Goal: Transaction & Acquisition: Purchase product/service

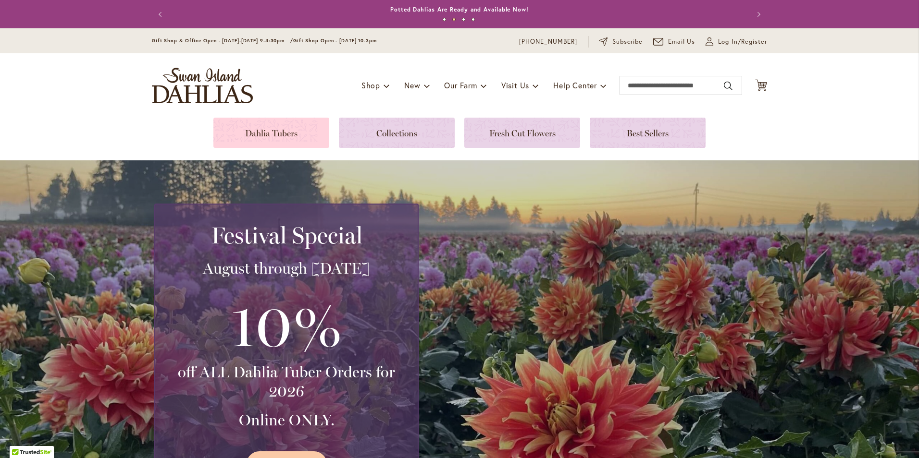
click at [278, 131] on link at bounding box center [271, 133] width 116 height 30
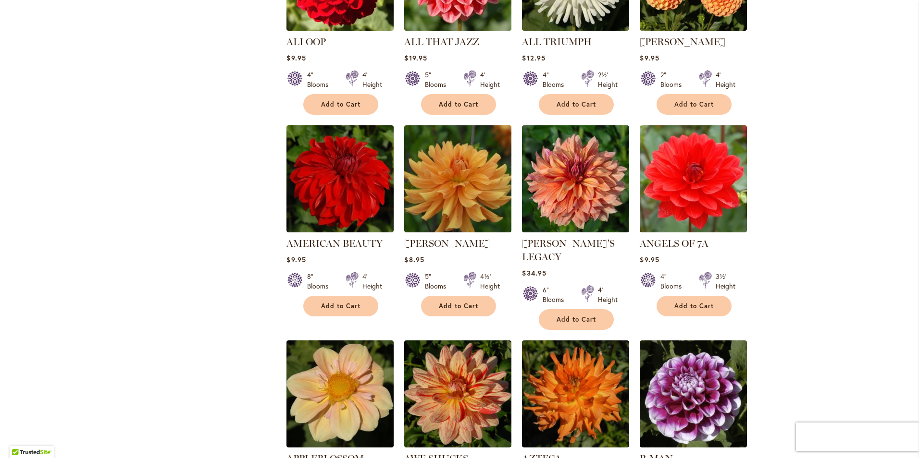
scroll to position [519, 0]
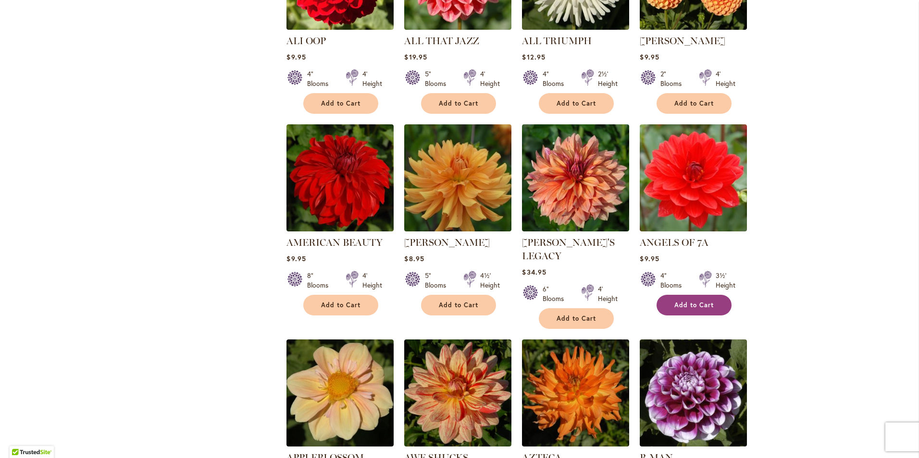
click at [678, 303] on span "Add to Cart" at bounding box center [693, 305] width 39 height 8
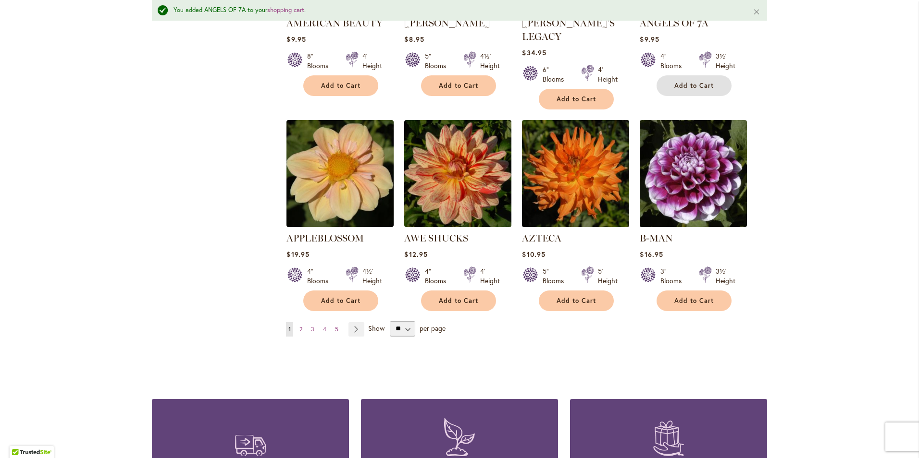
scroll to position [775, 0]
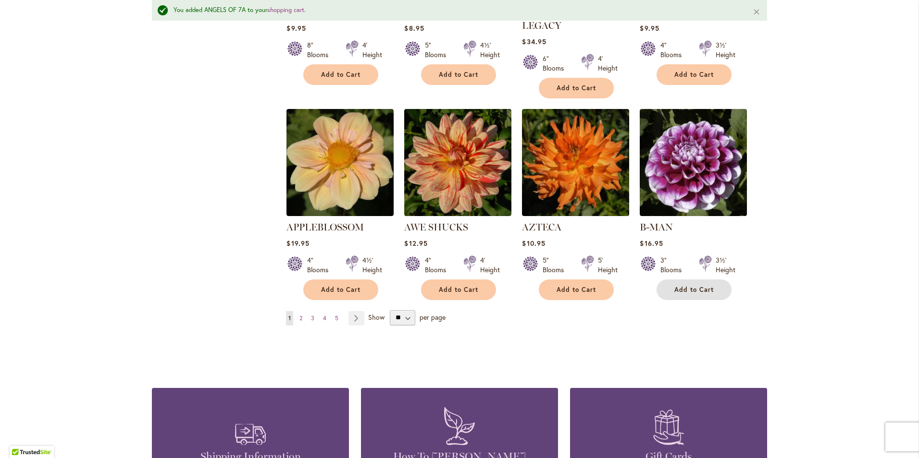
click at [674, 286] on span "Add to Cart" at bounding box center [693, 290] width 39 height 8
click at [299, 315] on span "2" at bounding box center [300, 318] width 3 height 7
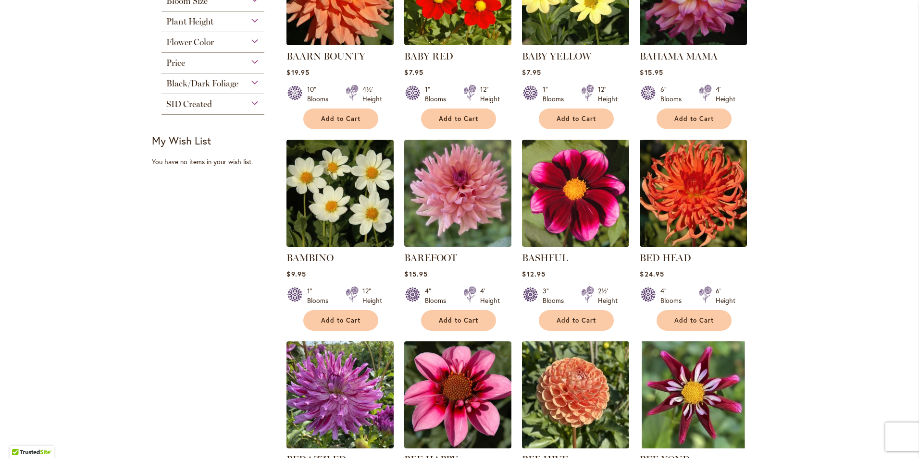
scroll to position [327, 0]
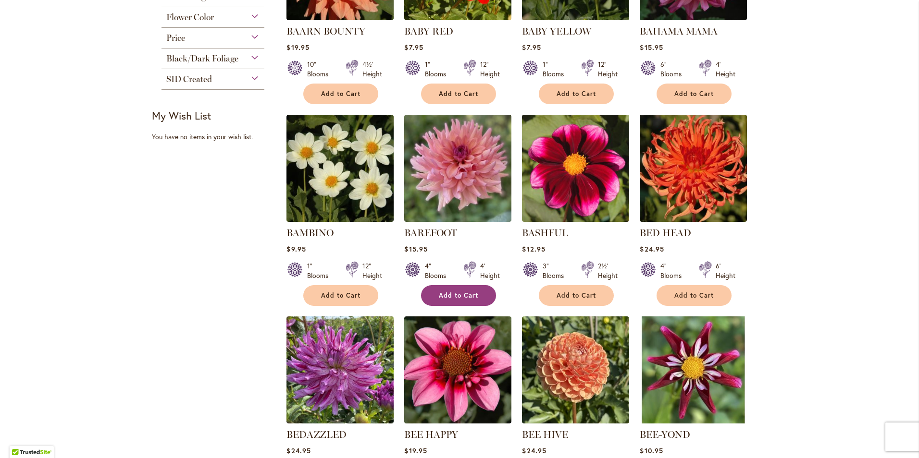
click at [459, 293] on span "Add to Cart" at bounding box center [458, 296] width 39 height 8
click at [577, 292] on span "Add to Cart" at bounding box center [575, 296] width 39 height 8
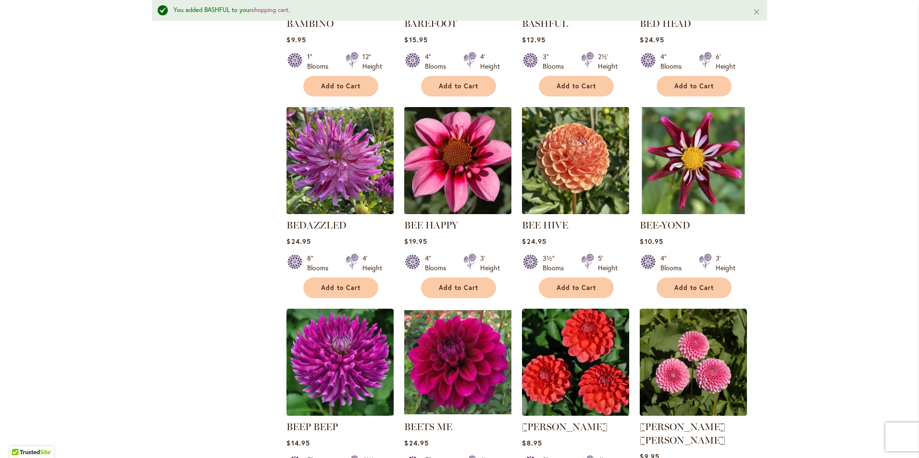
scroll to position [564, 0]
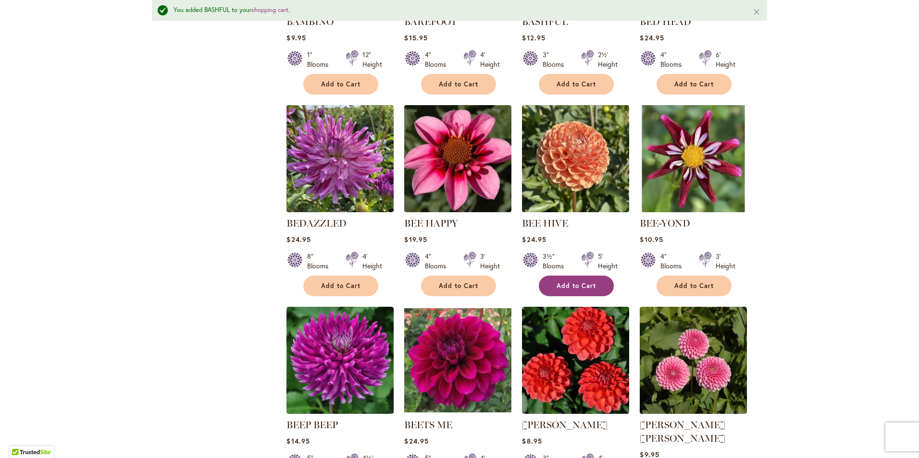
click at [572, 285] on span "Add to Cart" at bounding box center [575, 286] width 39 height 8
click at [451, 284] on span "Add to Cart" at bounding box center [458, 286] width 39 height 8
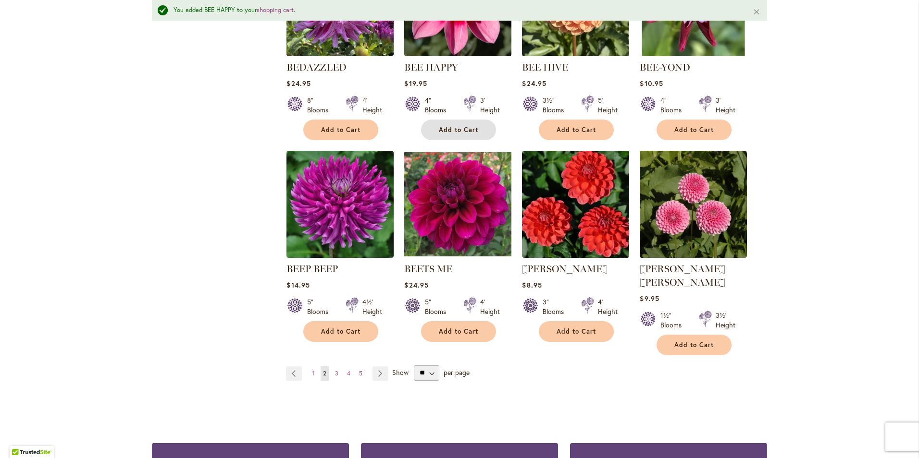
scroll to position [775, 0]
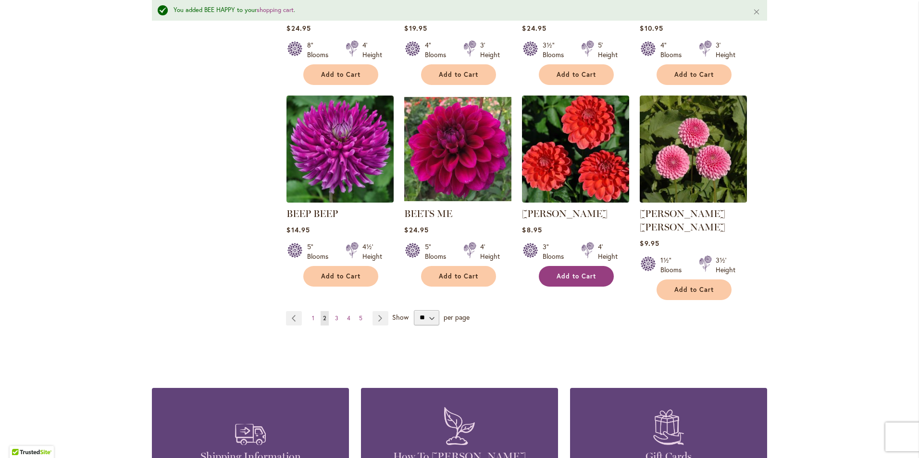
click at [576, 272] on span "Add to Cart" at bounding box center [575, 276] width 39 height 8
click at [335, 315] on span "3" at bounding box center [336, 318] width 3 height 7
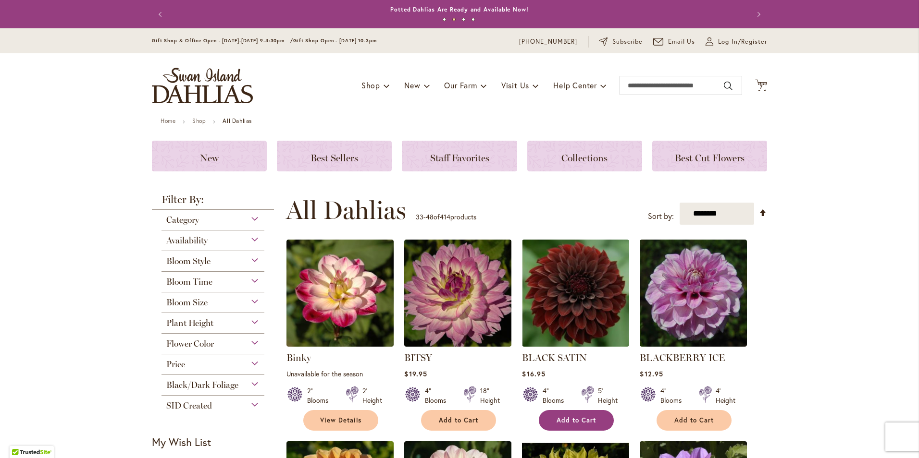
click at [572, 420] on span "Add to Cart" at bounding box center [575, 421] width 39 height 8
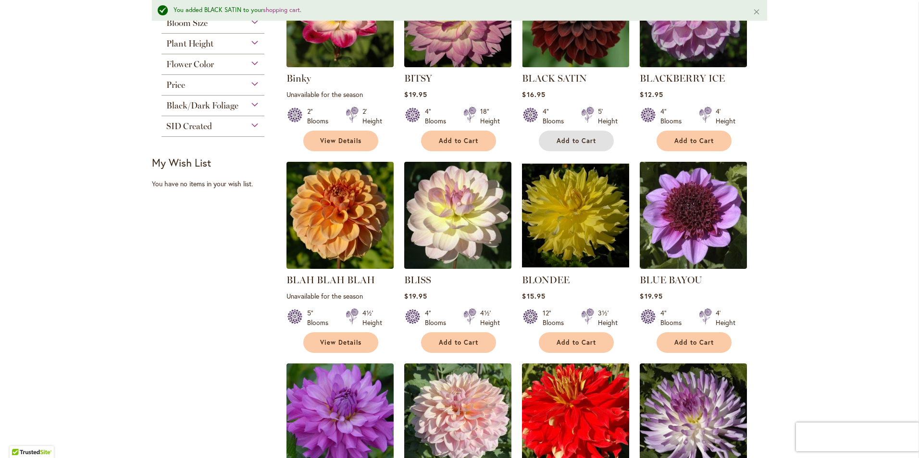
scroll to position [327, 0]
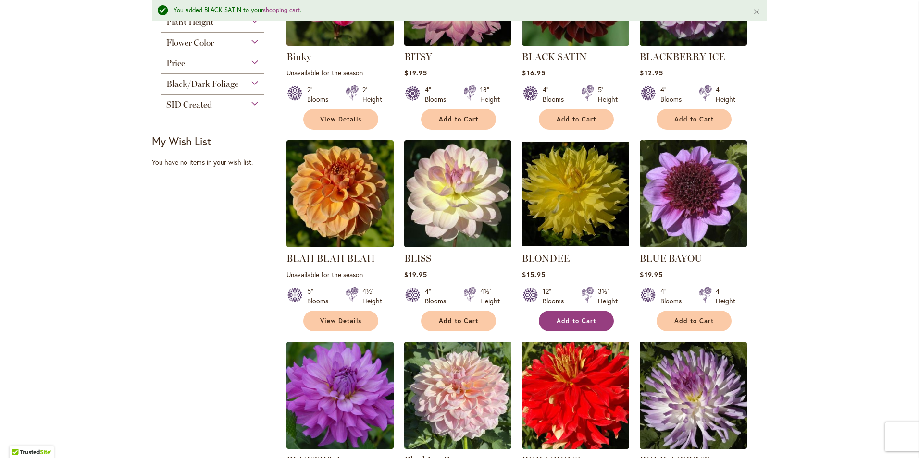
click at [572, 319] on span "Add to Cart" at bounding box center [575, 321] width 39 height 8
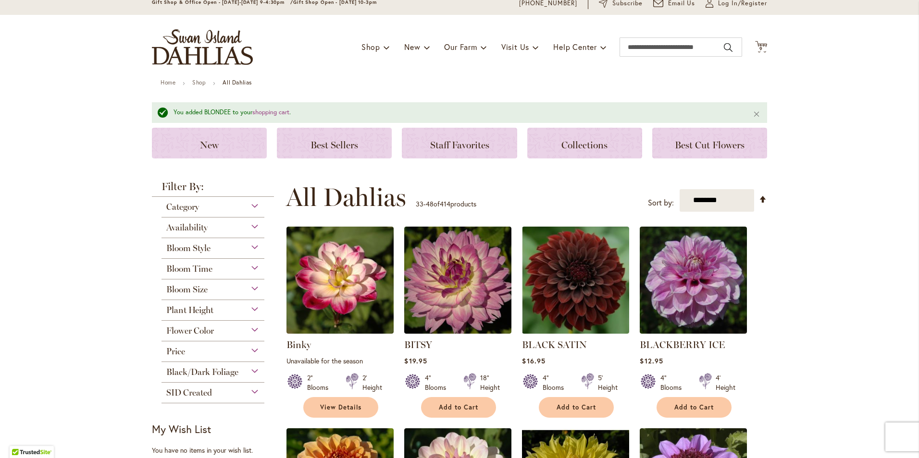
scroll to position [0, 0]
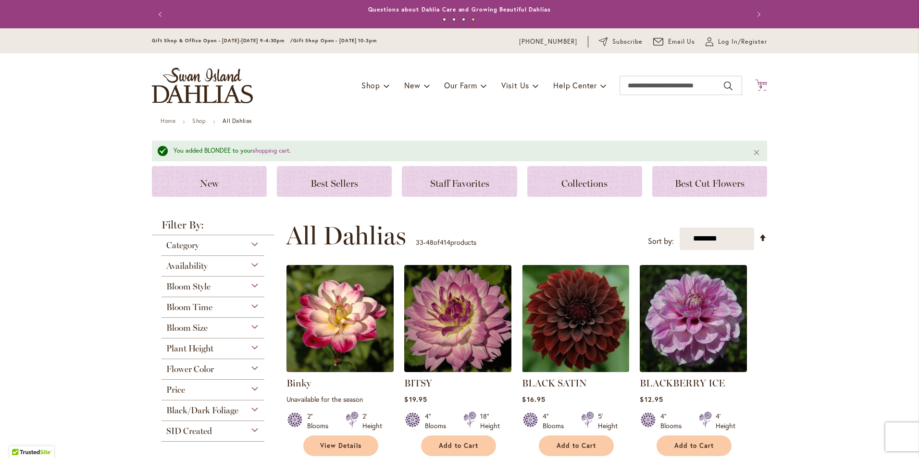
click at [759, 86] on span "9" at bounding box center [760, 87] width 3 height 6
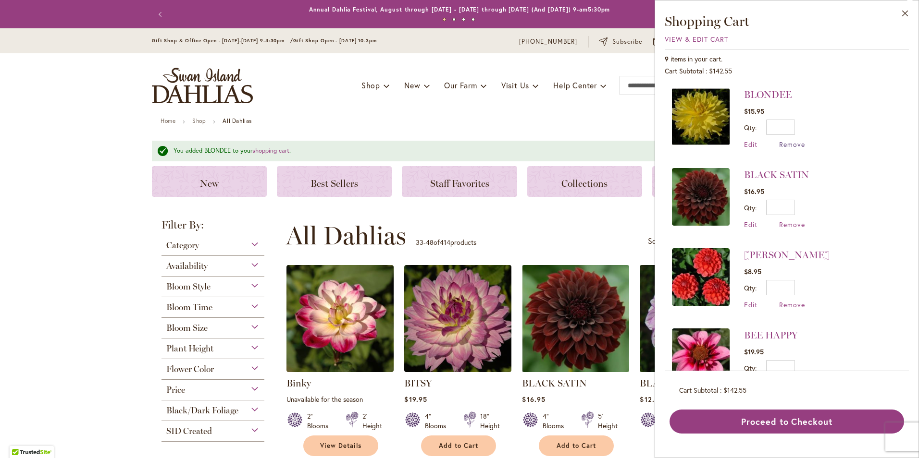
click at [786, 143] on span "Remove" at bounding box center [792, 144] width 26 height 9
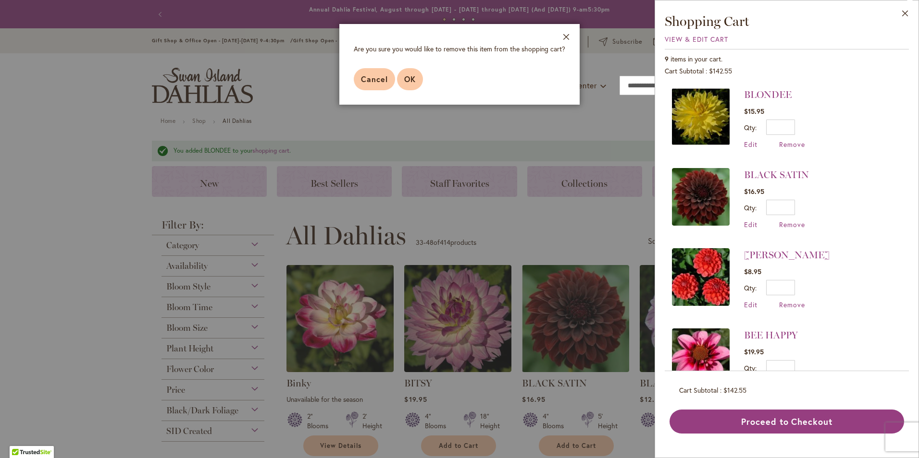
click at [406, 76] on span "OK" at bounding box center [410, 79] width 12 height 10
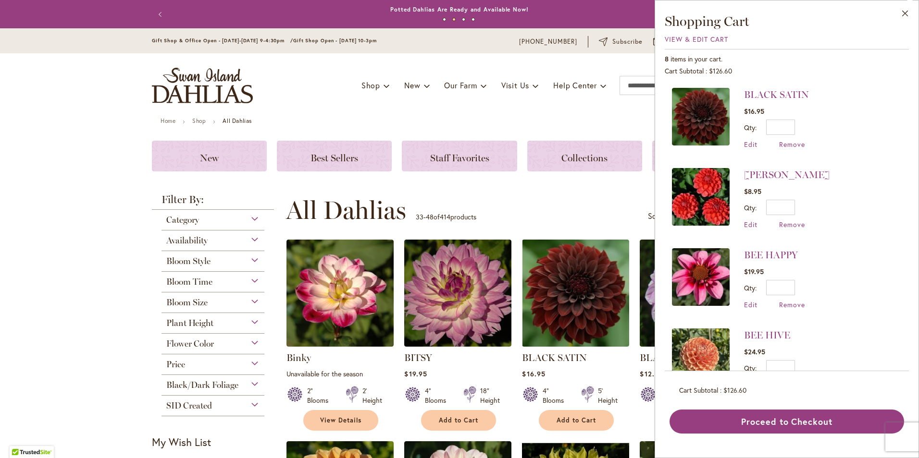
click at [703, 121] on img at bounding box center [701, 117] width 58 height 58
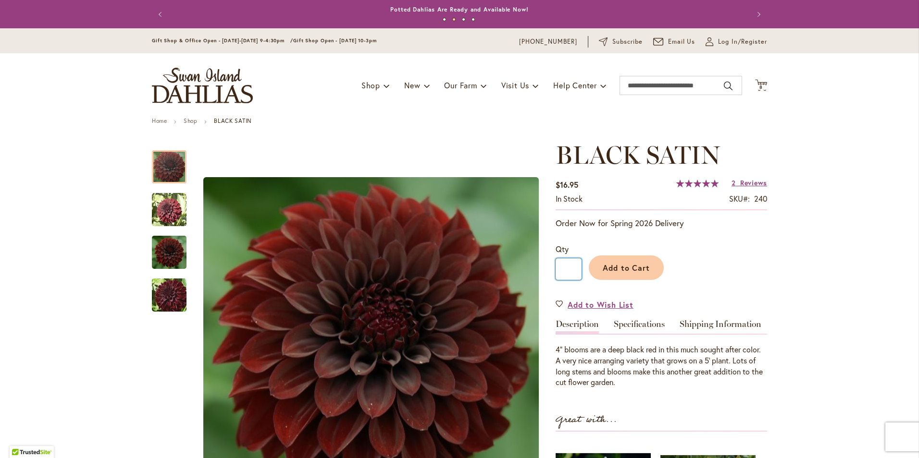
click at [572, 269] on input "*" at bounding box center [568, 270] width 26 height 22
type input "*"
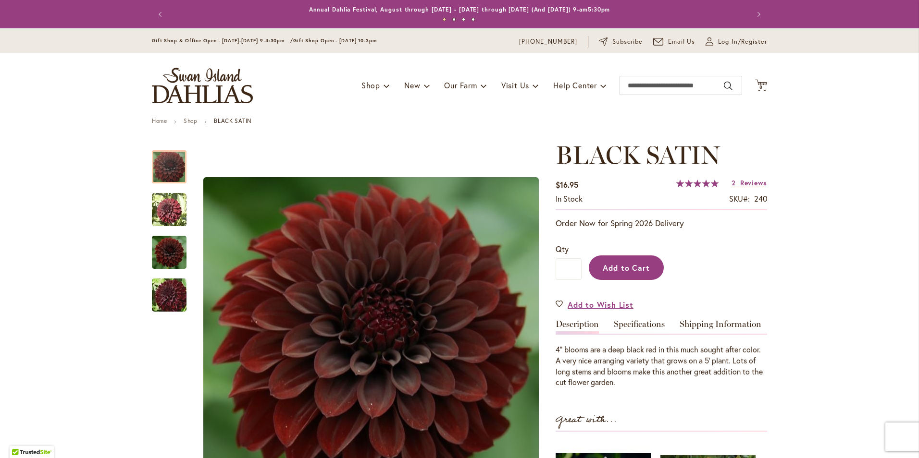
click at [621, 263] on span "Add to Cart" at bounding box center [627, 268] width 48 height 10
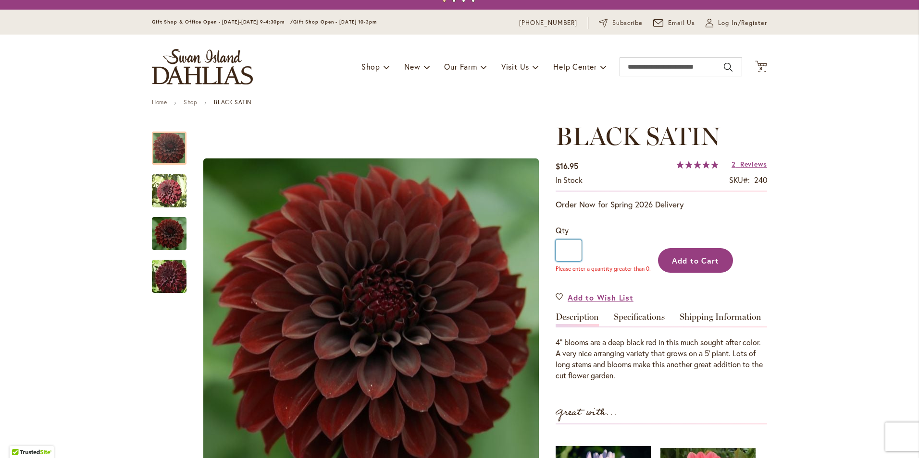
scroll to position [29, 0]
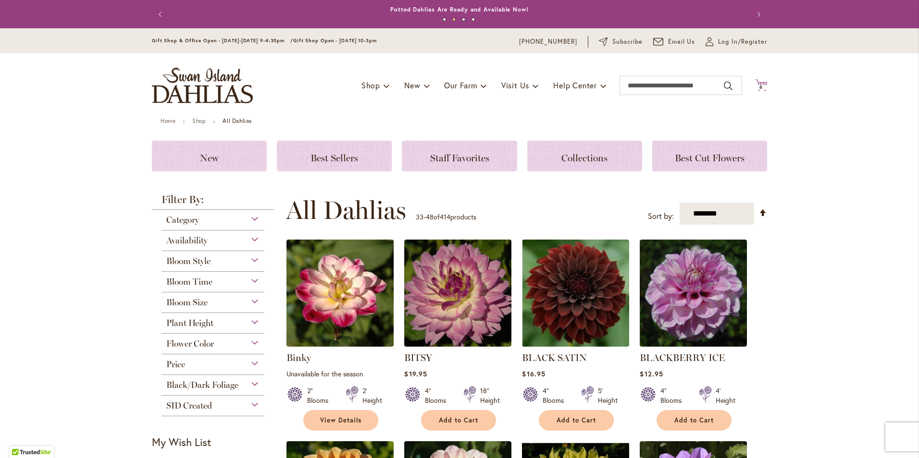
click at [758, 81] on icon "Cart .cls-1 { fill: #231f20; }" at bounding box center [761, 85] width 12 height 12
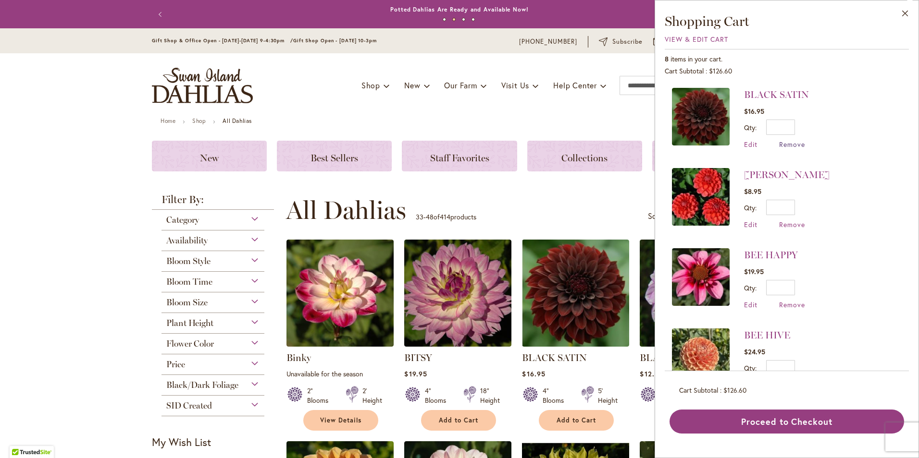
click at [795, 142] on span "Remove" at bounding box center [792, 144] width 26 height 9
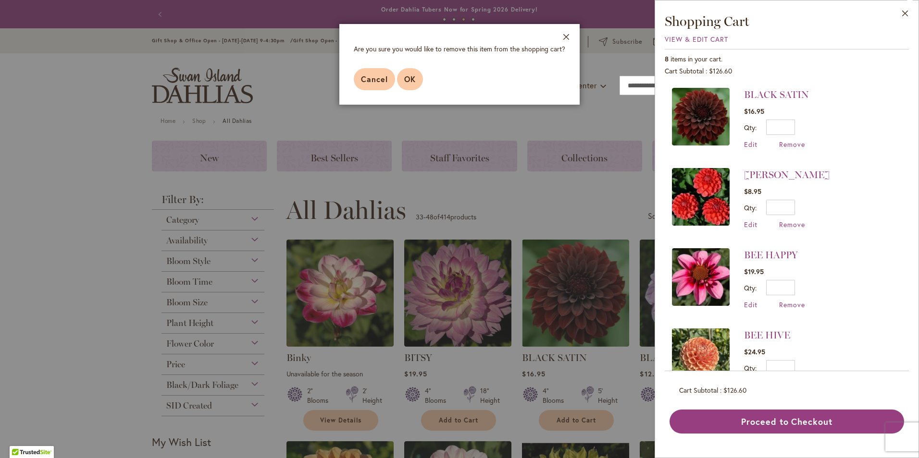
click at [411, 79] on span "OK" at bounding box center [410, 79] width 12 height 10
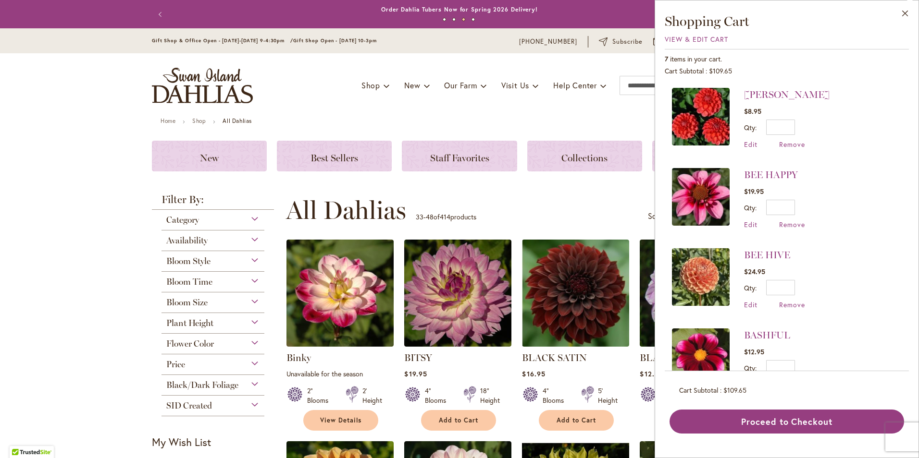
click at [719, 120] on img at bounding box center [701, 117] width 58 height 58
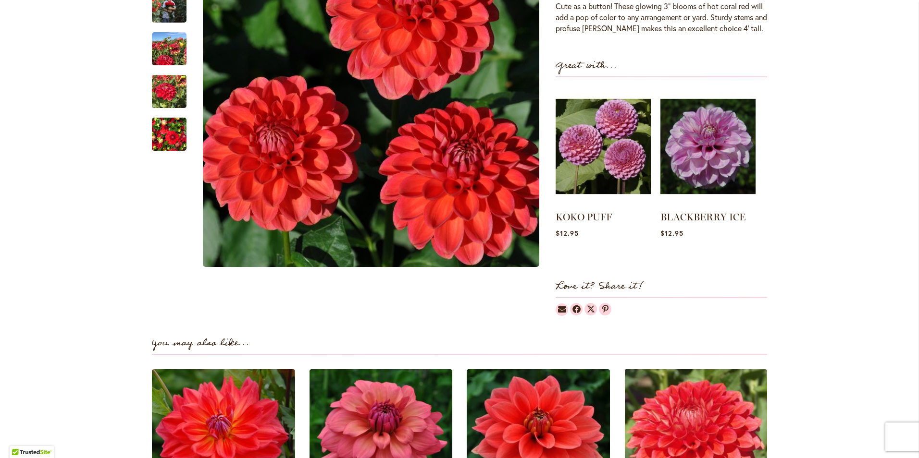
scroll to position [346, 0]
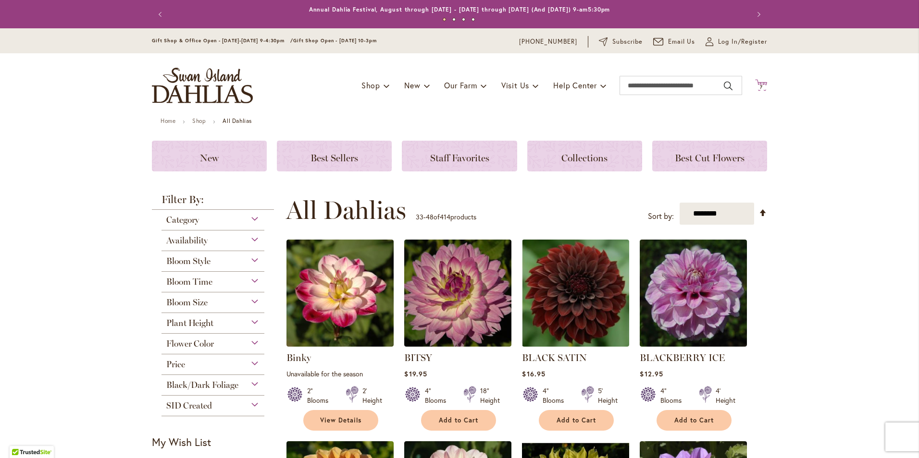
click at [761, 85] on span "7 7 items" at bounding box center [761, 87] width 10 height 5
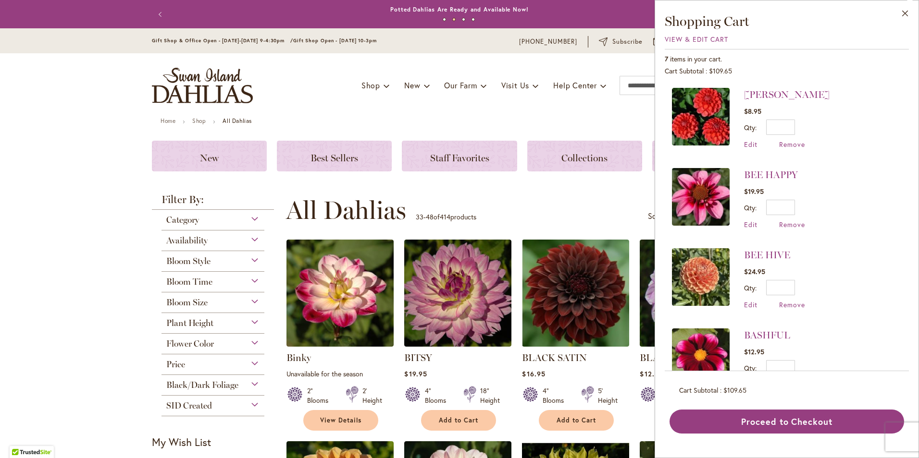
click at [709, 201] on img at bounding box center [701, 197] width 58 height 58
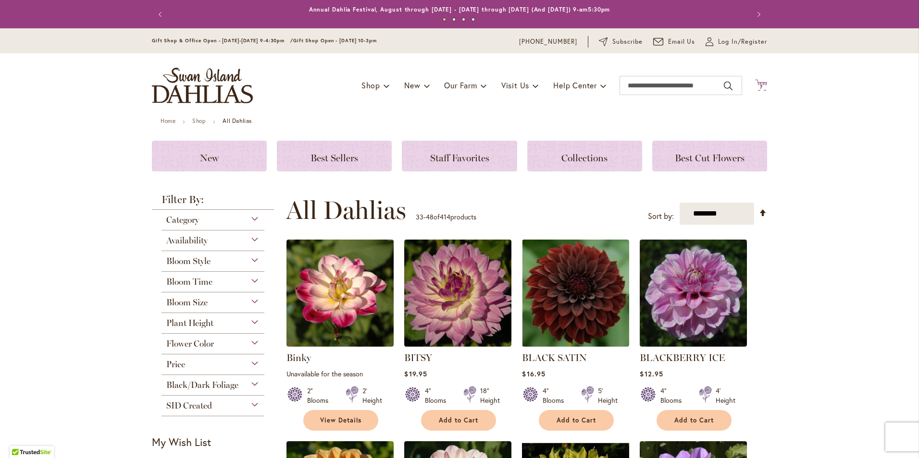
click at [760, 87] on span "7" at bounding box center [761, 87] width 3 height 6
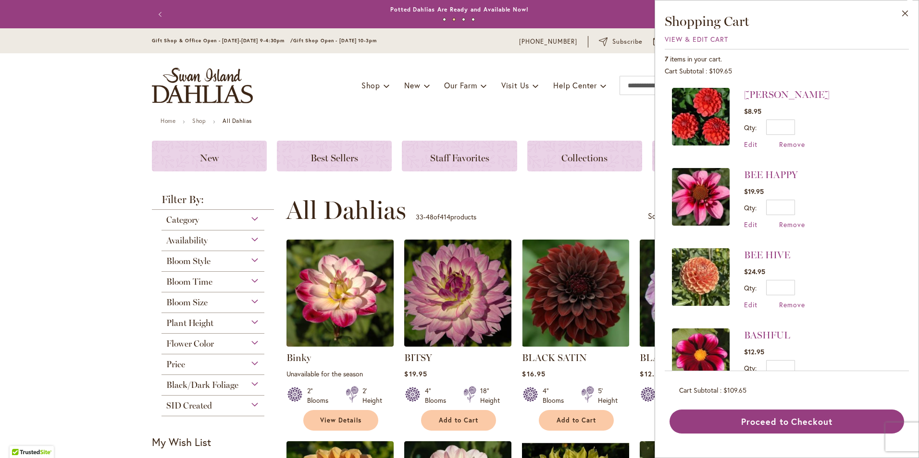
click at [702, 293] on img at bounding box center [701, 277] width 58 height 58
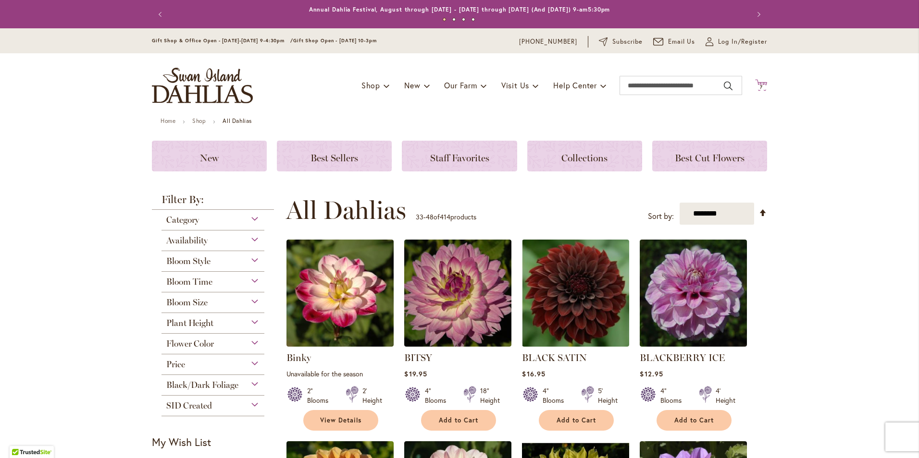
click at [756, 82] on icon at bounding box center [761, 85] width 12 height 12
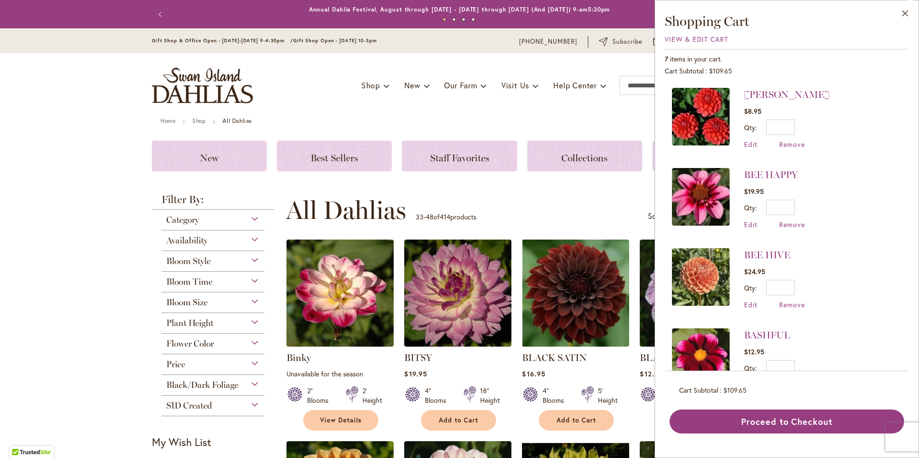
click at [700, 366] on img at bounding box center [701, 358] width 58 height 58
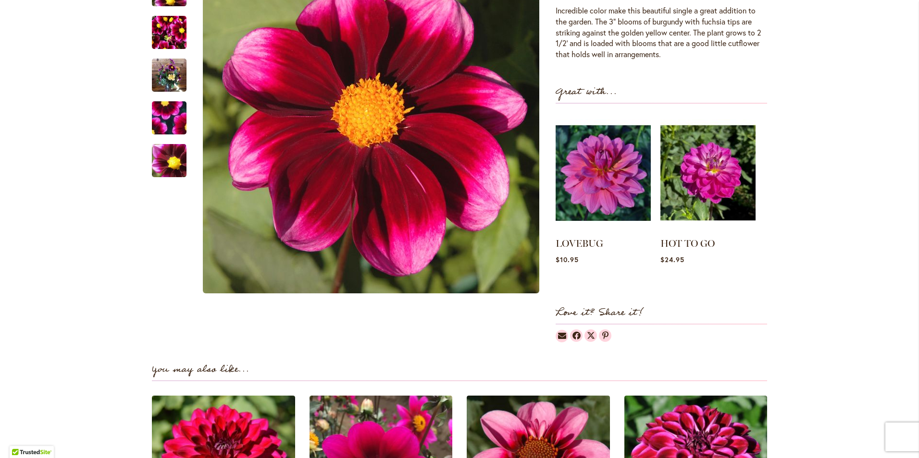
scroll to position [346, 0]
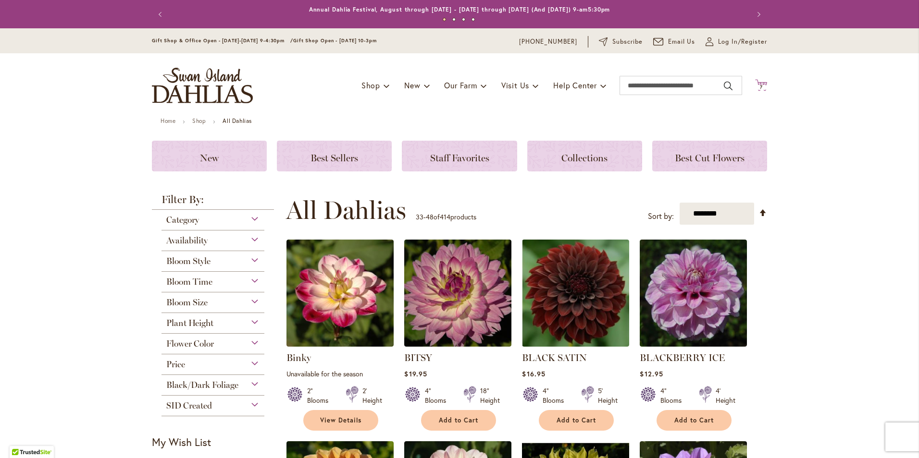
click at [755, 84] on icon at bounding box center [761, 85] width 12 height 12
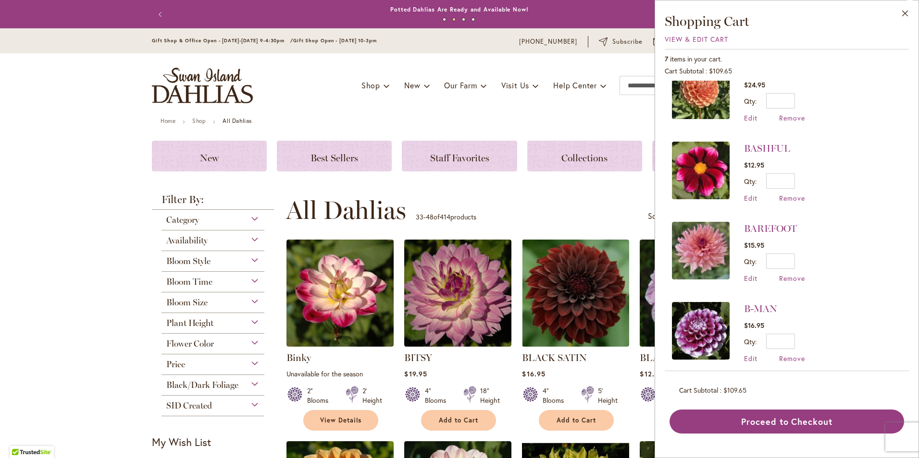
scroll to position [188, 0]
click at [703, 255] on img at bounding box center [701, 250] width 58 height 58
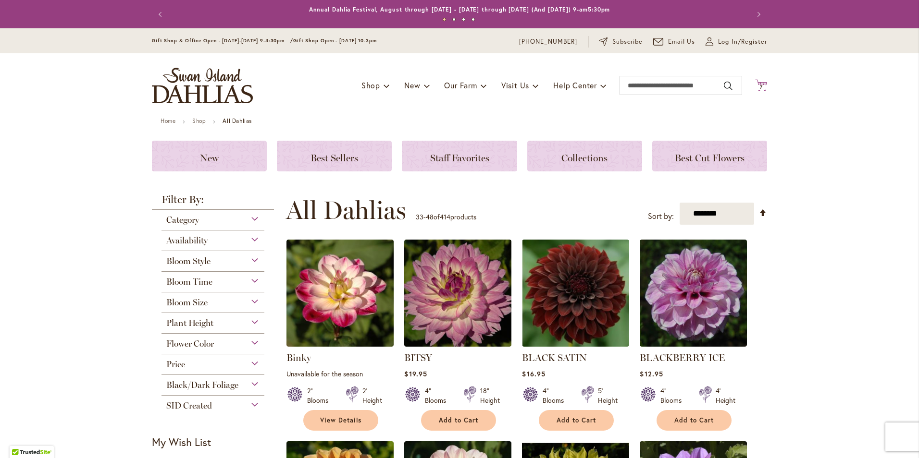
click at [755, 81] on icon "Cart .cls-1 { fill: #231f20; }" at bounding box center [761, 85] width 12 height 12
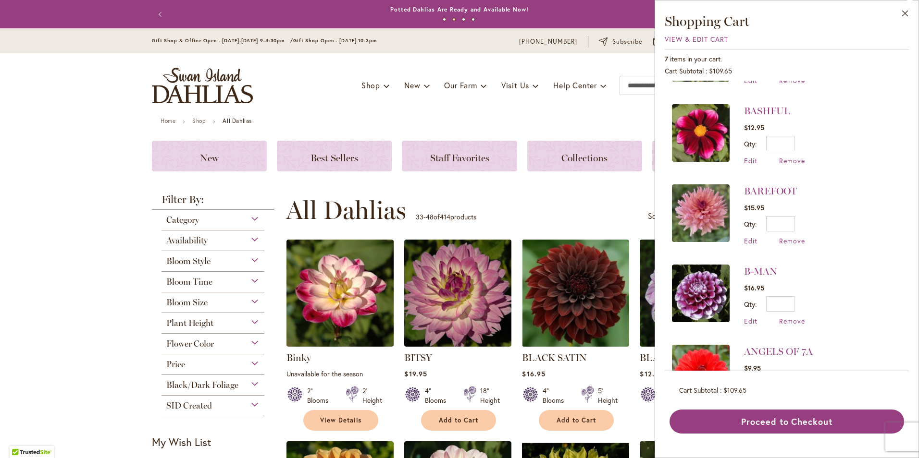
scroll to position [230, 0]
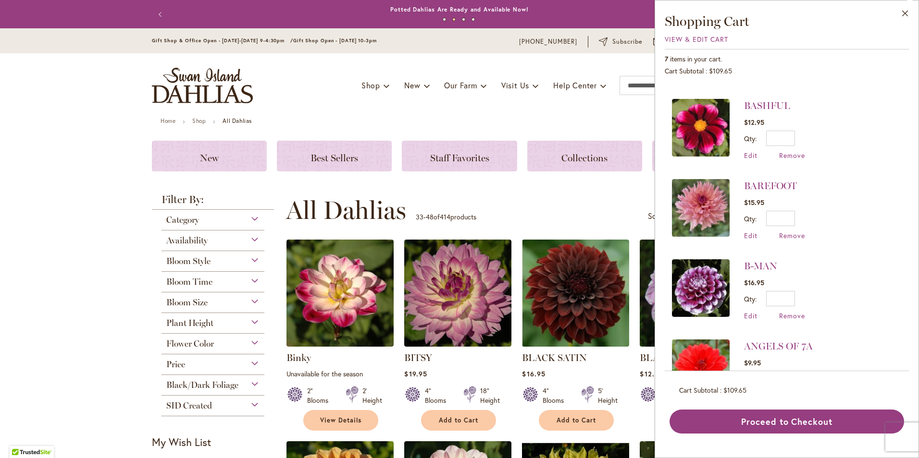
click at [697, 292] on img at bounding box center [701, 288] width 58 height 58
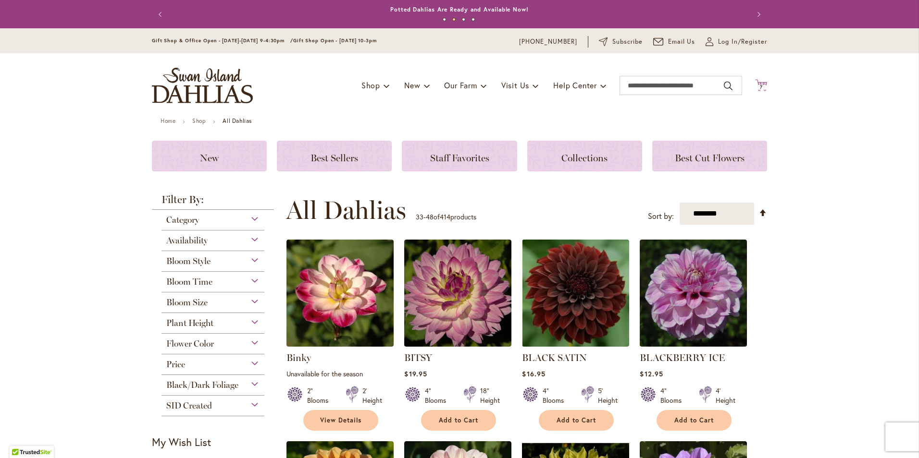
click at [760, 87] on span "7" at bounding box center [761, 87] width 3 height 6
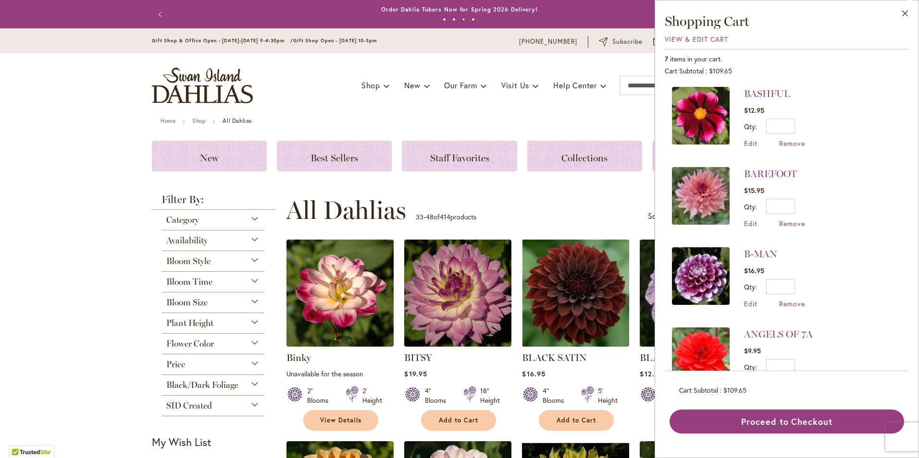
scroll to position [273, 0]
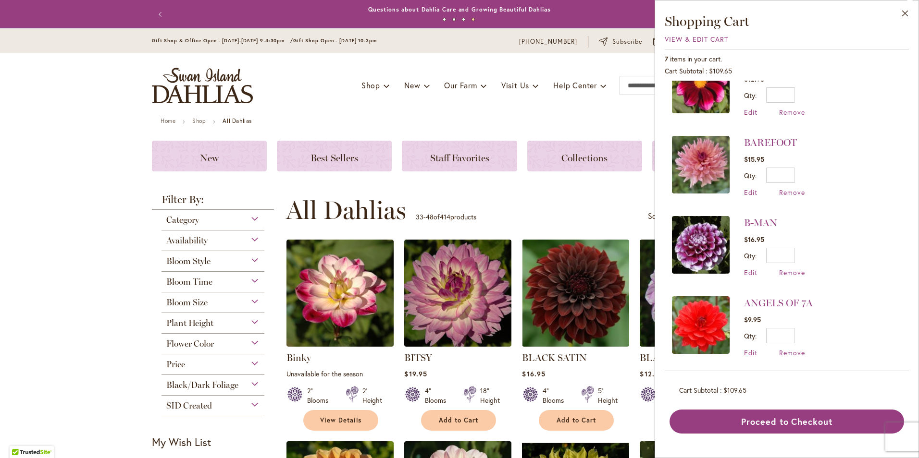
click at [581, 16] on ul "1 2 3 4" at bounding box center [459, 21] width 557 height 14
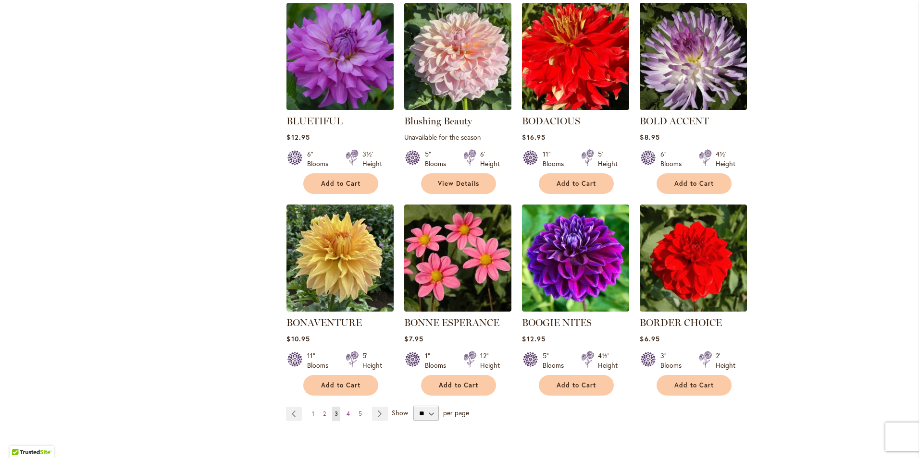
scroll to position [720, 0]
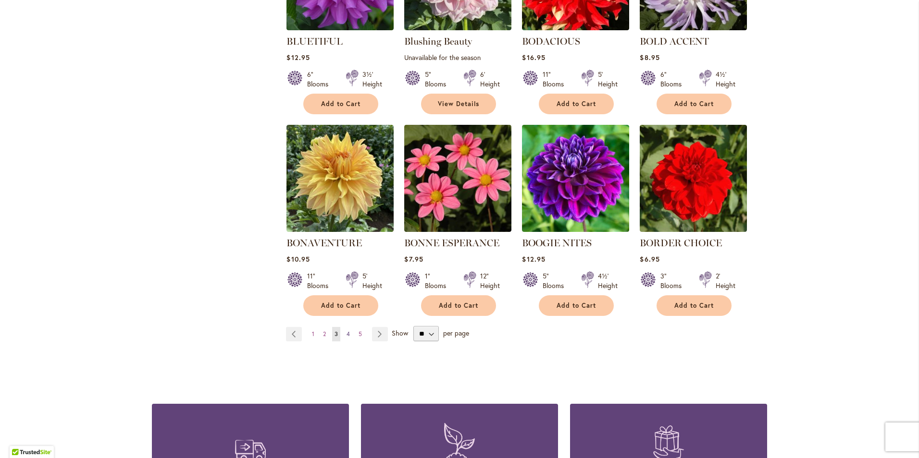
click at [346, 331] on span "4" at bounding box center [347, 334] width 3 height 7
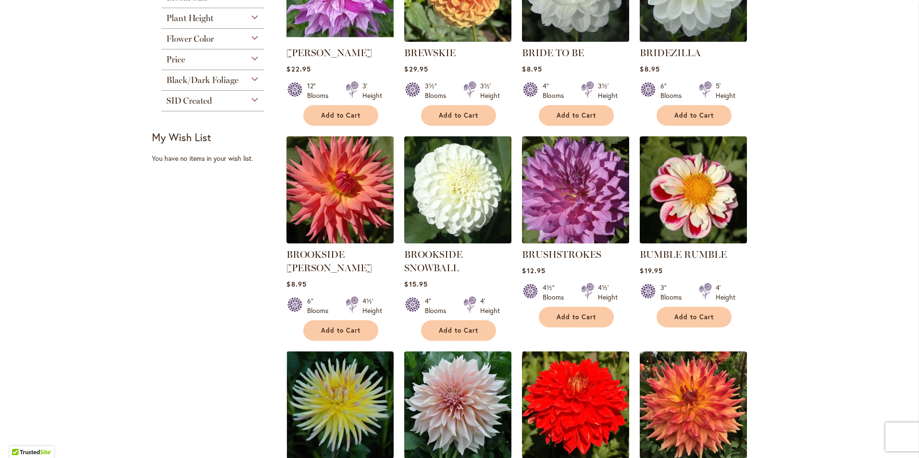
scroll to position [308, 0]
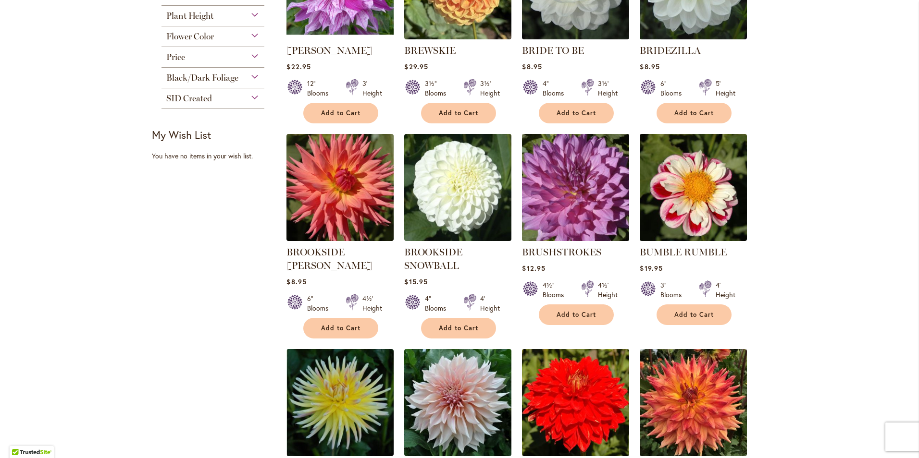
click at [577, 200] on img at bounding box center [575, 188] width 112 height 112
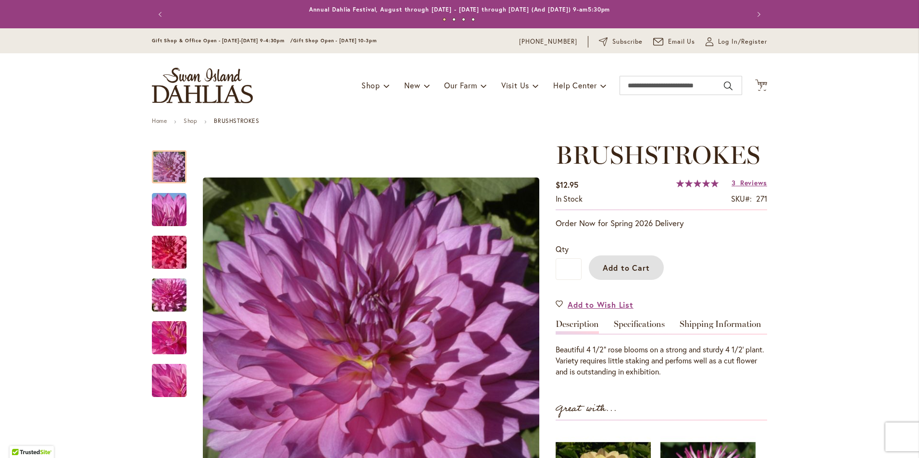
click at [617, 267] on span "Add to Cart" at bounding box center [627, 268] width 48 height 10
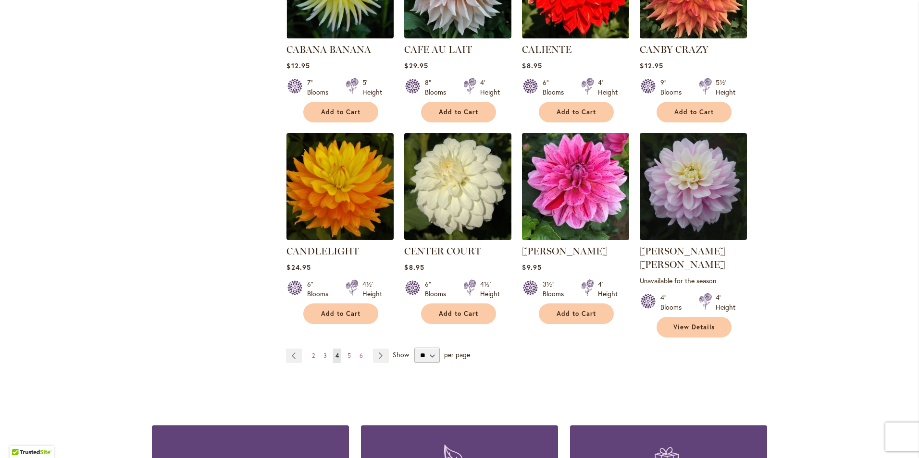
scroll to position [730, 0]
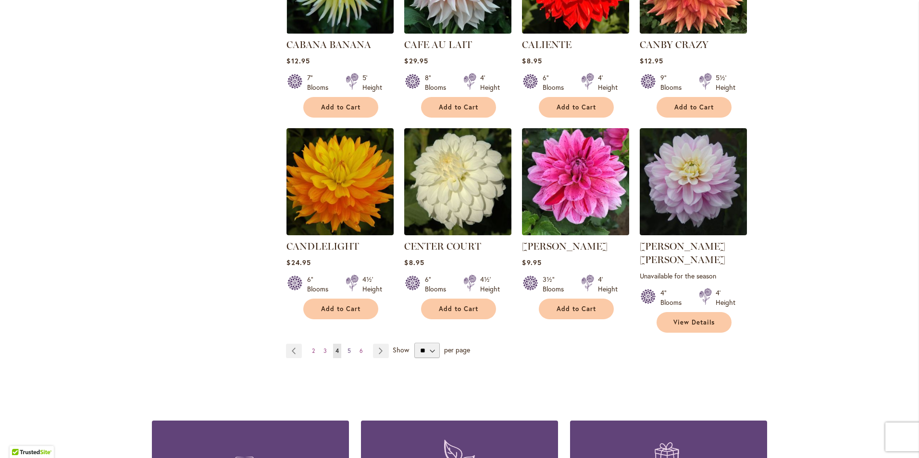
click at [347, 347] on span "5" at bounding box center [348, 350] width 3 height 7
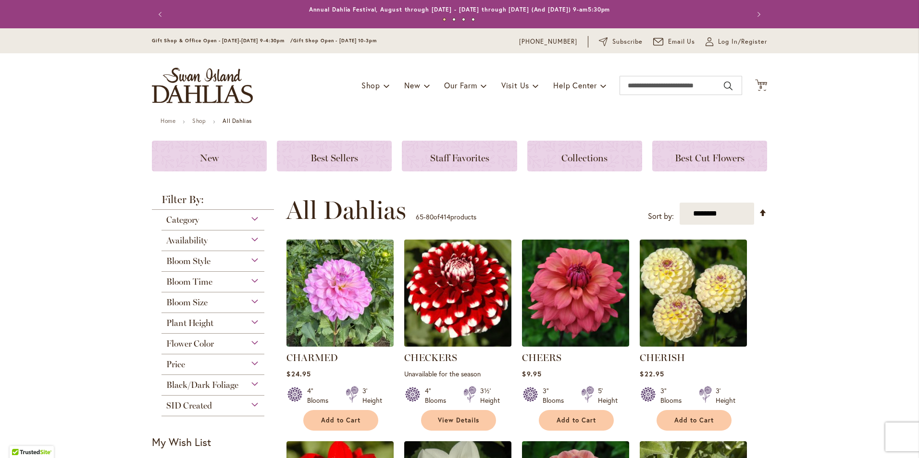
click at [455, 308] on img at bounding box center [458, 293] width 112 height 112
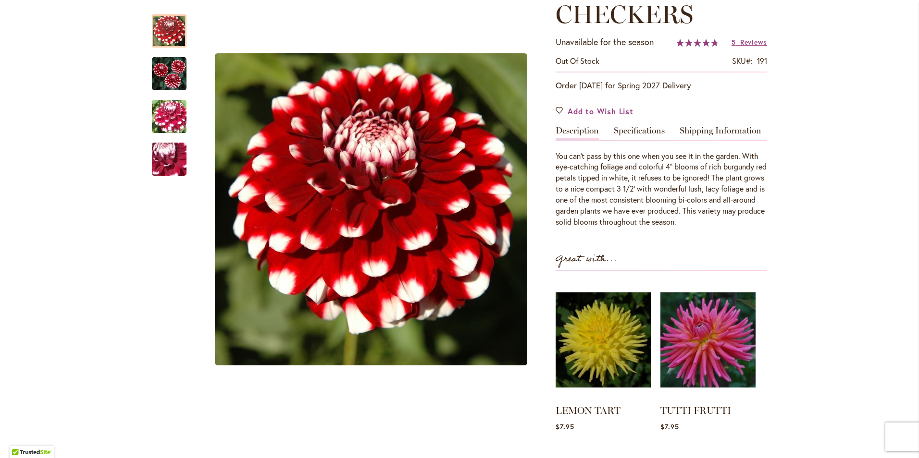
scroll to position [122, 0]
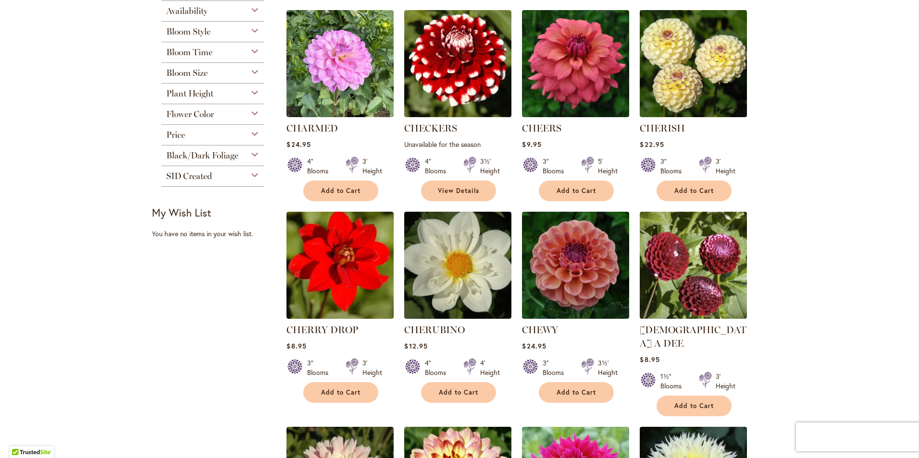
scroll to position [231, 0]
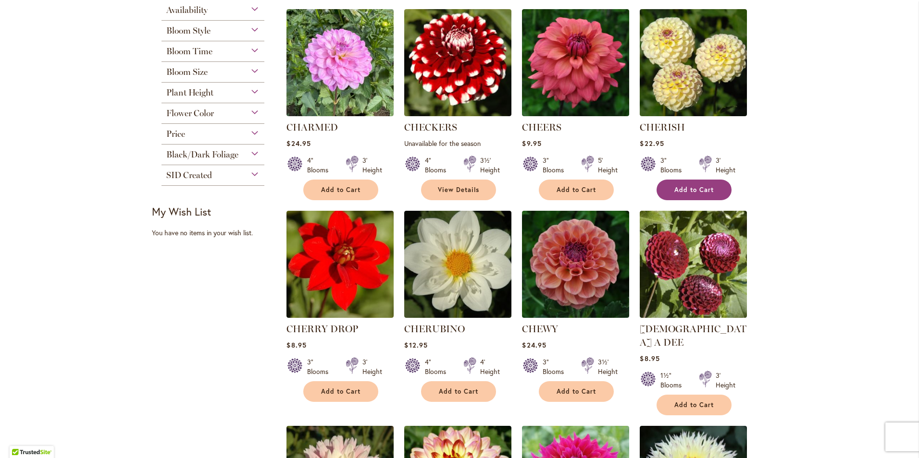
click at [691, 187] on span "Add to Cart" at bounding box center [693, 190] width 39 height 8
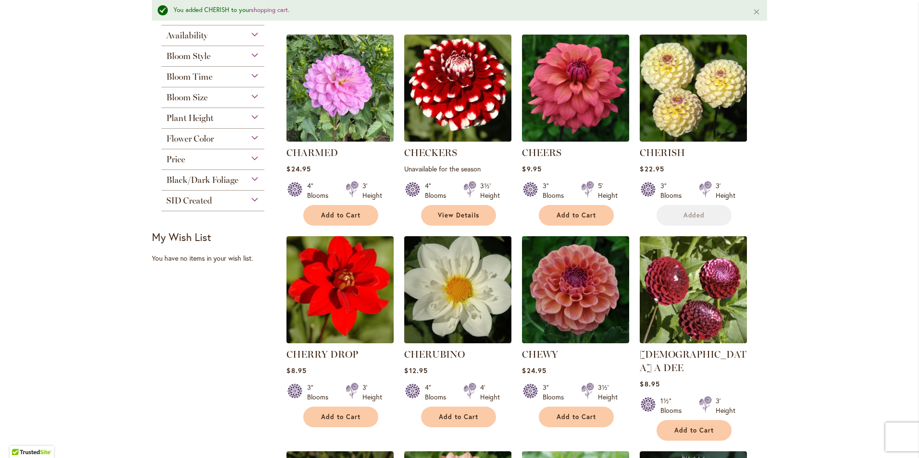
scroll to position [256, 0]
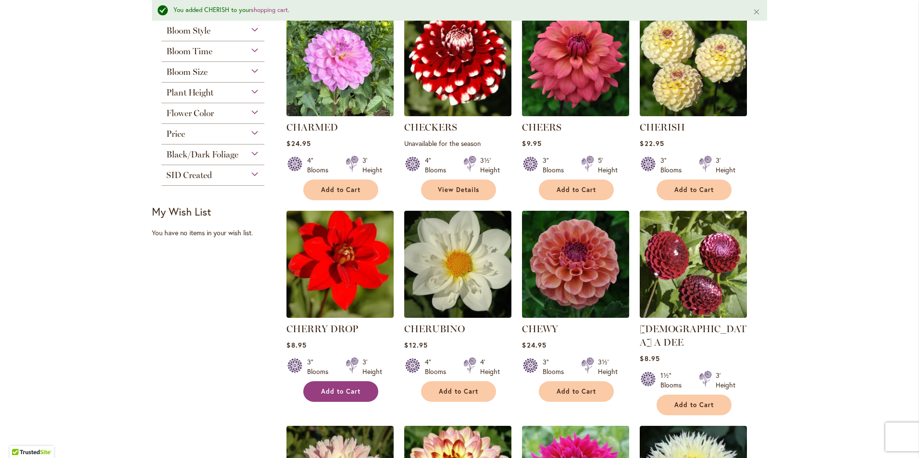
click at [334, 390] on span "Add to Cart" at bounding box center [340, 392] width 39 height 8
click at [579, 390] on span "Add to Cart" at bounding box center [575, 392] width 39 height 8
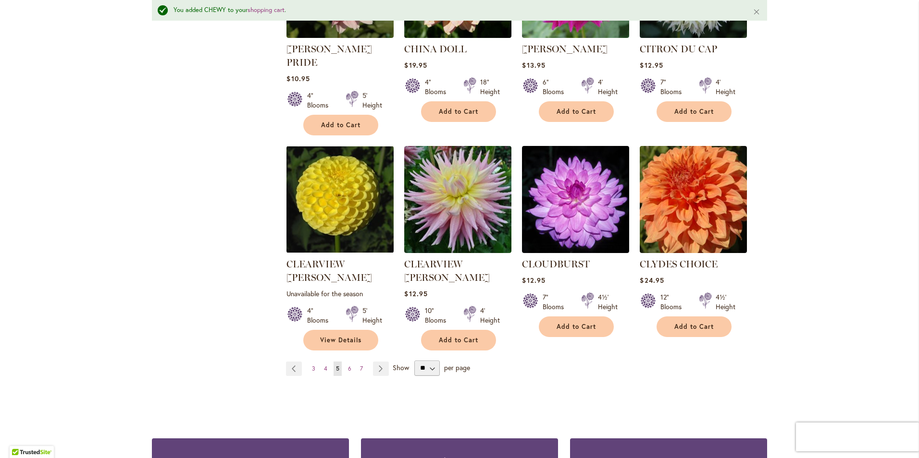
scroll to position [756, 0]
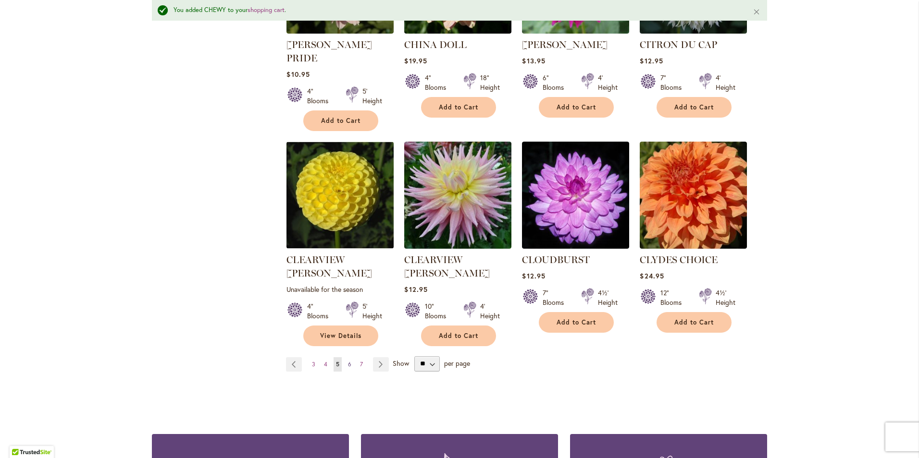
click at [348, 361] on span "6" at bounding box center [349, 364] width 3 height 7
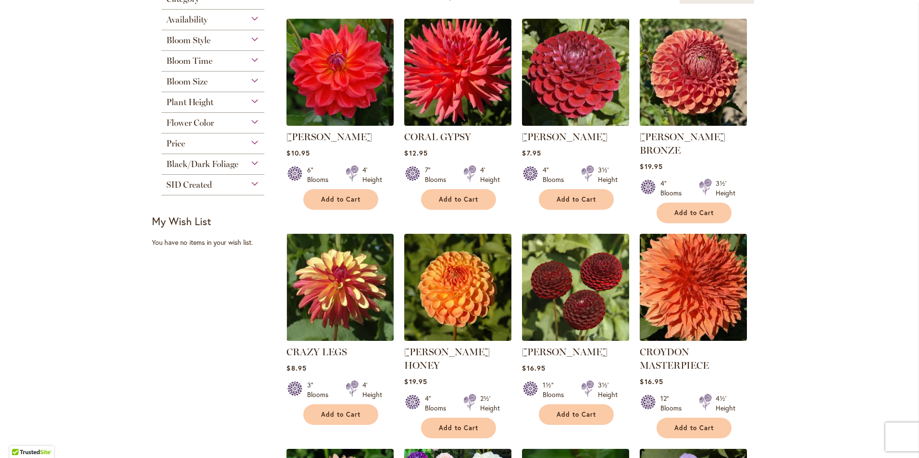
scroll to position [288, 0]
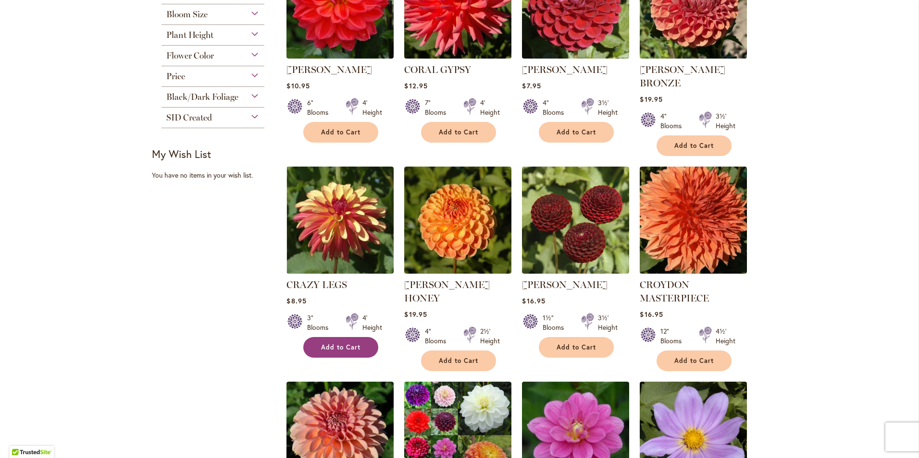
click at [343, 344] on span "Add to Cart" at bounding box center [340, 348] width 39 height 8
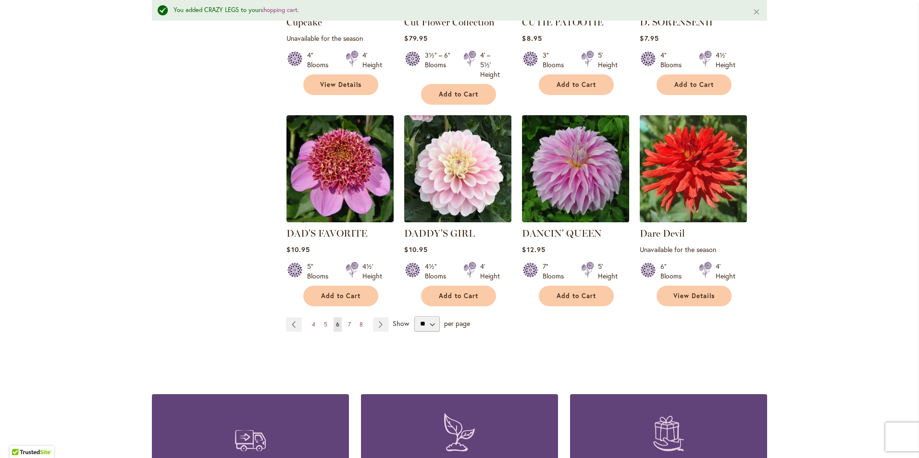
scroll to position [794, 0]
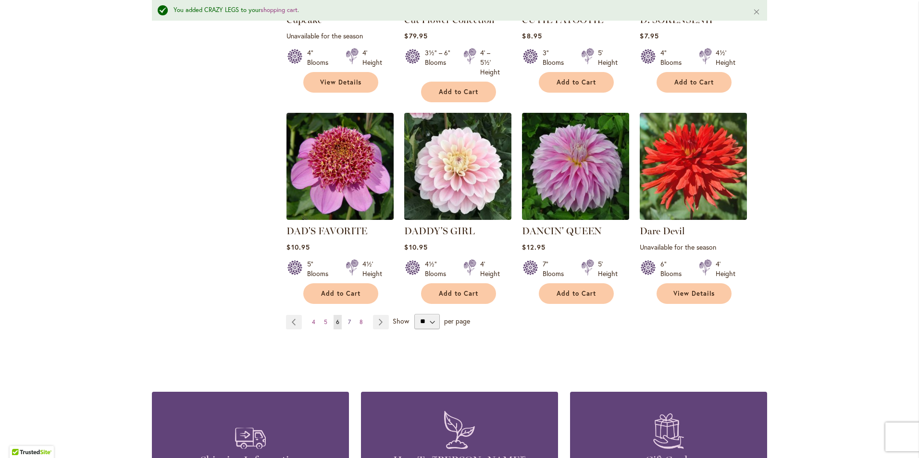
click at [348, 319] on span "7" at bounding box center [349, 322] width 3 height 7
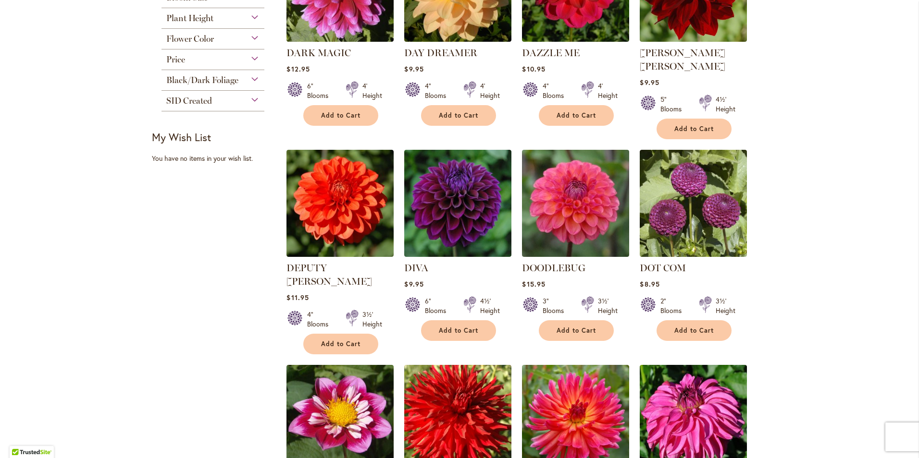
scroll to position [308, 0]
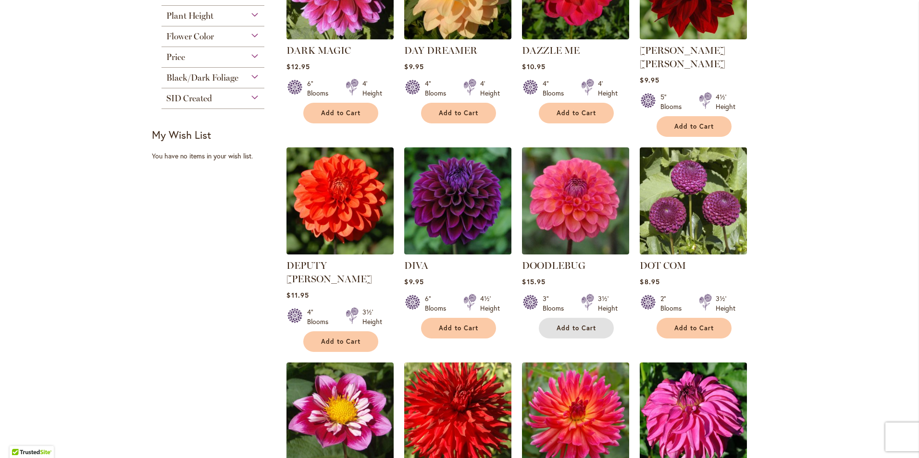
click at [580, 324] on span "Add to Cart" at bounding box center [575, 328] width 39 height 8
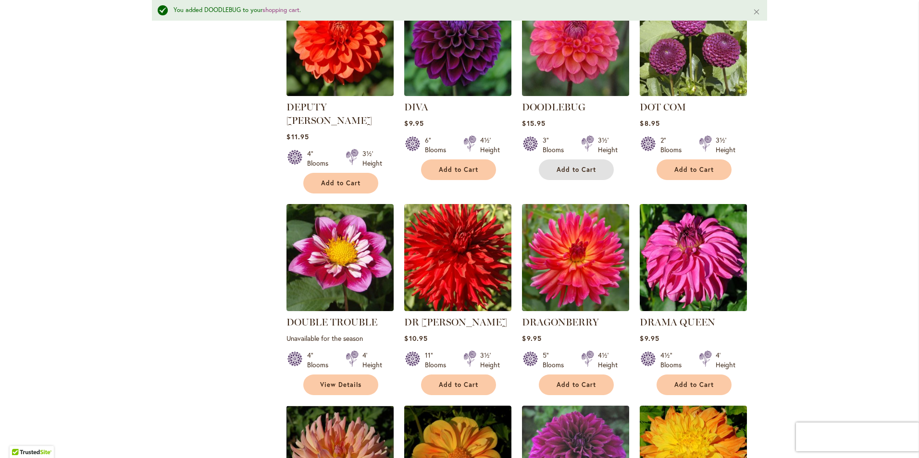
scroll to position [506, 0]
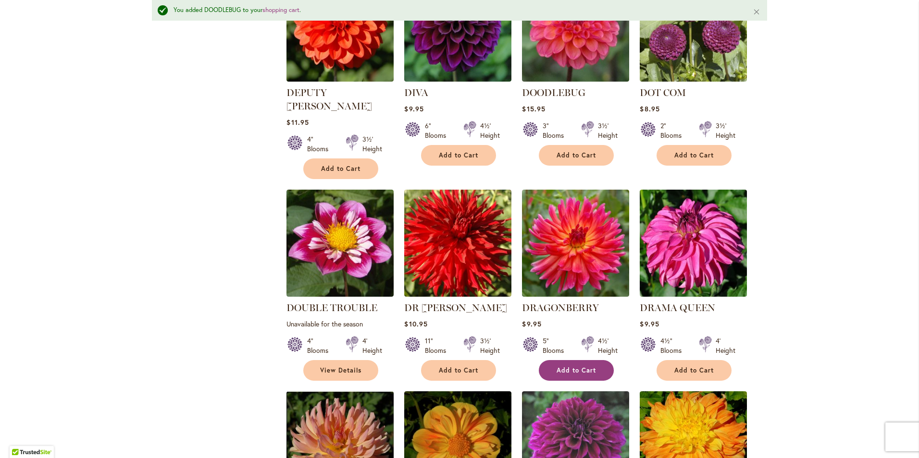
click at [577, 367] on span "Add to Cart" at bounding box center [575, 371] width 39 height 8
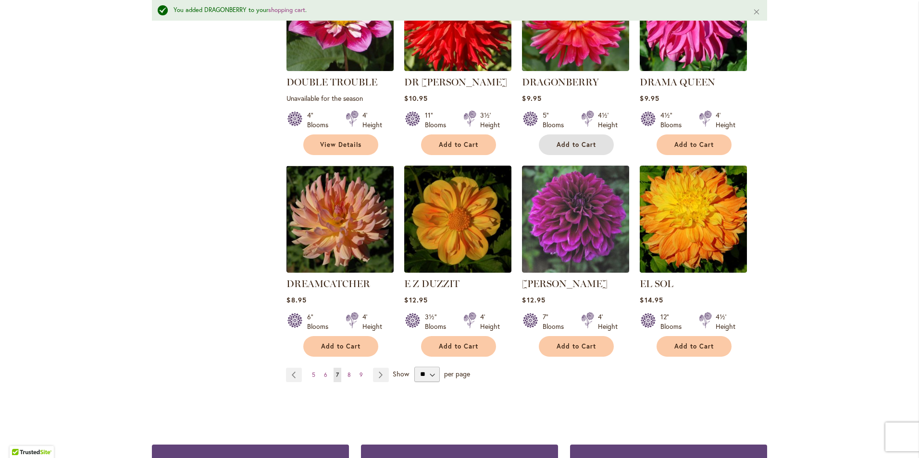
scroll to position [737, 0]
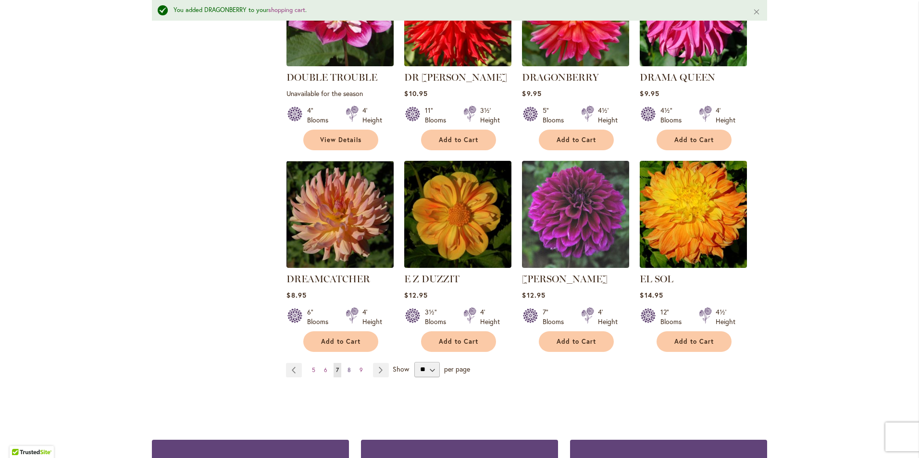
click at [347, 367] on span "8" at bounding box center [348, 370] width 3 height 7
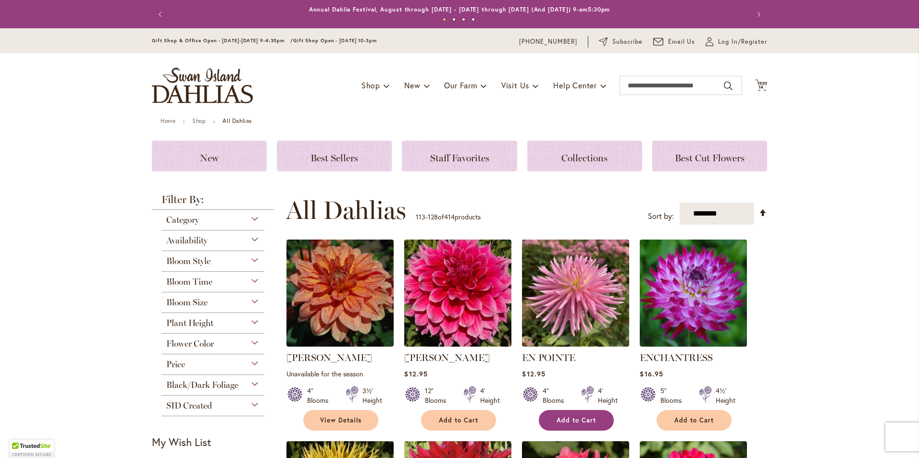
click at [581, 415] on button "Add to Cart" at bounding box center [576, 420] width 75 height 21
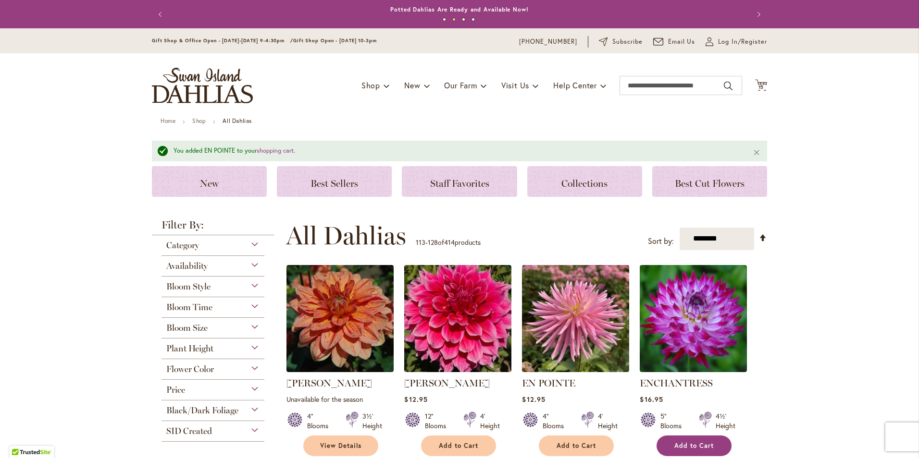
click at [688, 443] on span "Add to Cart" at bounding box center [693, 446] width 39 height 8
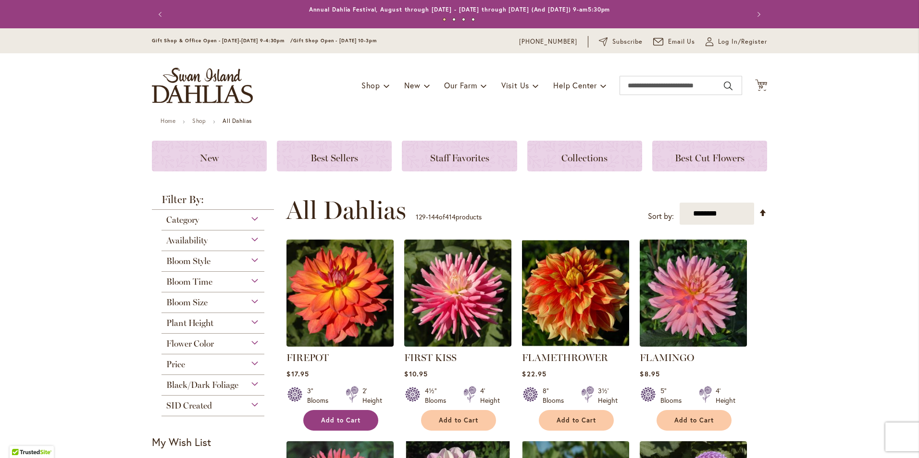
click at [330, 418] on span "Add to Cart" at bounding box center [340, 421] width 39 height 8
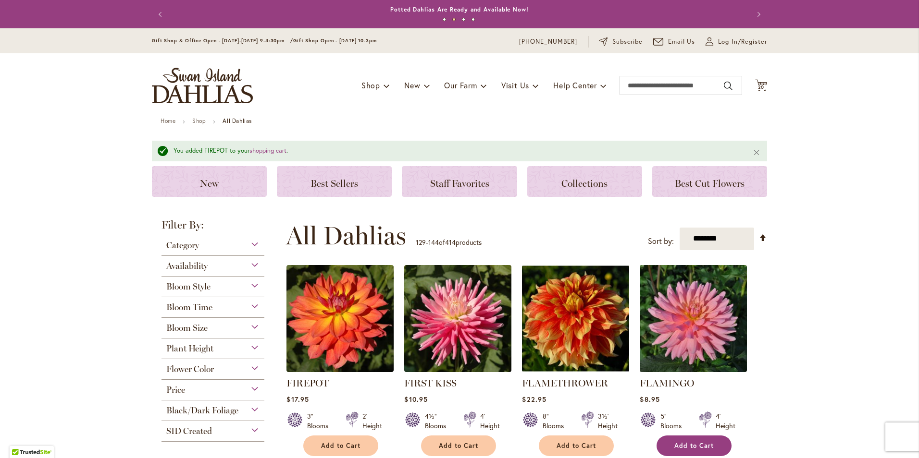
click at [674, 445] on span "Add to Cart" at bounding box center [693, 446] width 39 height 8
click at [455, 443] on span "Add to Cart" at bounding box center [458, 446] width 39 height 8
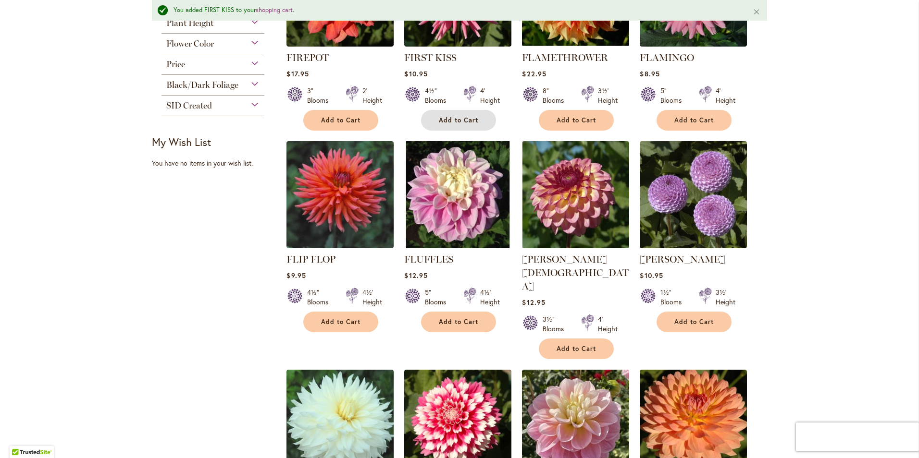
scroll to position [327, 0]
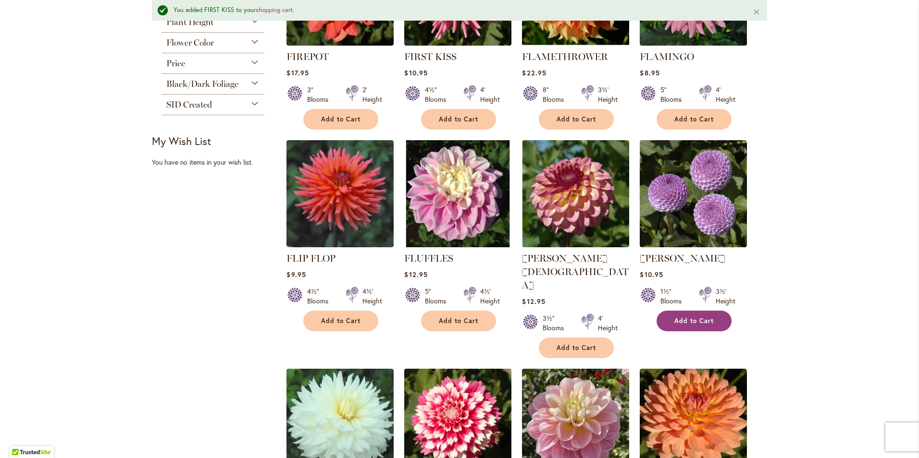
click at [687, 319] on span "Add to Cart" at bounding box center [693, 321] width 39 height 8
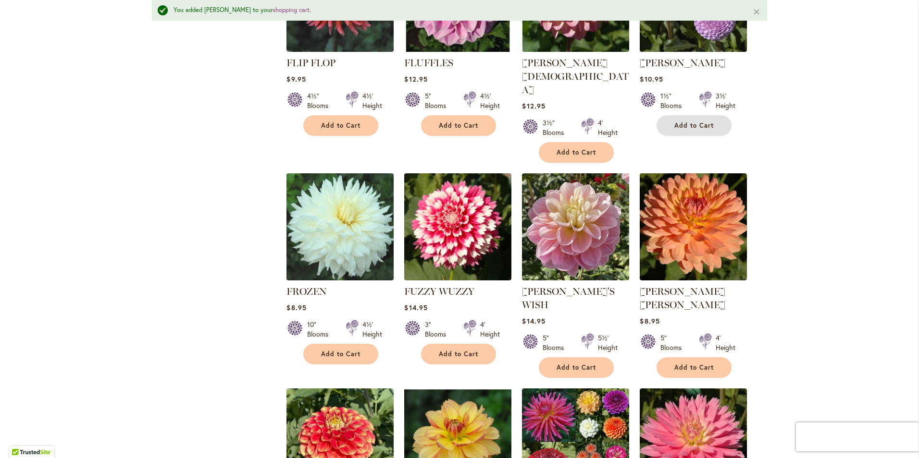
scroll to position [538, 0]
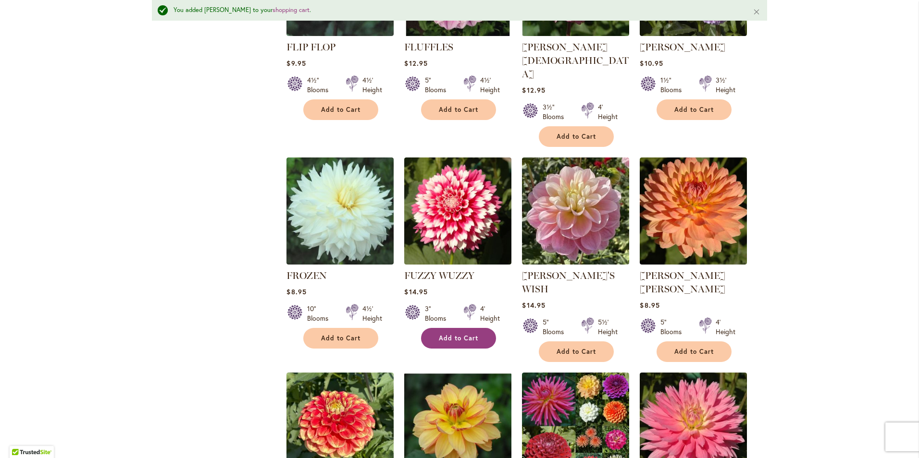
click at [459, 334] on span "Add to Cart" at bounding box center [458, 338] width 39 height 8
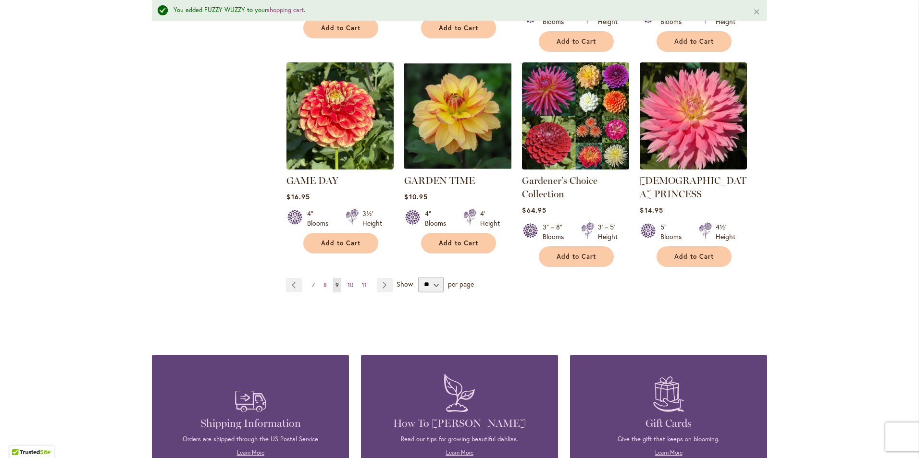
scroll to position [846, 0]
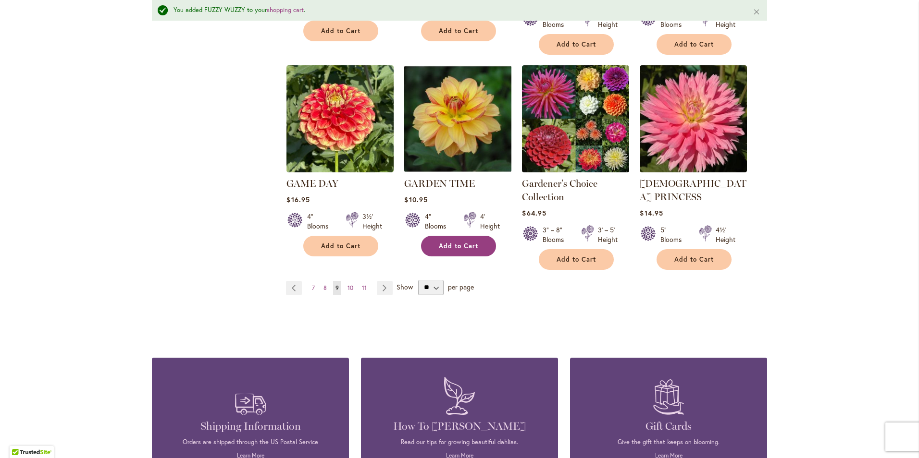
click at [452, 242] on span "Add to Cart" at bounding box center [458, 246] width 39 height 8
click at [347, 284] on span "10" at bounding box center [350, 287] width 6 height 7
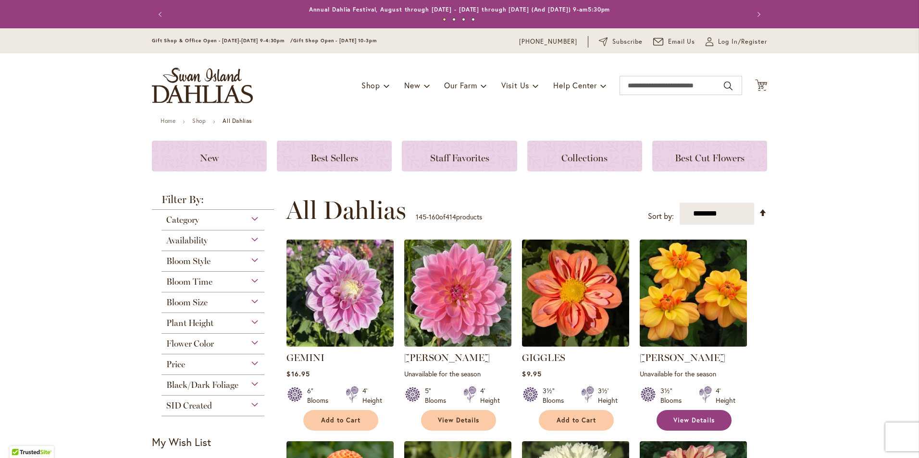
click at [684, 421] on span "View Details" at bounding box center [693, 421] width 41 height 8
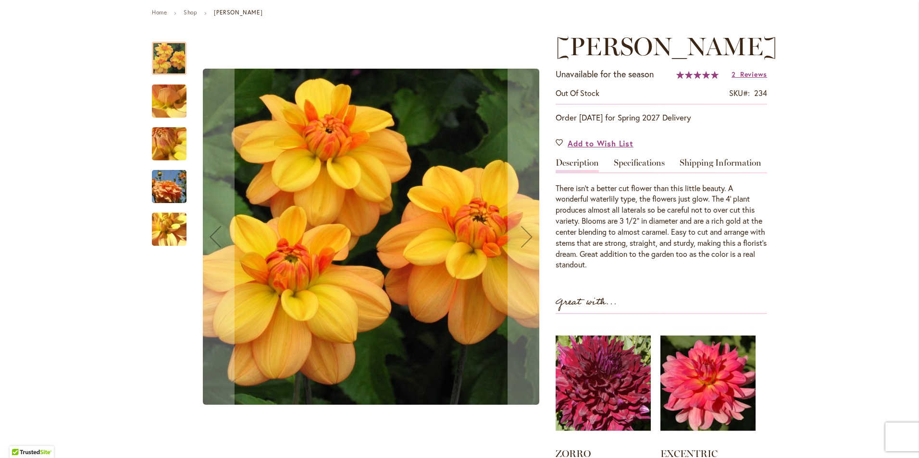
scroll to position [70, 0]
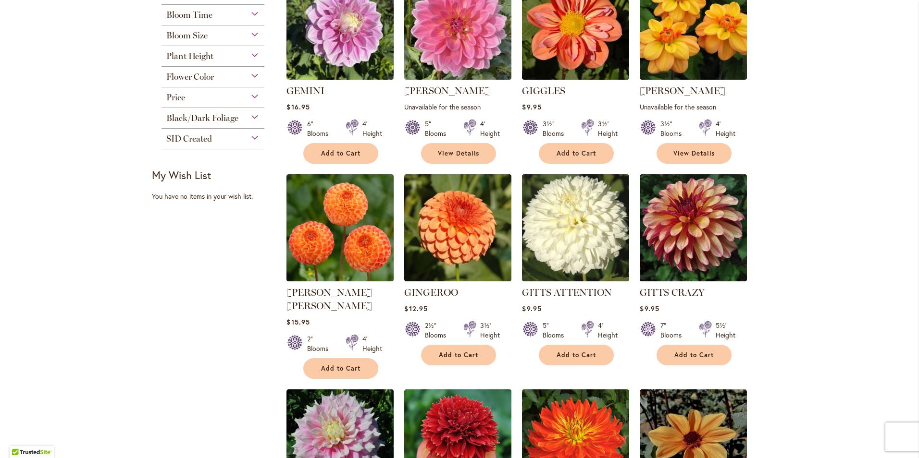
scroll to position [288, 0]
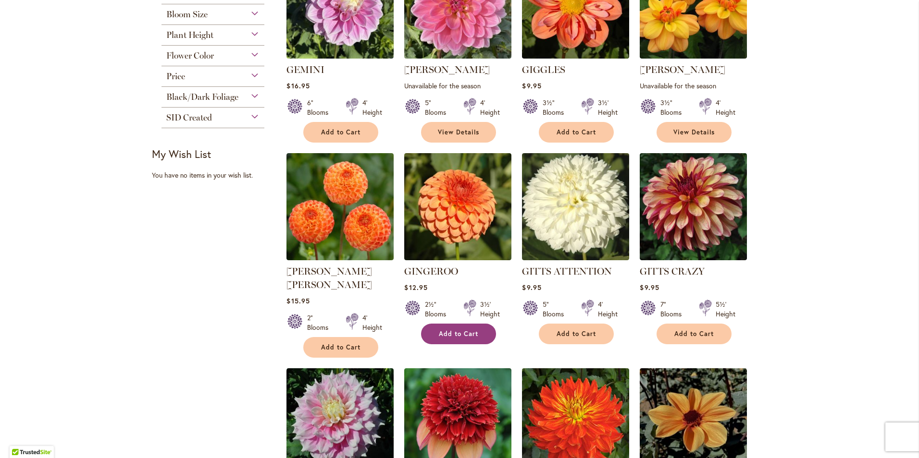
click at [449, 330] on span "Add to Cart" at bounding box center [458, 334] width 39 height 8
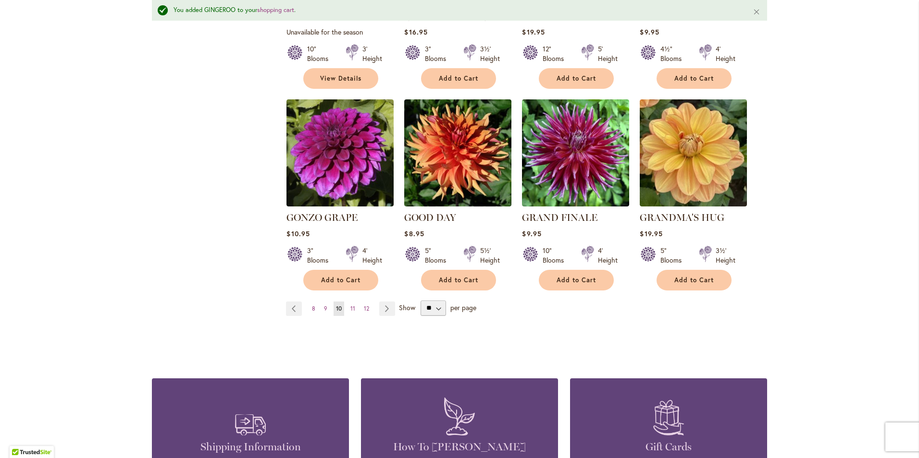
scroll to position [794, 0]
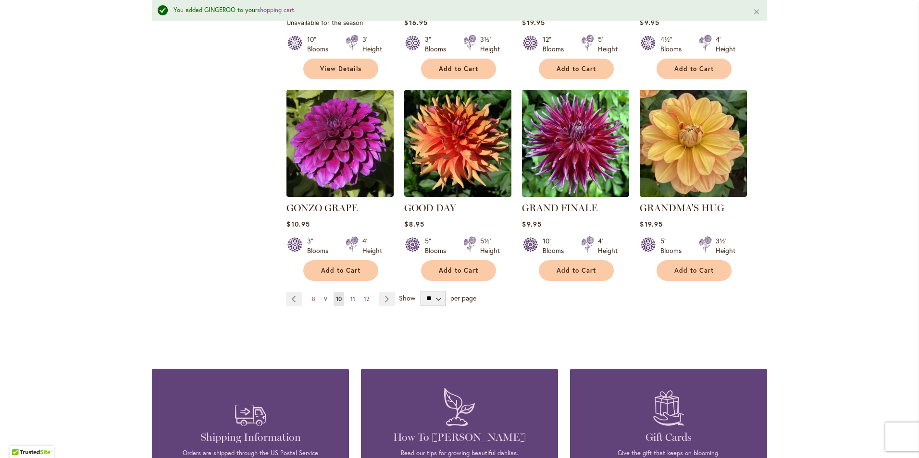
click at [350, 295] on span "11" at bounding box center [352, 298] width 5 height 7
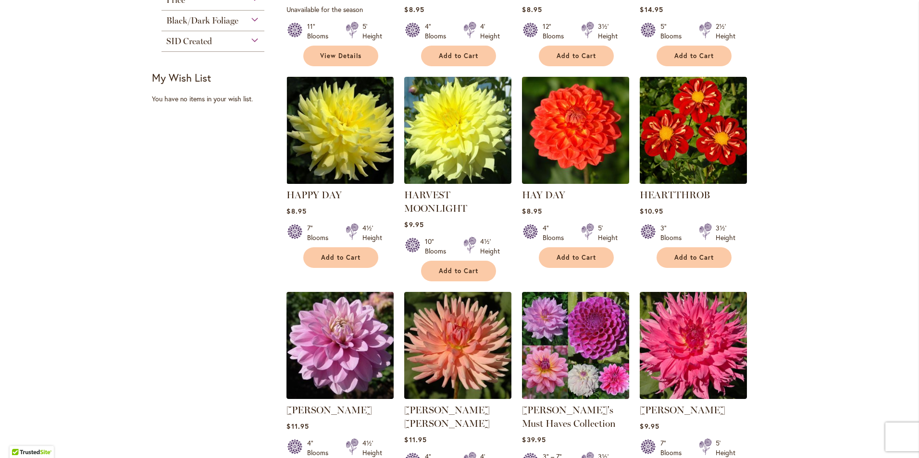
scroll to position [365, 0]
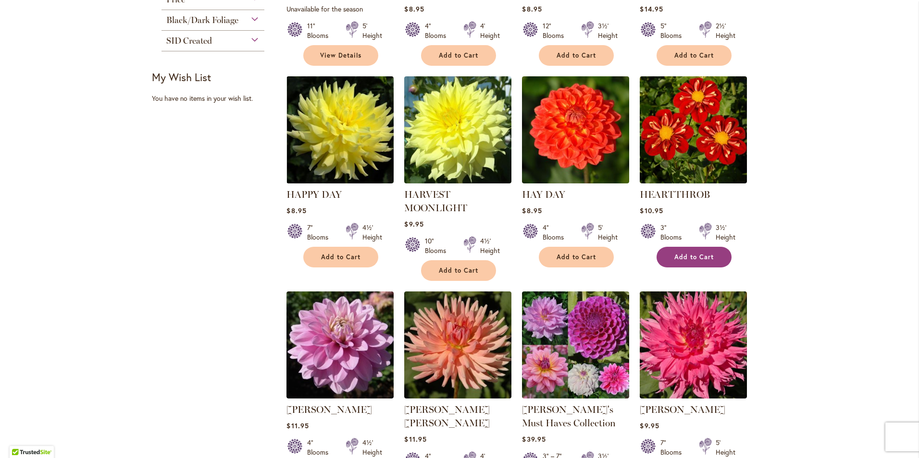
click at [684, 255] on span "Add to Cart" at bounding box center [693, 257] width 39 height 8
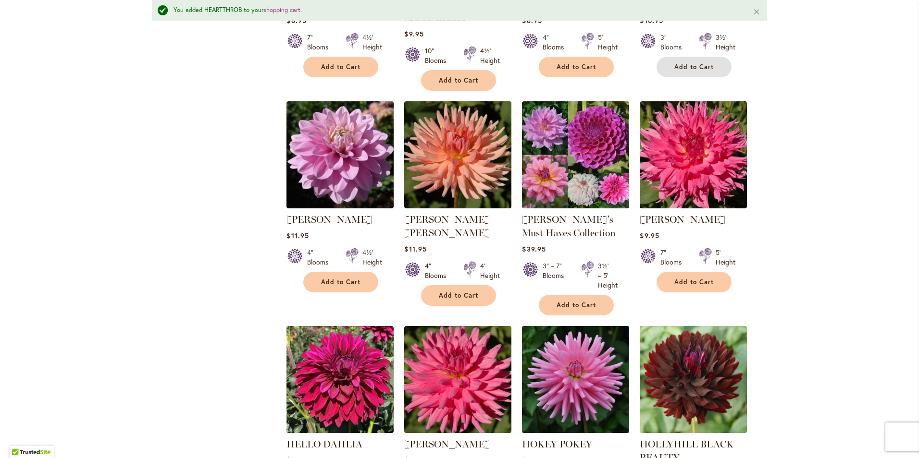
scroll to position [583, 0]
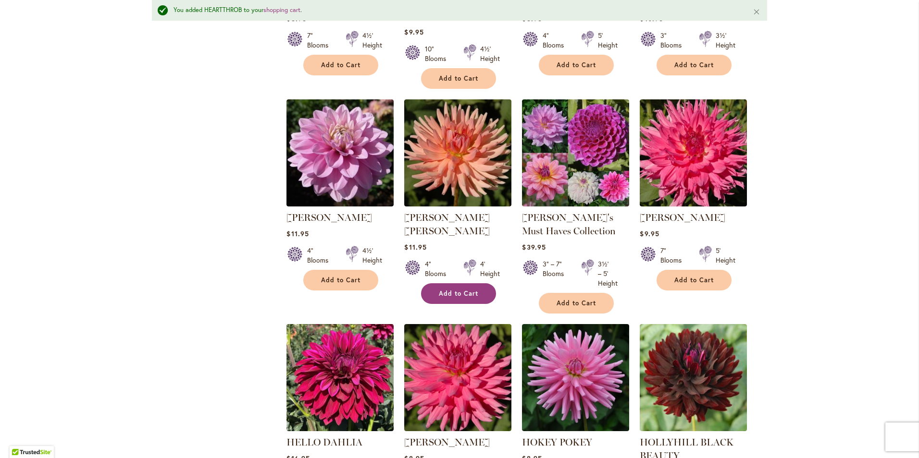
click at [444, 290] on span "Add to Cart" at bounding box center [458, 294] width 39 height 8
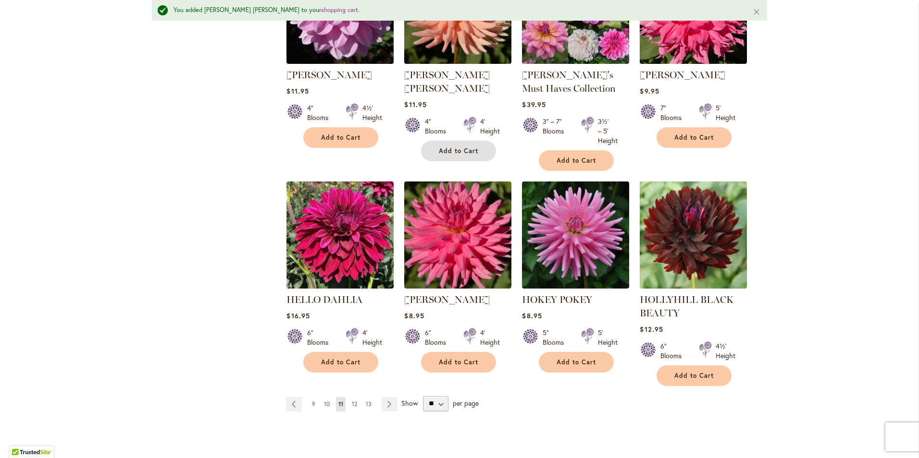
scroll to position [737, 0]
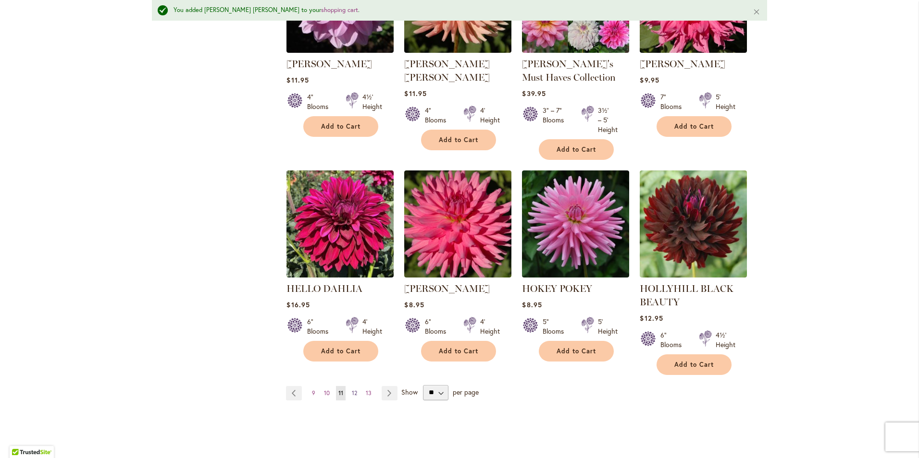
click at [352, 390] on span "12" at bounding box center [354, 393] width 5 height 7
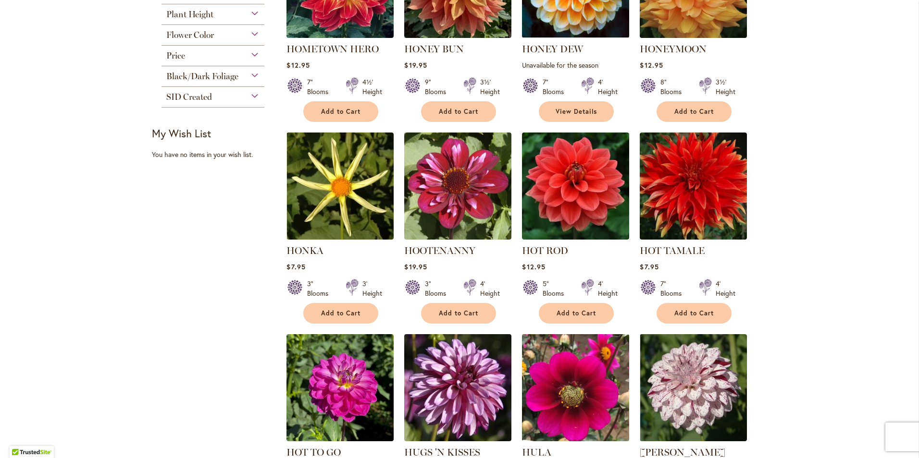
scroll to position [308, 0]
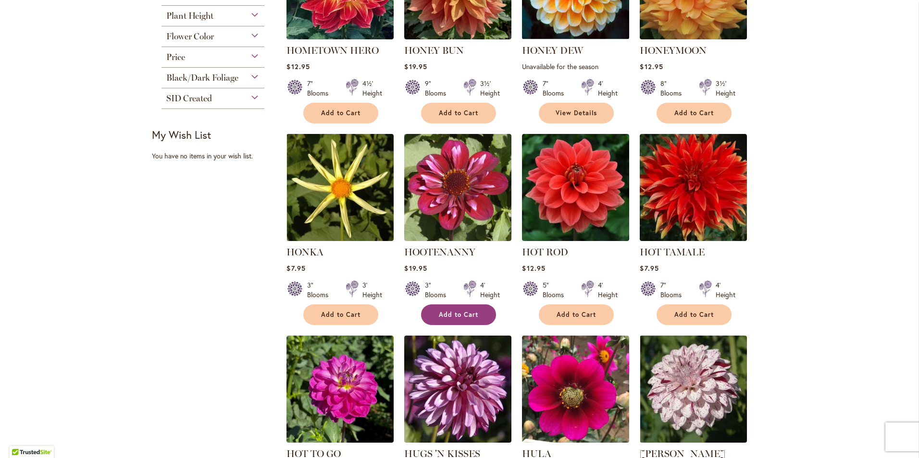
click at [459, 311] on span "Add to Cart" at bounding box center [458, 315] width 39 height 8
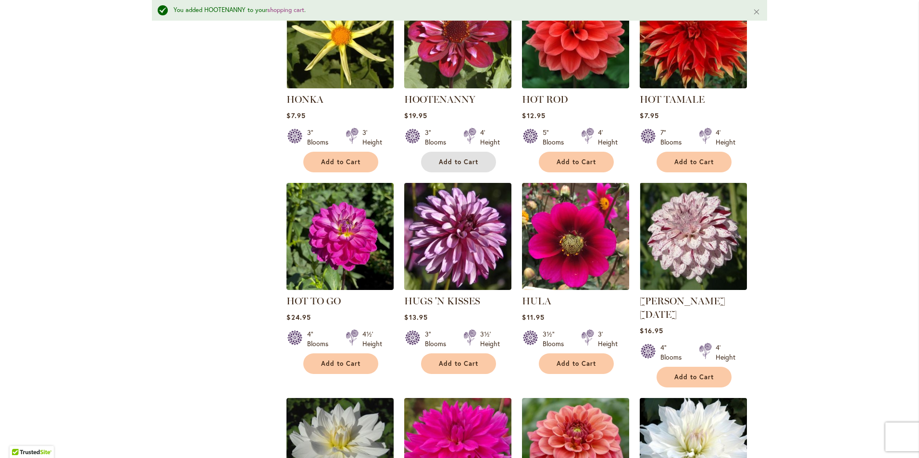
scroll to position [487, 0]
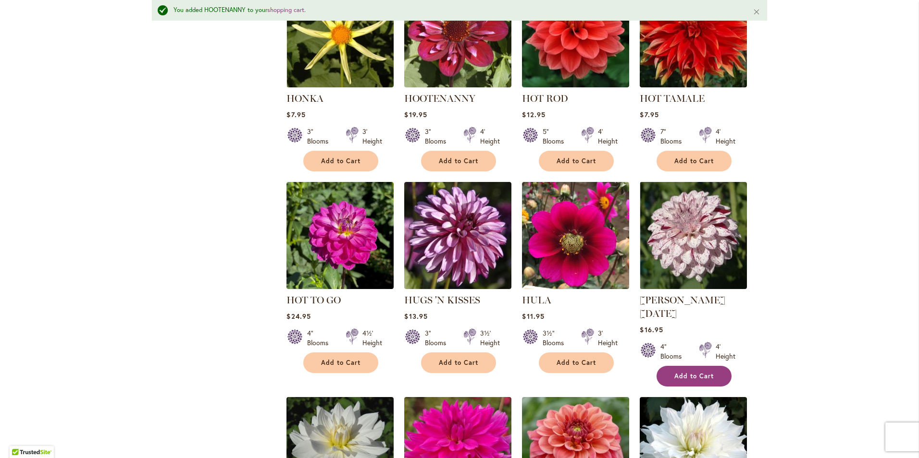
click at [679, 372] on span "Add to Cart" at bounding box center [693, 376] width 39 height 8
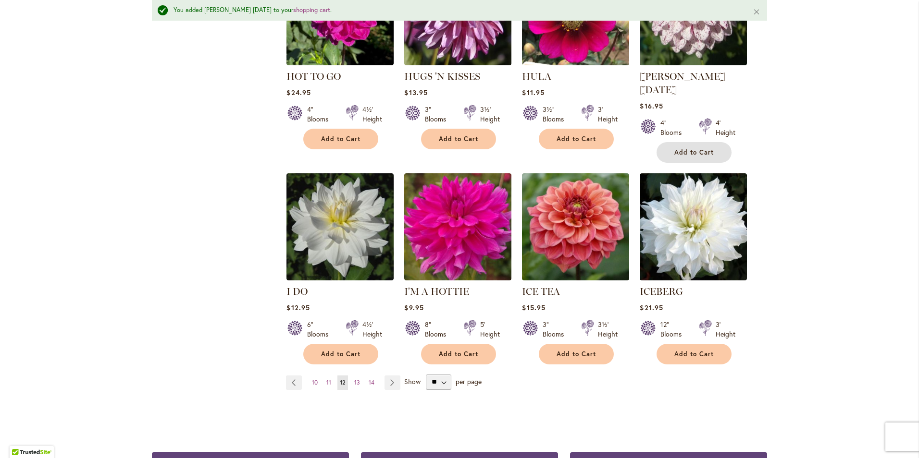
scroll to position [717, 0]
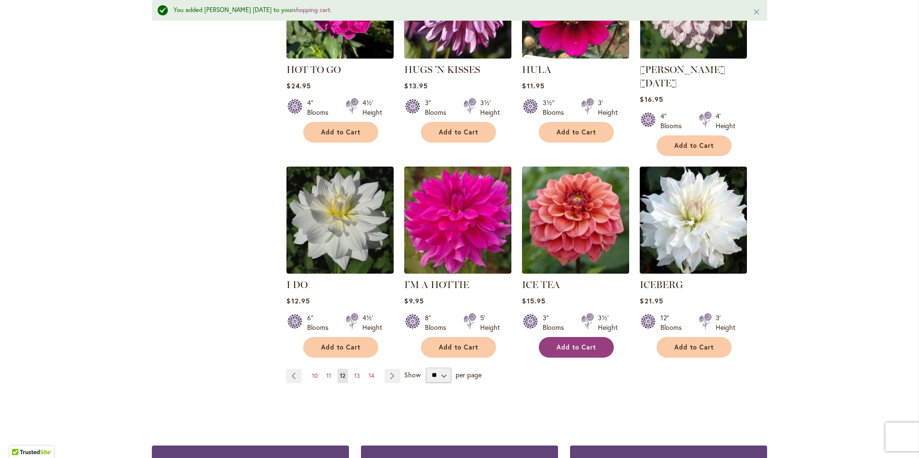
click at [566, 337] on button "Add to Cart" at bounding box center [576, 347] width 75 height 21
click at [354, 372] on span "13" at bounding box center [357, 375] width 6 height 7
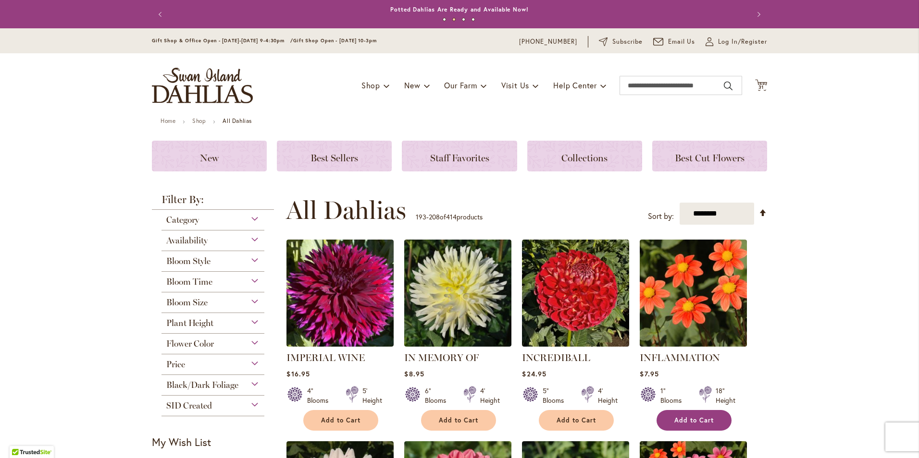
click at [684, 419] on span "Add to Cart" at bounding box center [693, 421] width 39 height 8
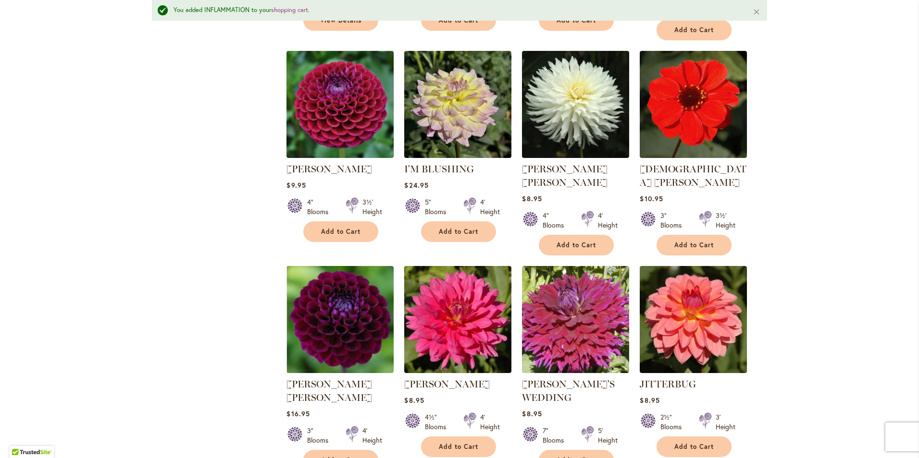
scroll to position [634, 0]
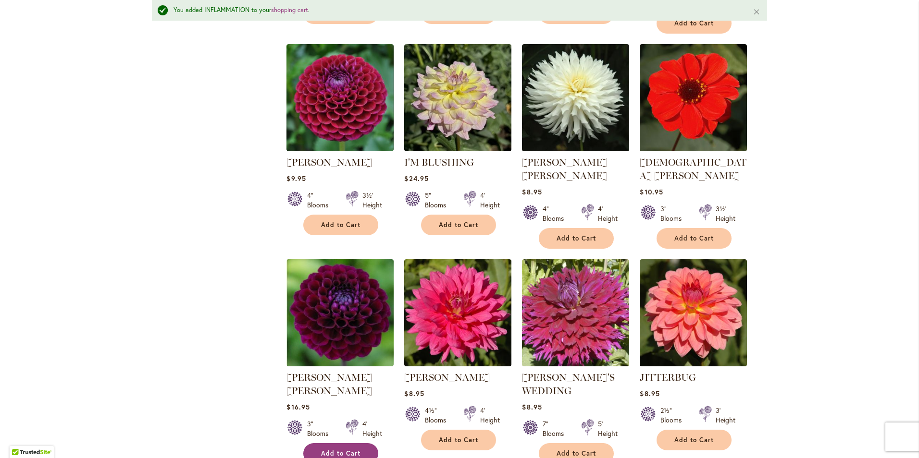
click at [341, 450] on span "Add to Cart" at bounding box center [340, 454] width 39 height 8
click at [696, 436] on span "Add to Cart" at bounding box center [693, 440] width 39 height 8
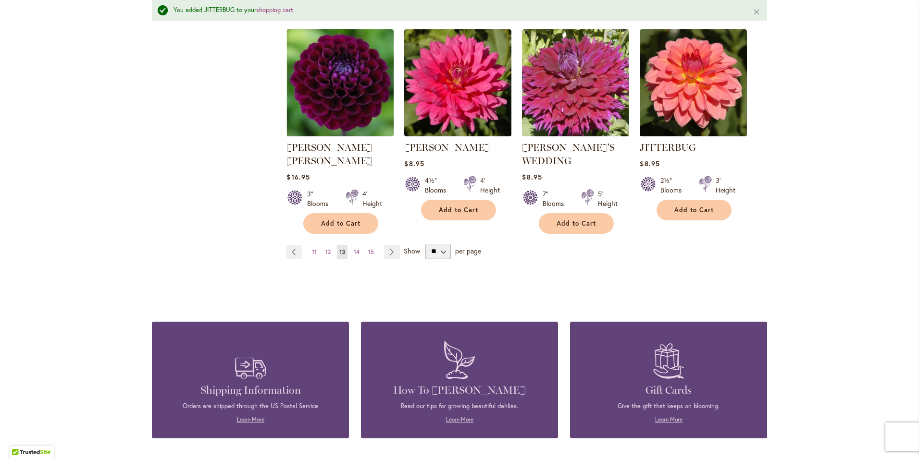
scroll to position [865, 0]
click at [354, 248] on span "14" at bounding box center [357, 251] width 6 height 7
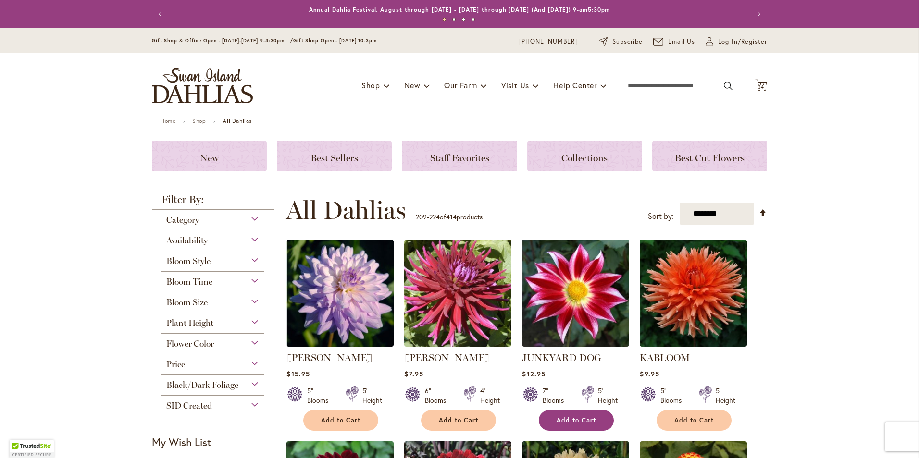
click at [573, 417] on span "Add to Cart" at bounding box center [575, 421] width 39 height 8
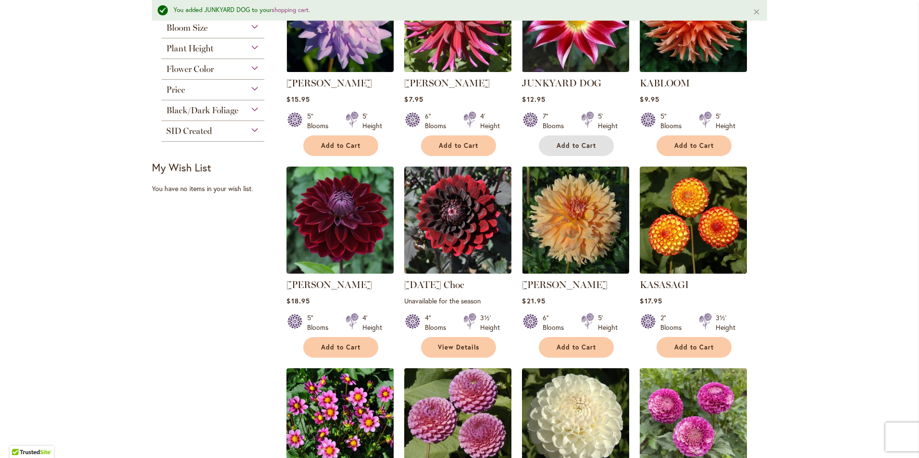
scroll to position [308, 0]
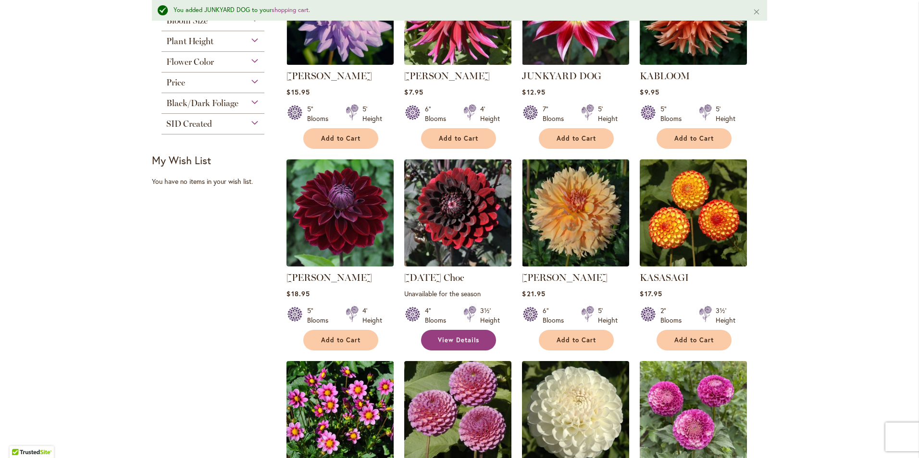
click at [453, 337] on span "View Details" at bounding box center [458, 340] width 41 height 8
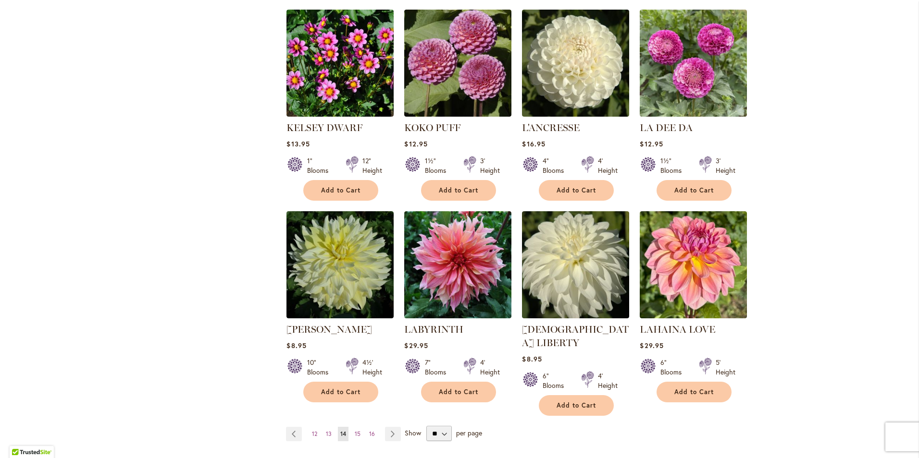
scroll to position [634, 0]
click at [576, 188] on span "Add to Cart" at bounding box center [575, 190] width 39 height 8
click at [357, 427] on link "Page 15" at bounding box center [357, 434] width 11 height 14
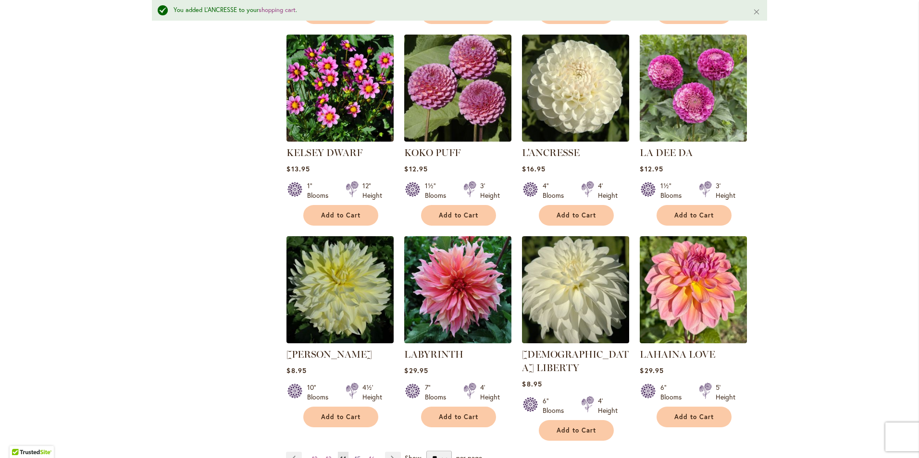
scroll to position [660, 0]
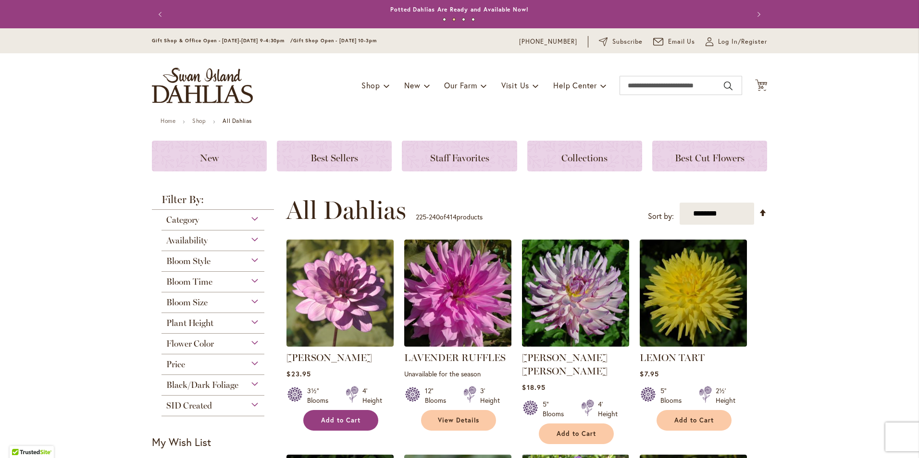
click at [345, 417] on span "Add to Cart" at bounding box center [340, 421] width 39 height 8
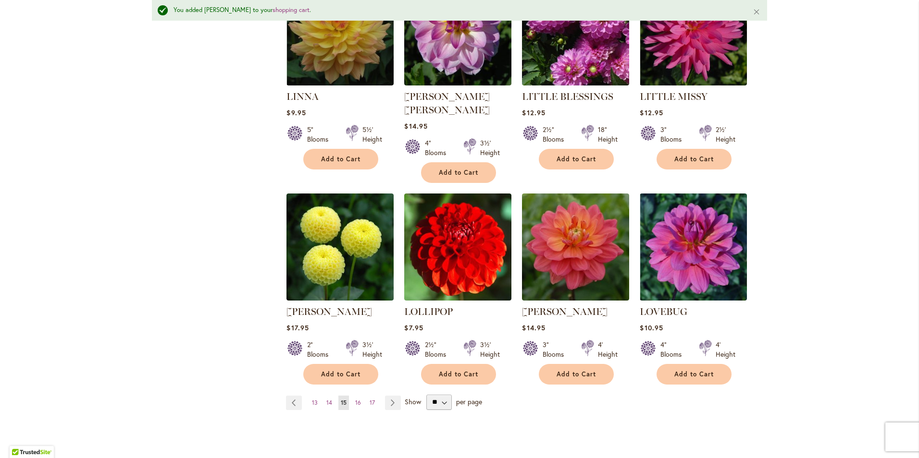
scroll to position [711, 0]
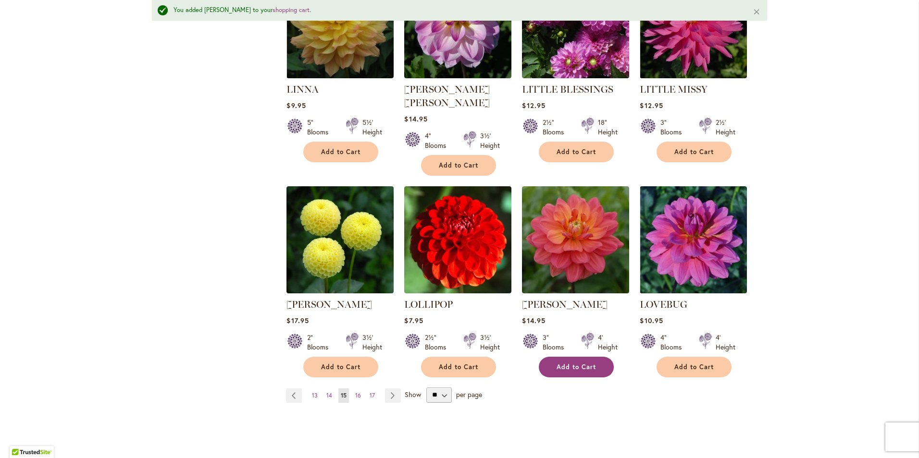
click at [576, 363] on span "Add to Cart" at bounding box center [575, 367] width 39 height 8
click at [355, 392] on span "16" at bounding box center [358, 395] width 6 height 7
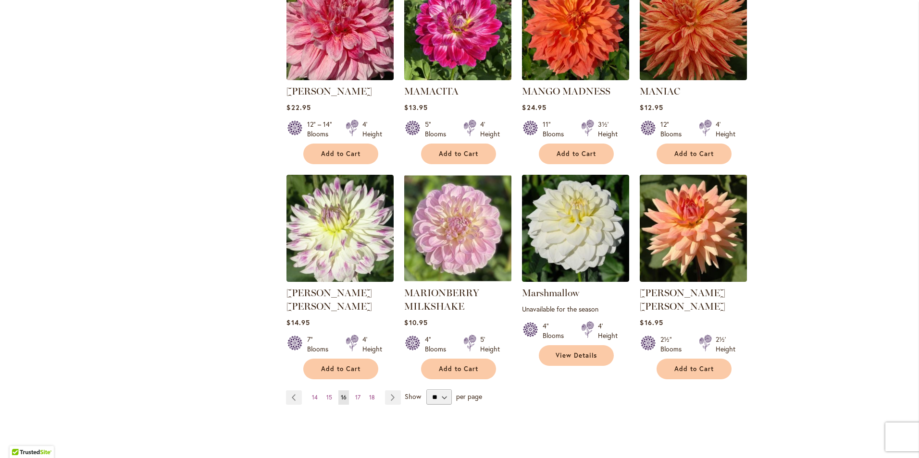
scroll to position [750, 0]
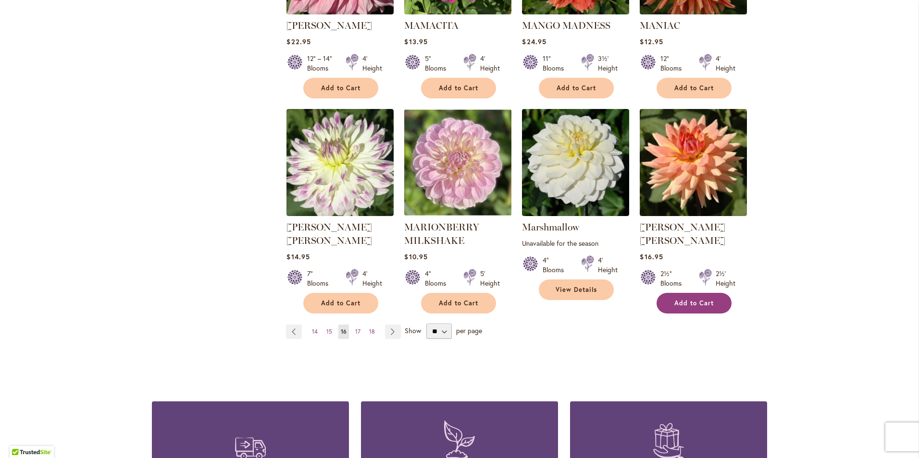
click at [688, 293] on button "Add to Cart" at bounding box center [693, 303] width 75 height 21
click at [355, 328] on span "17" at bounding box center [357, 331] width 5 height 7
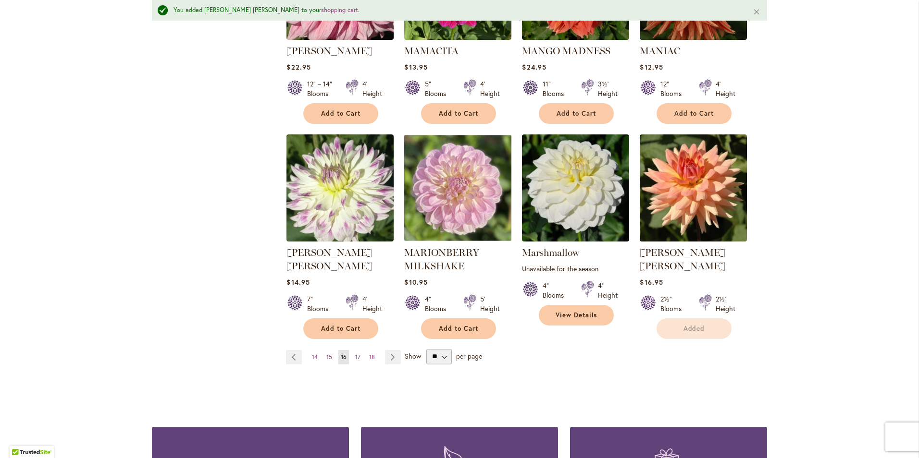
scroll to position [775, 0]
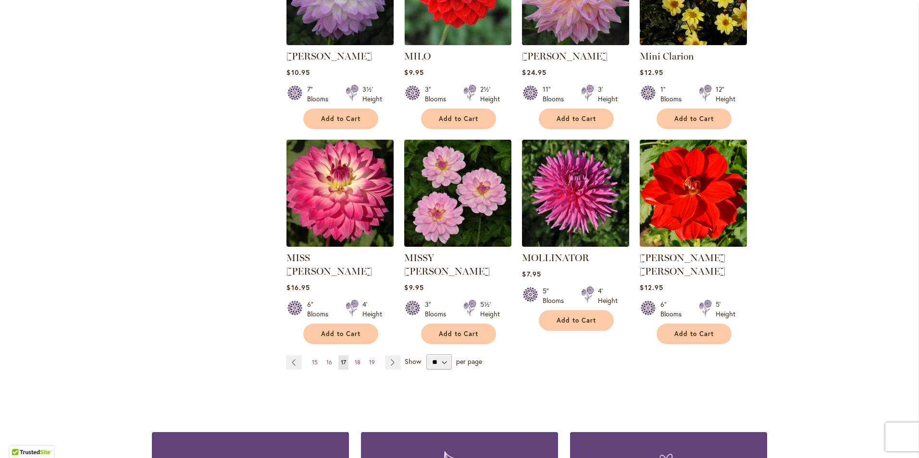
scroll to position [711, 0]
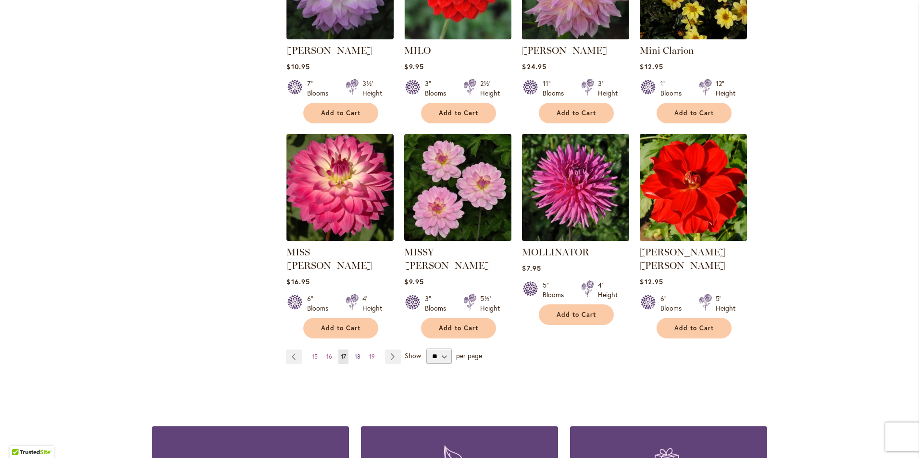
click at [355, 353] on span "18" at bounding box center [358, 356] width 6 height 7
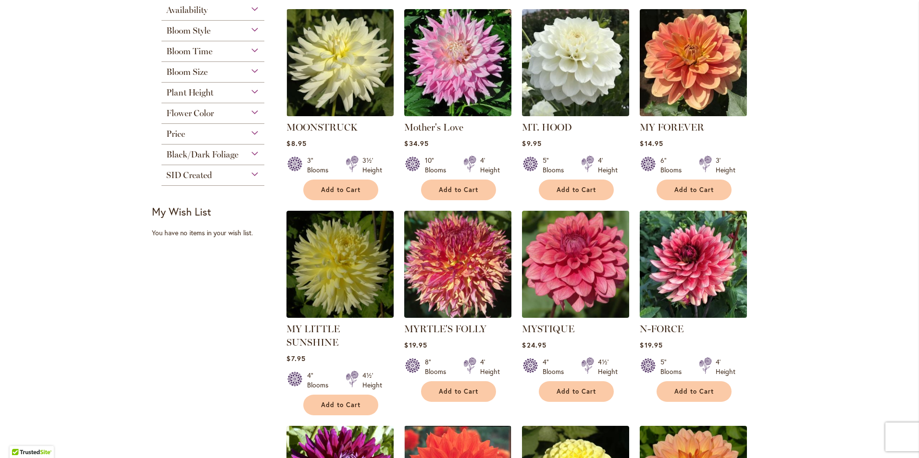
scroll to position [269, 0]
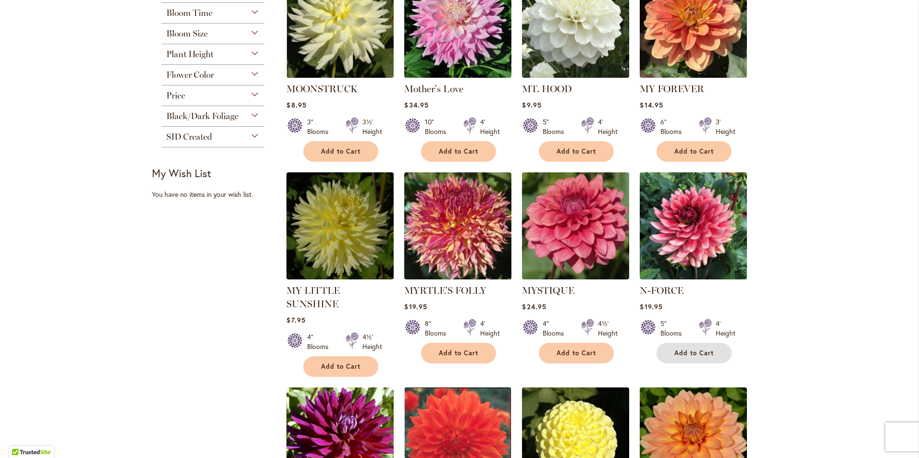
click at [675, 351] on span "Add to Cart" at bounding box center [693, 353] width 39 height 8
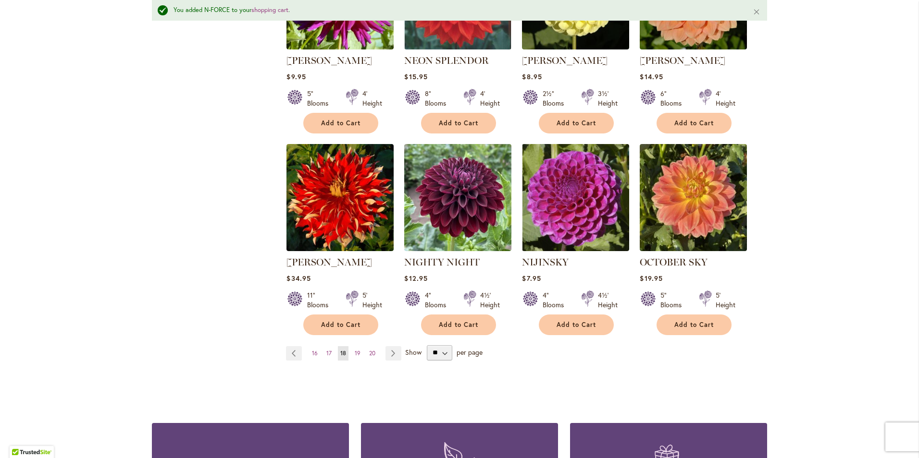
scroll to position [756, 0]
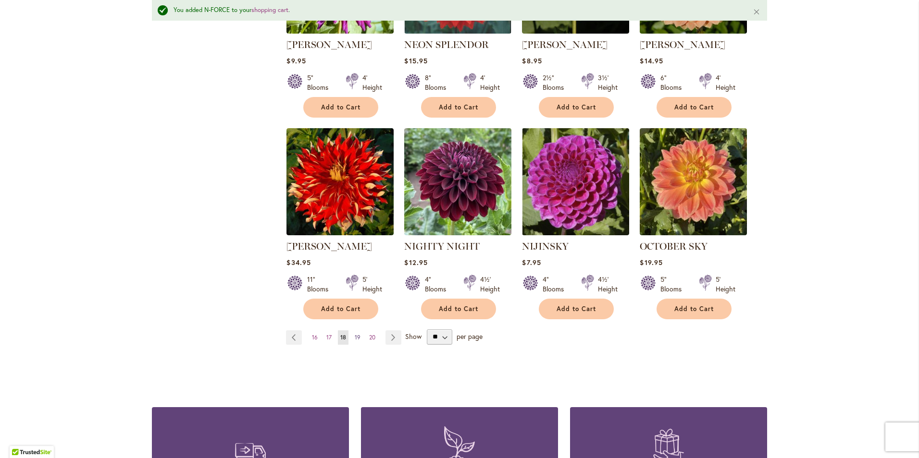
click at [355, 334] on span "19" at bounding box center [358, 337] width 6 height 7
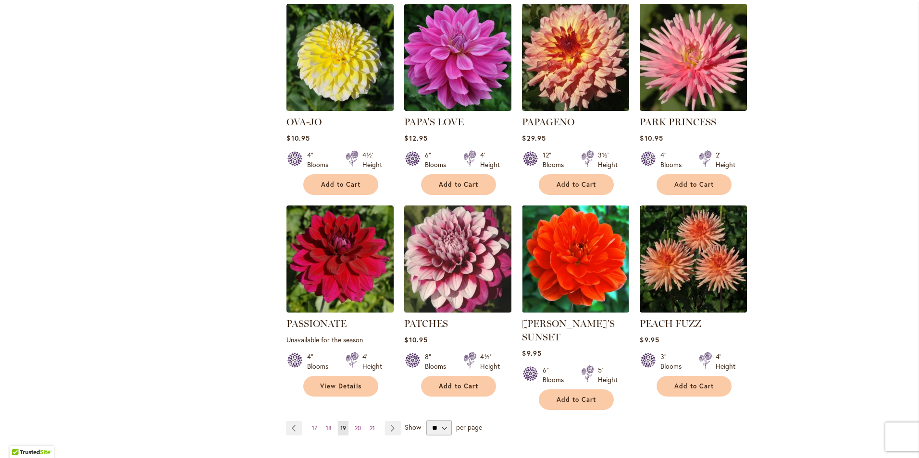
scroll to position [653, 0]
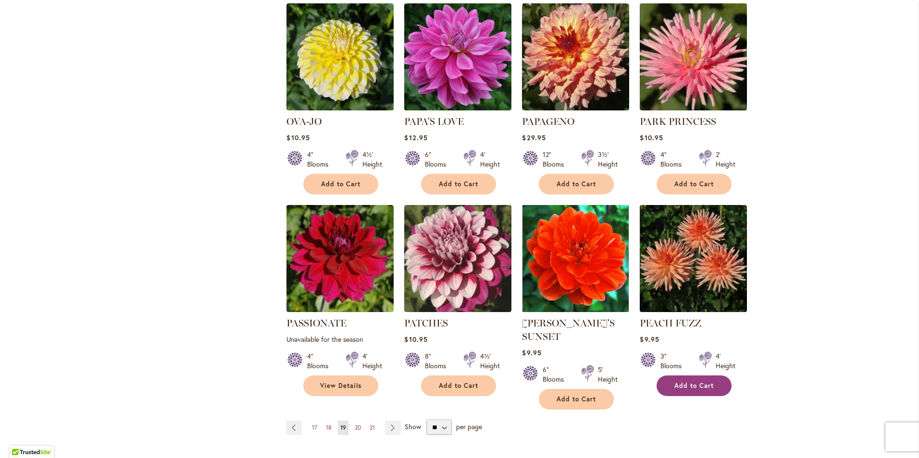
click at [693, 382] on span "Add to Cart" at bounding box center [693, 386] width 39 height 8
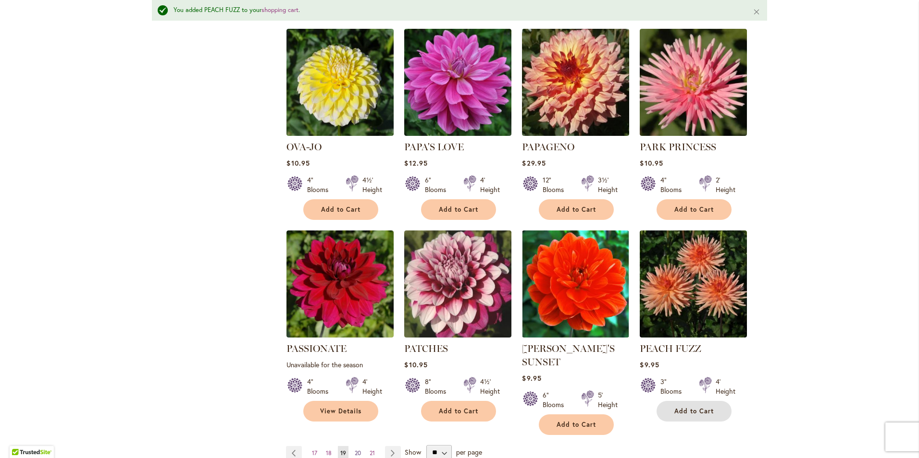
scroll to position [679, 0]
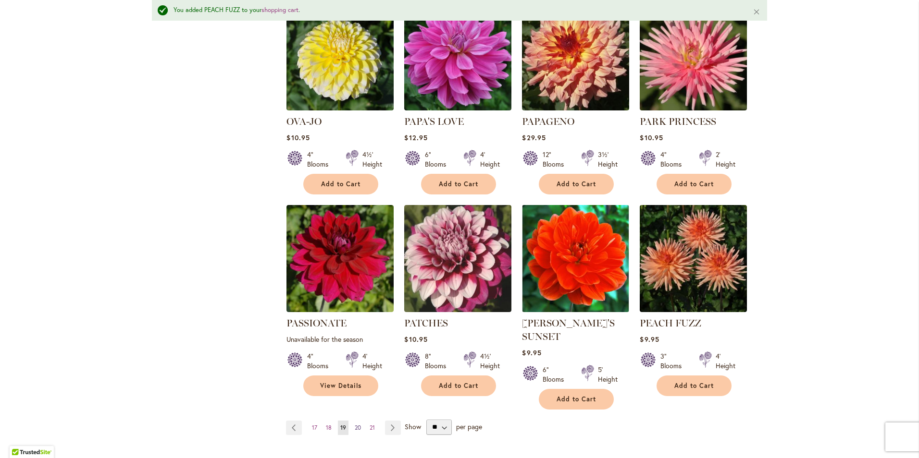
click at [352, 421] on link "Page 20" at bounding box center [357, 428] width 11 height 14
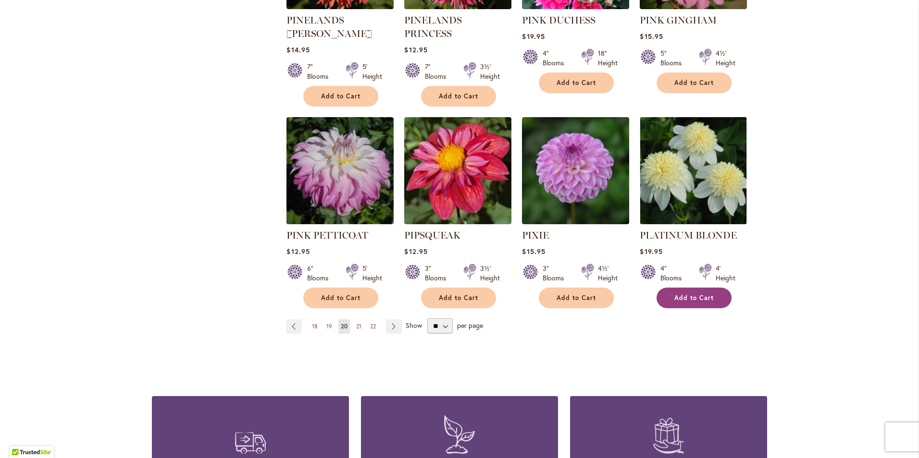
scroll to position [769, 0]
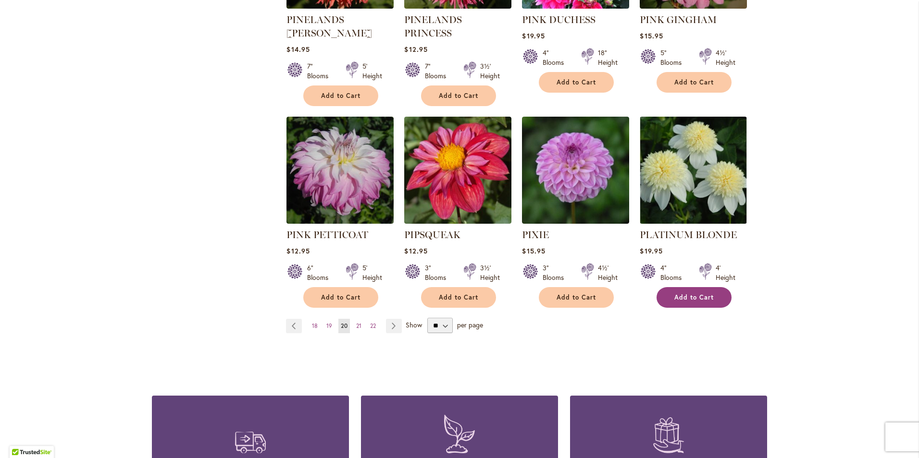
click at [694, 294] on span "Add to Cart" at bounding box center [693, 298] width 39 height 8
click at [356, 322] on span "21" at bounding box center [358, 325] width 5 height 7
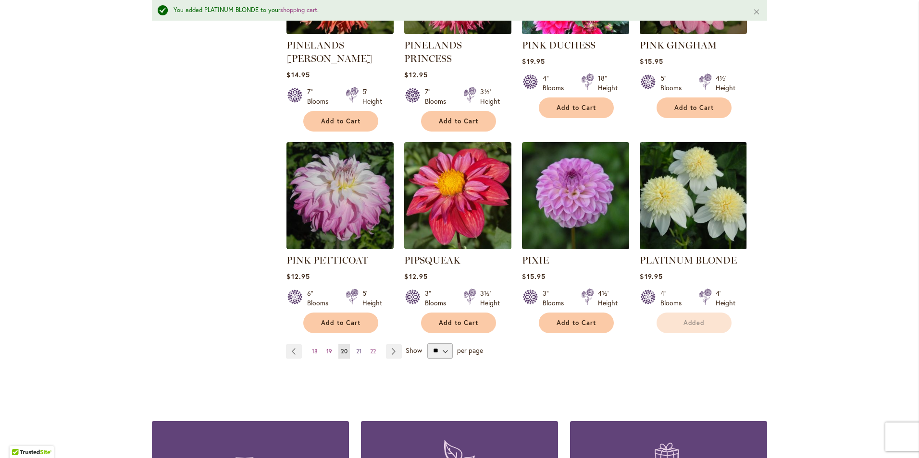
scroll to position [794, 0]
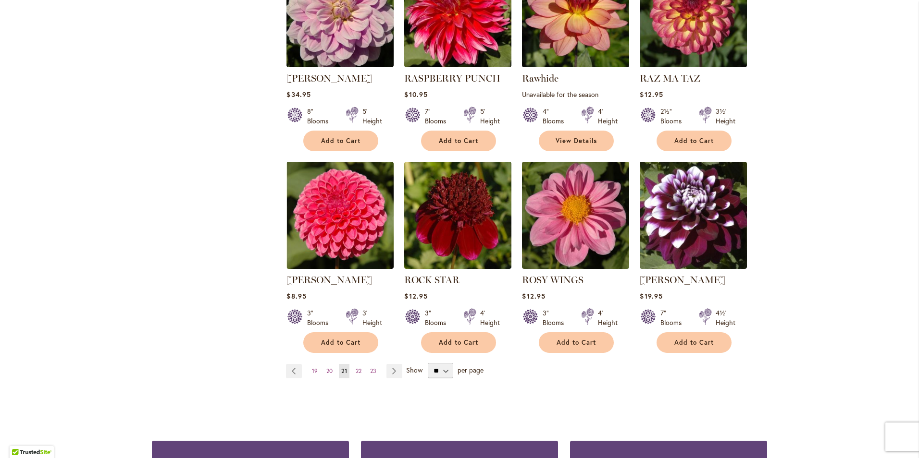
scroll to position [711, 0]
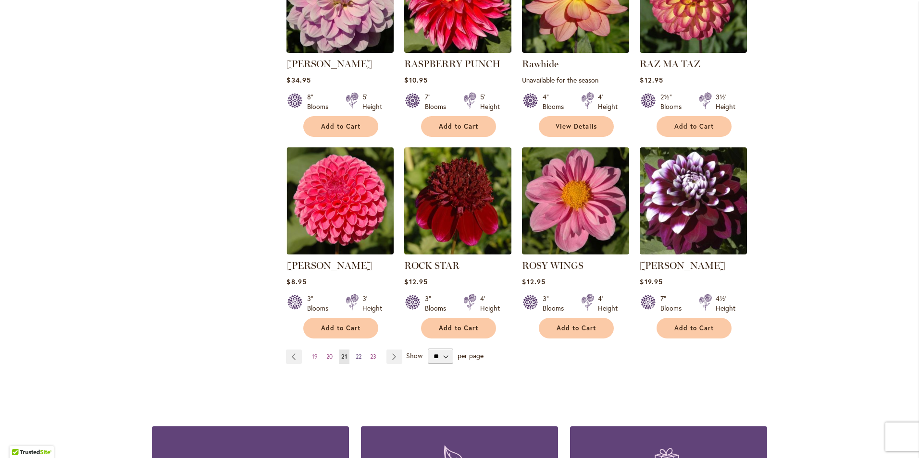
click at [356, 355] on span "22" at bounding box center [359, 356] width 6 height 7
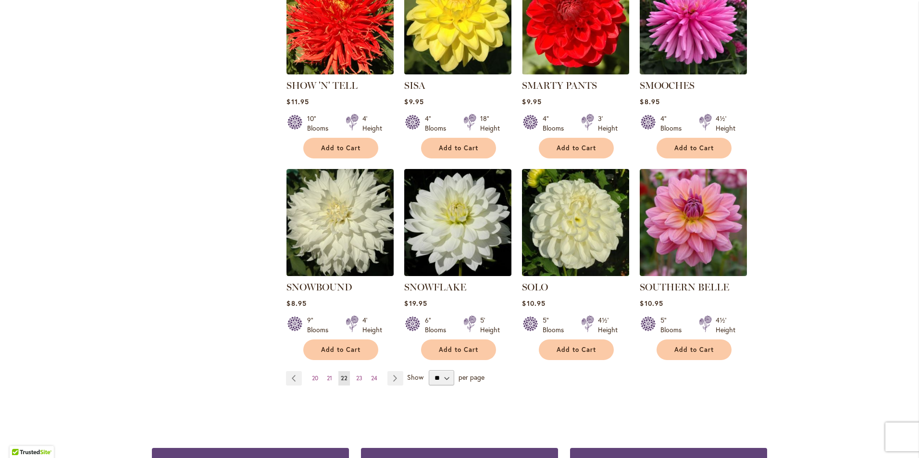
scroll to position [692, 0]
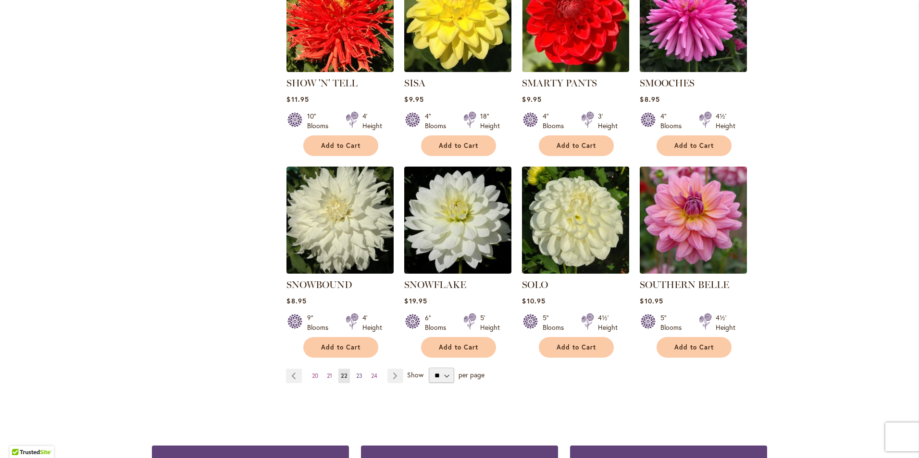
click at [356, 372] on span "23" at bounding box center [359, 375] width 6 height 7
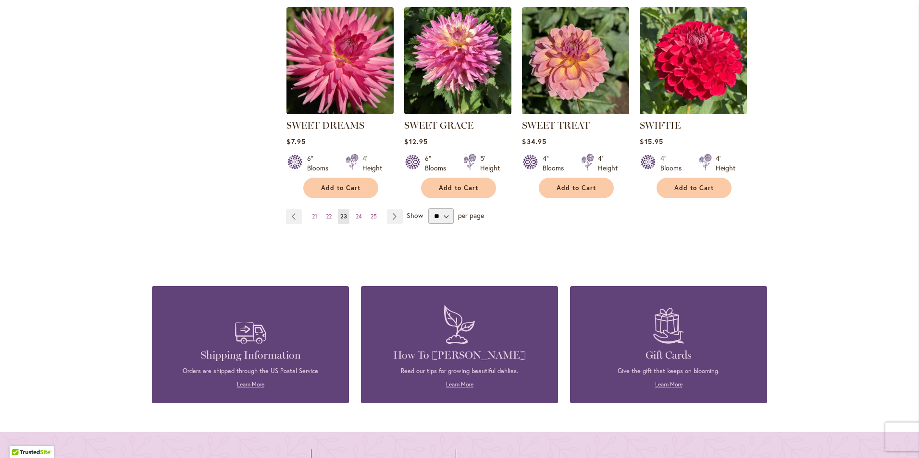
scroll to position [865, 0]
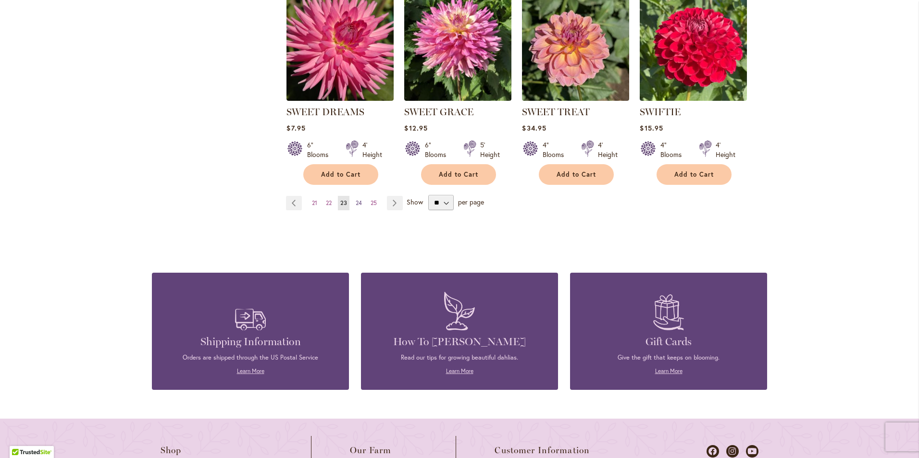
click at [357, 203] on span "24" at bounding box center [359, 202] width 6 height 7
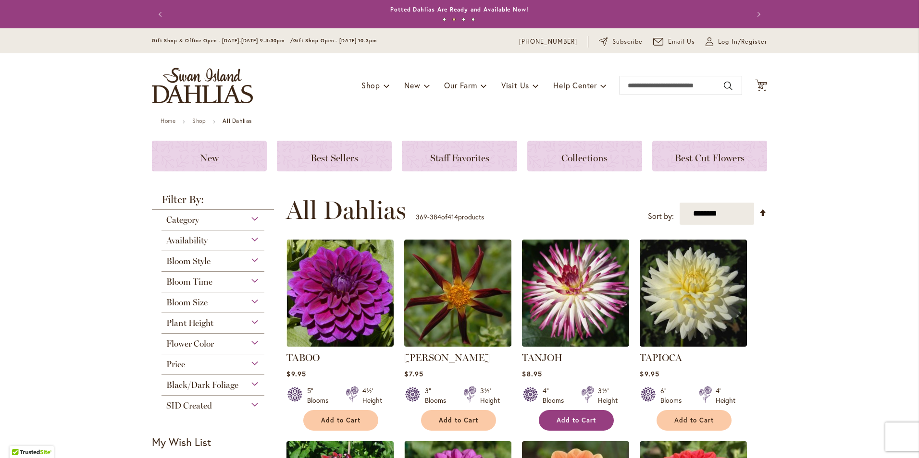
click at [571, 419] on span "Add to Cart" at bounding box center [575, 421] width 39 height 8
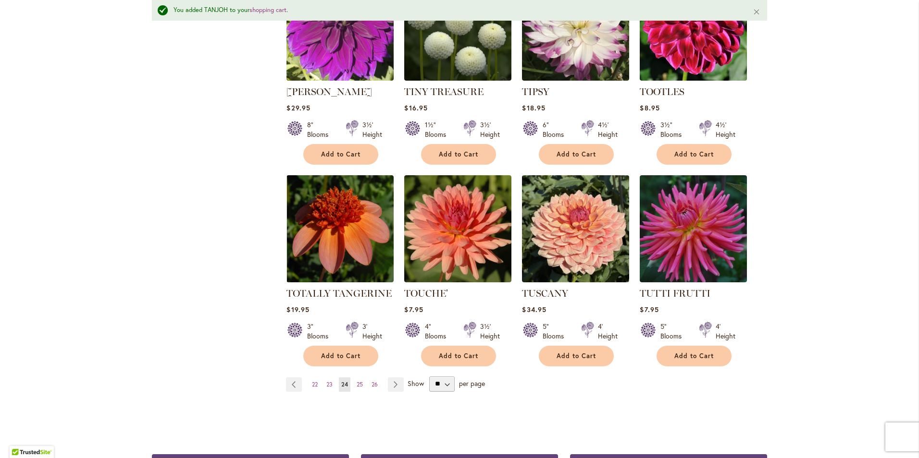
scroll to position [711, 0]
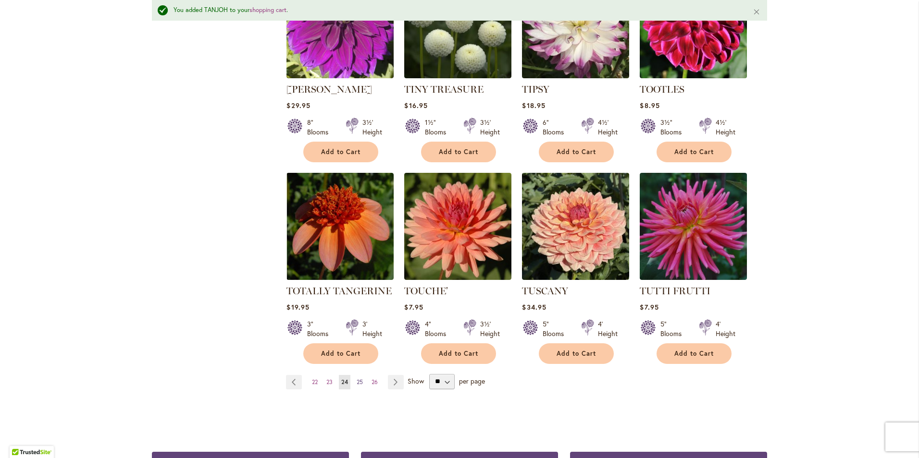
click at [354, 375] on link "Page 25" at bounding box center [359, 382] width 11 height 14
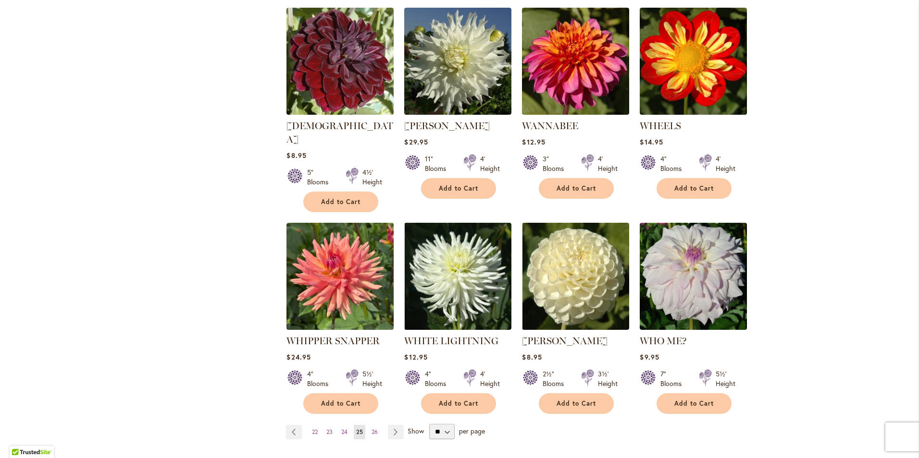
scroll to position [653, 0]
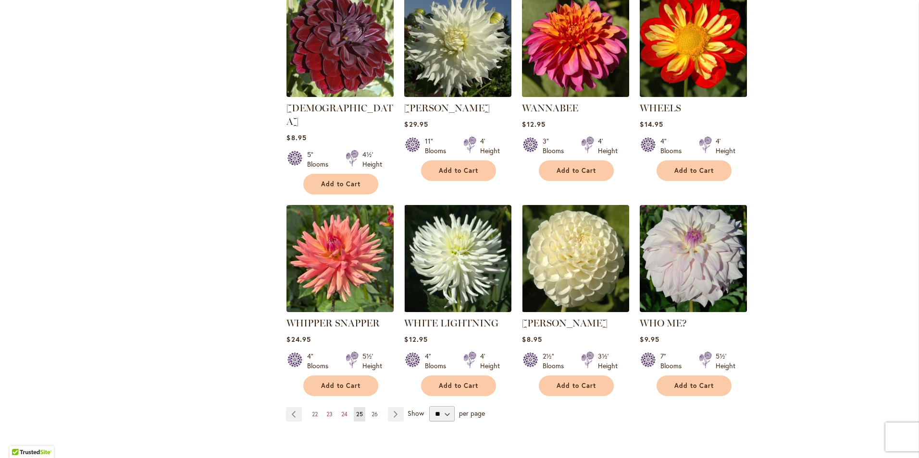
click at [373, 411] on span "26" at bounding box center [374, 414] width 6 height 7
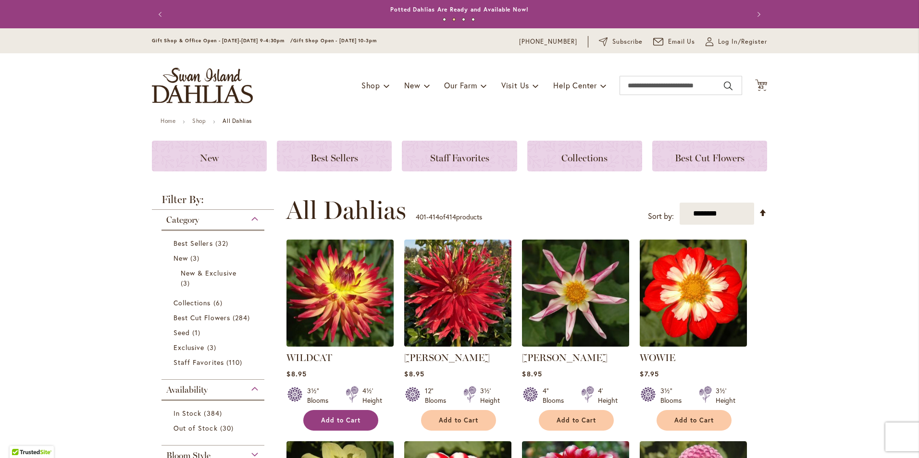
click at [340, 419] on span "Add to Cart" at bounding box center [340, 421] width 39 height 8
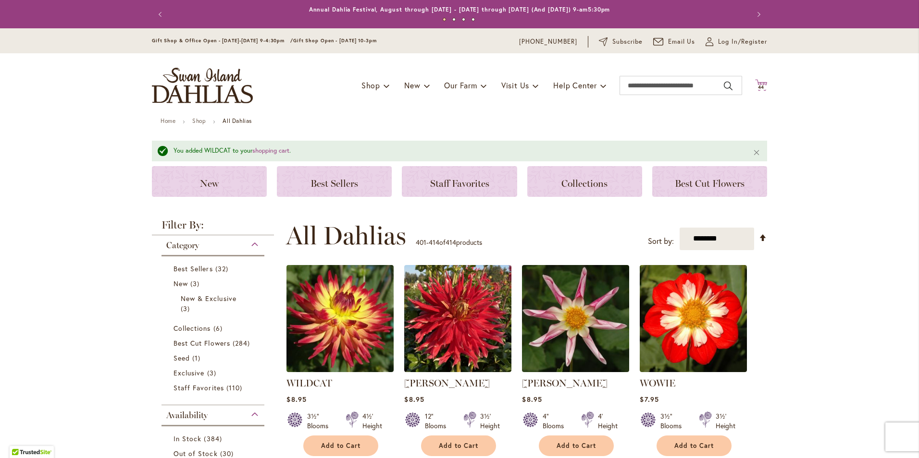
click at [758, 87] on span "44" at bounding box center [761, 87] width 7 height 6
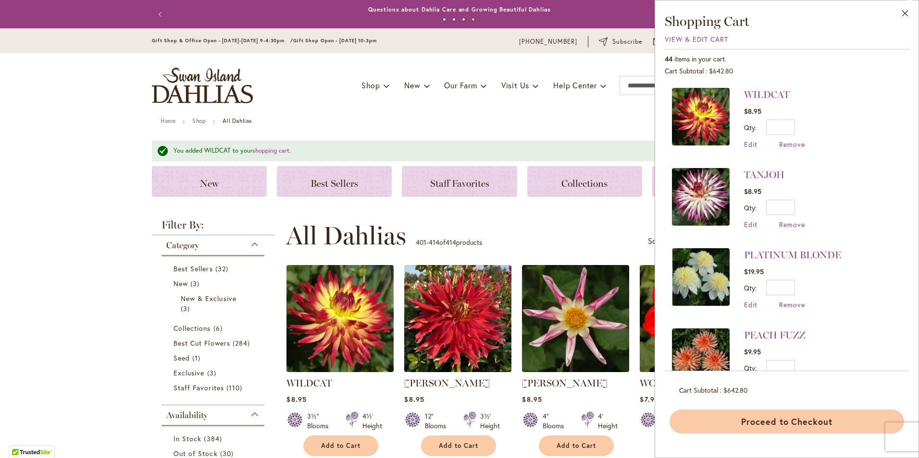
click at [771, 419] on button "Proceed to Checkout" at bounding box center [786, 422] width 234 height 24
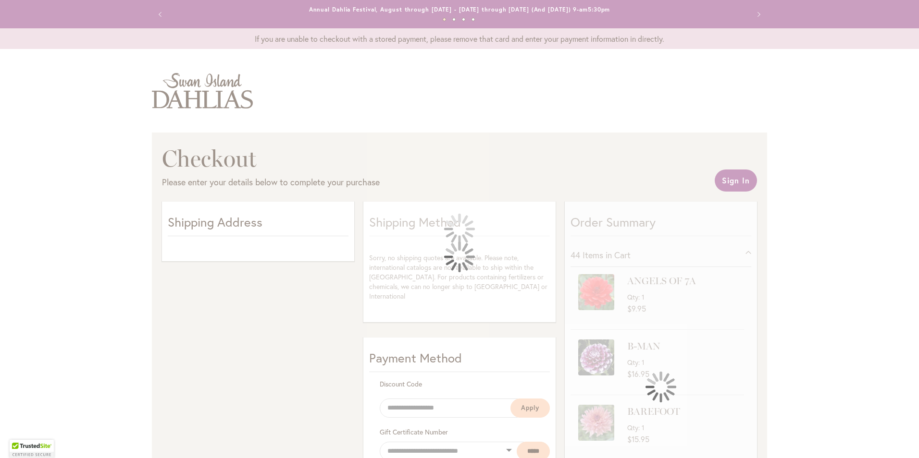
select select "**"
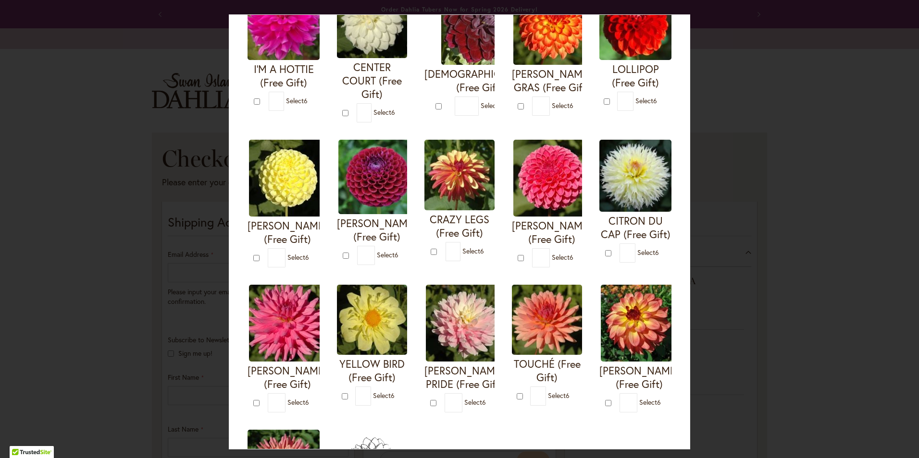
scroll to position [135, 0]
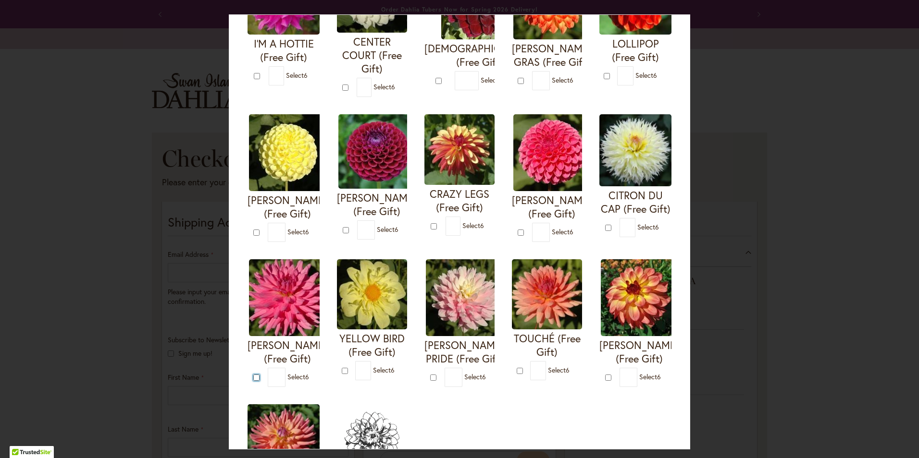
type input "*"
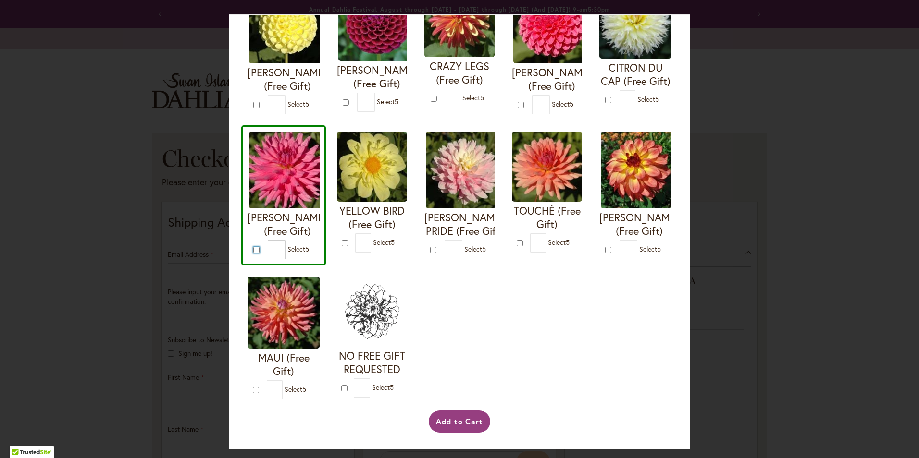
scroll to position [365, 0]
type input "*"
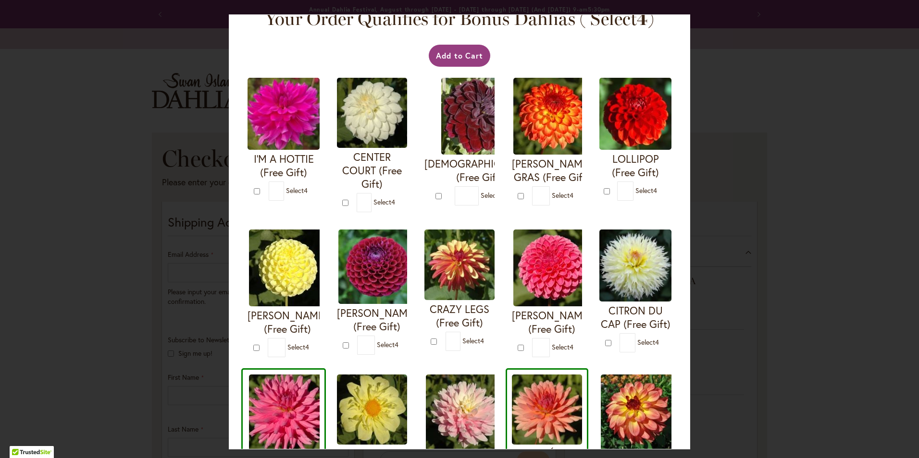
scroll to position [0, 0]
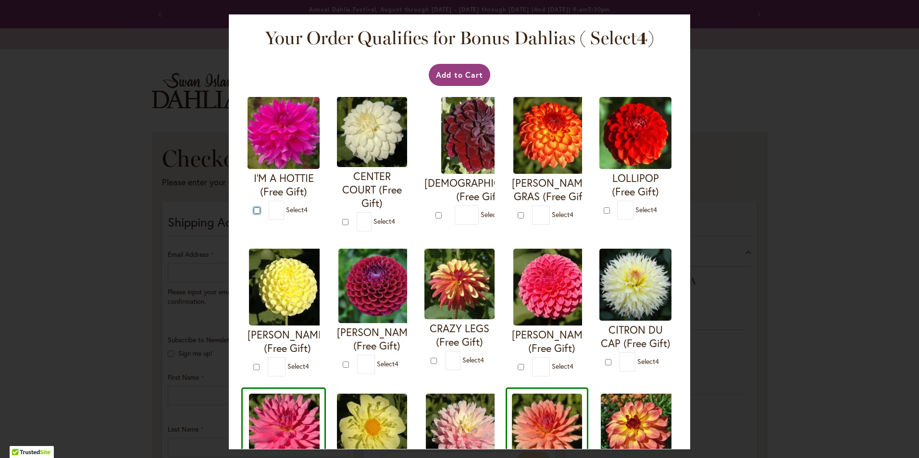
type input "*"
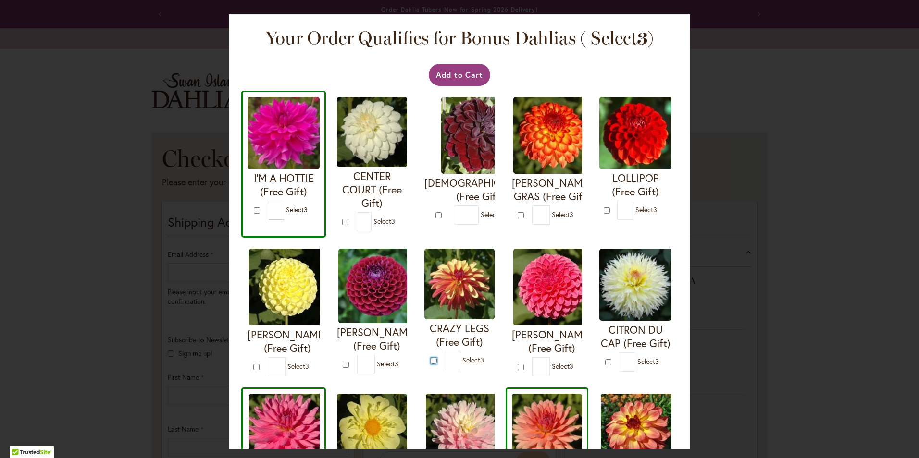
type input "*"
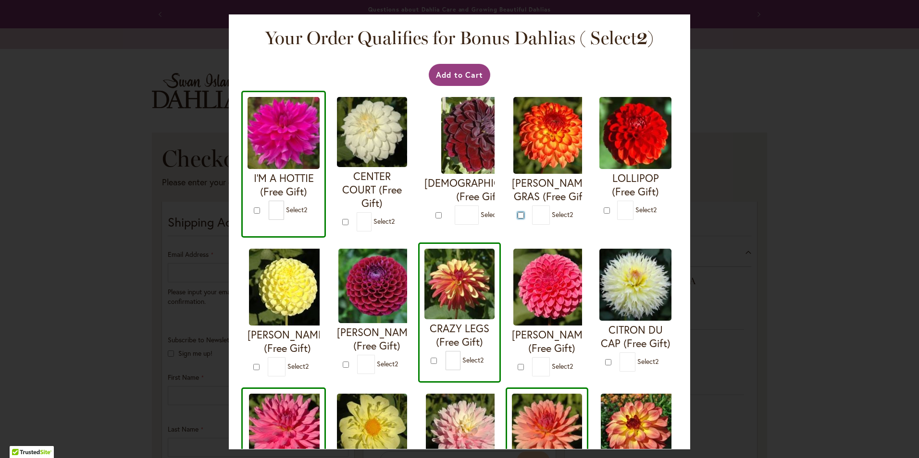
type input "*"
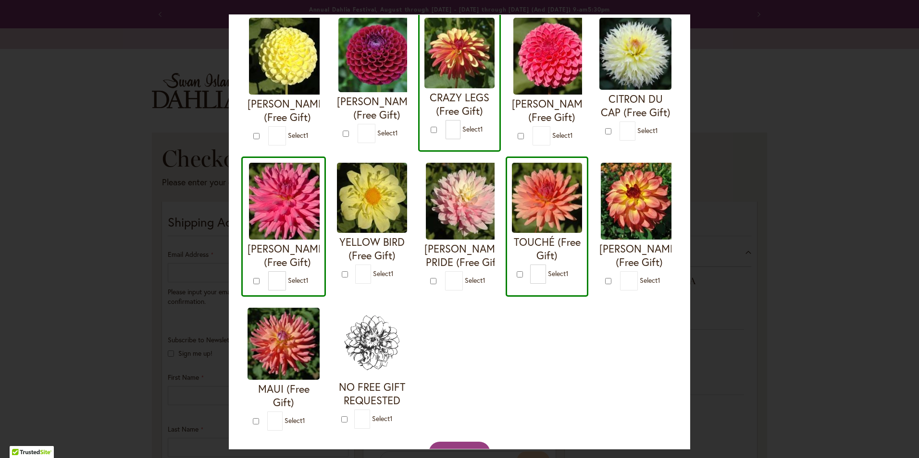
scroll to position [237, 0]
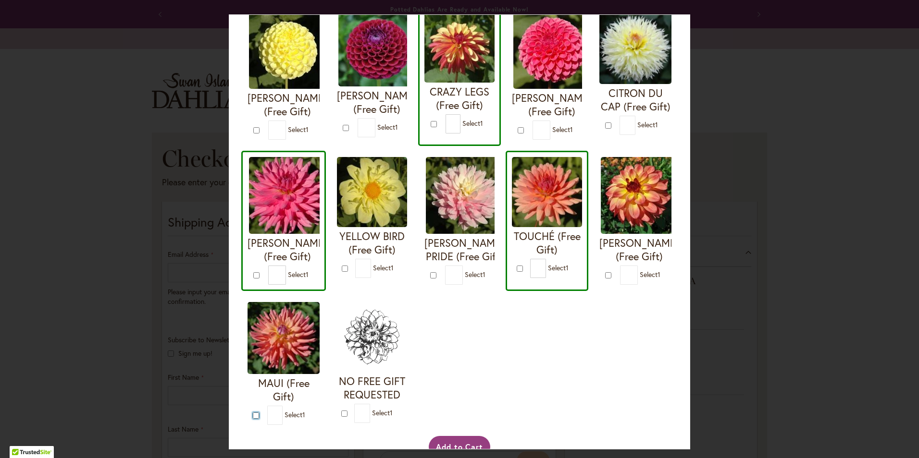
type input "*"
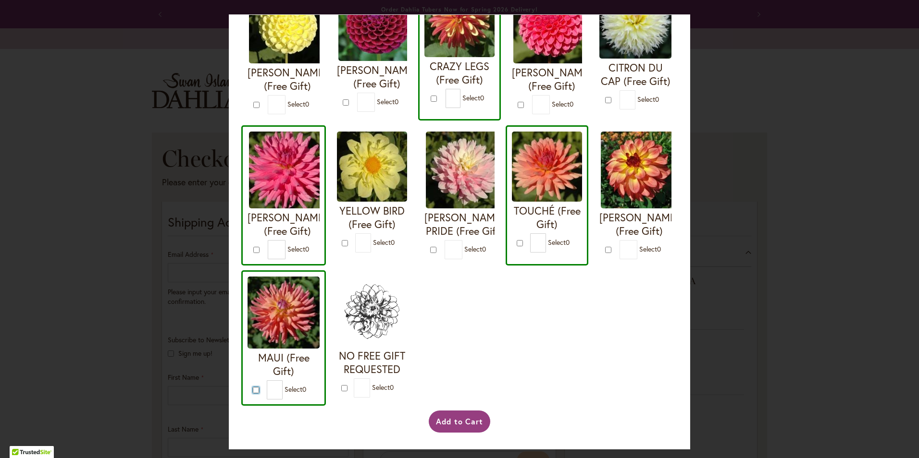
scroll to position [406, 0]
click at [456, 422] on button "Add to Cart" at bounding box center [460, 422] width 62 height 22
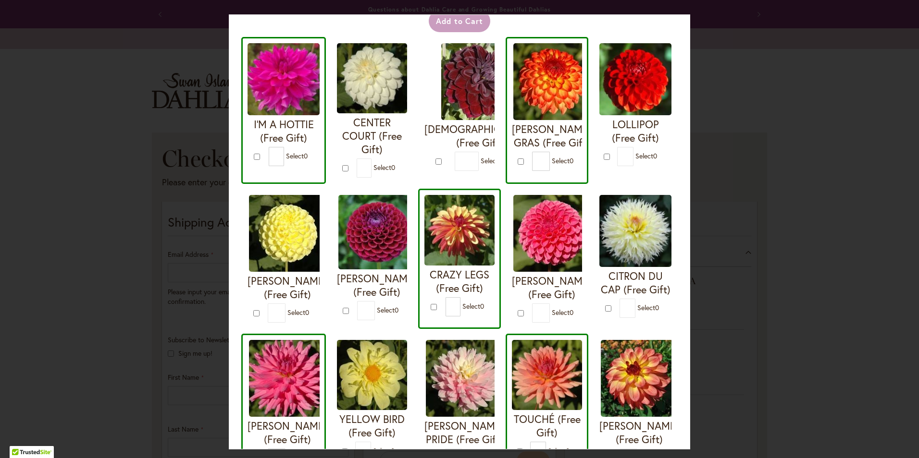
scroll to position [0, 0]
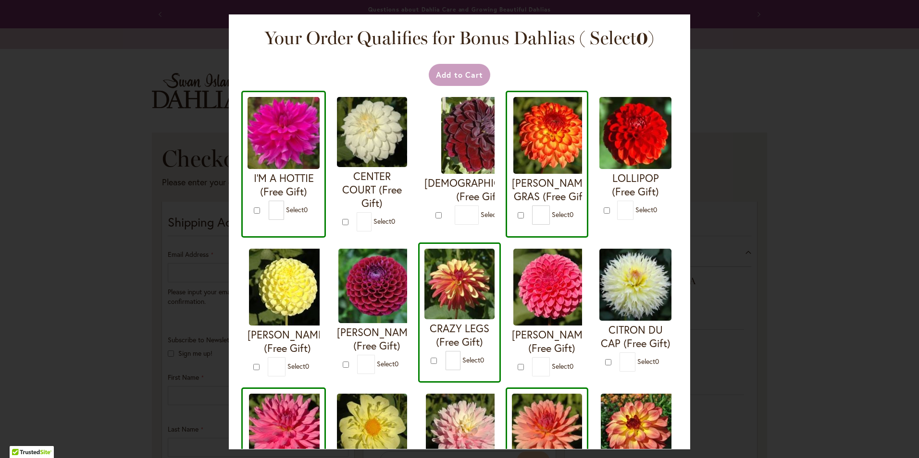
click at [448, 74] on div "Add to Cart" at bounding box center [459, 75] width 427 height 22
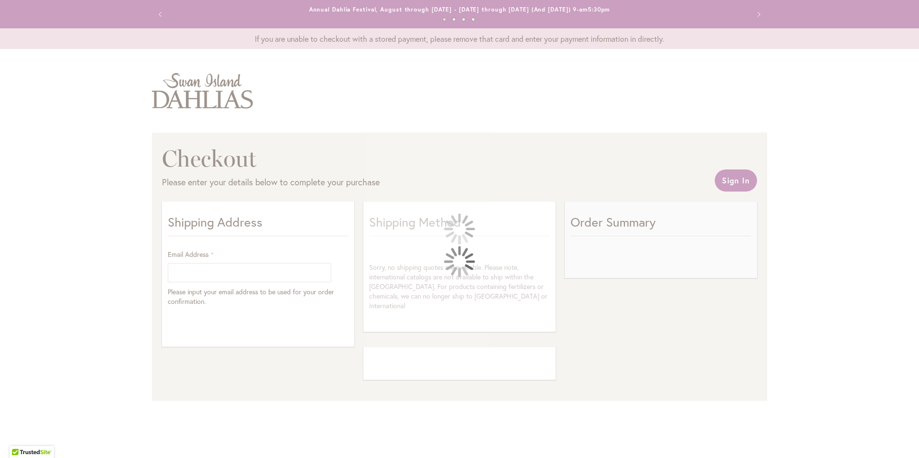
select select "**"
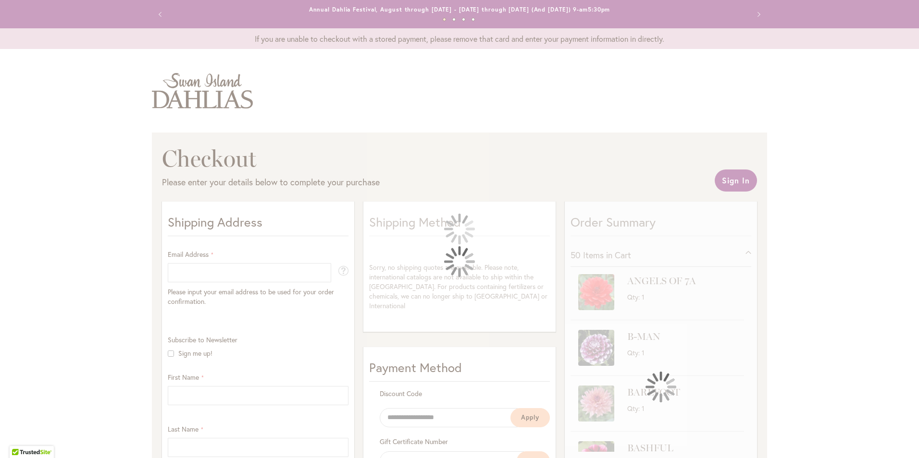
click at [177, 265] on div at bounding box center [459, 229] width 919 height 458
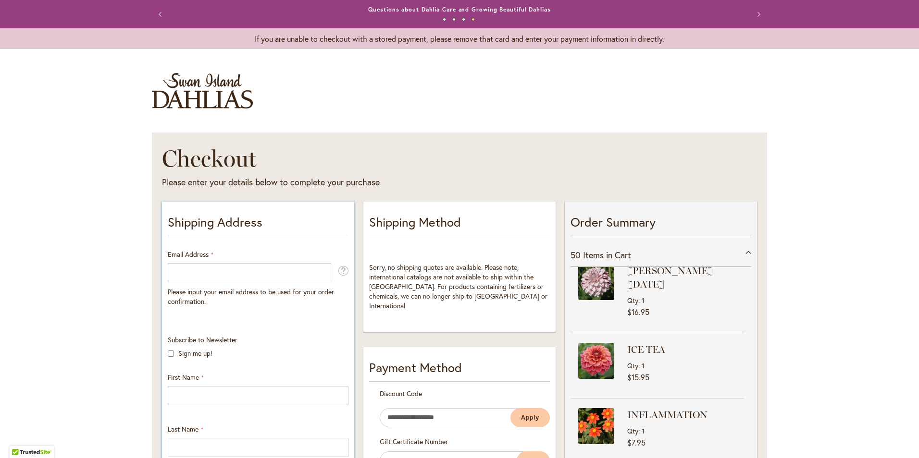
scroll to position [1922, 0]
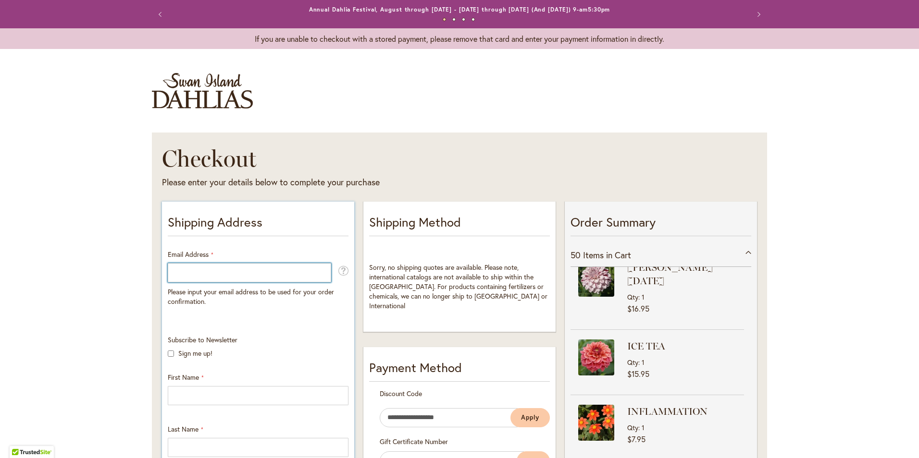
click at [185, 271] on input "Email Address" at bounding box center [249, 272] width 163 height 19
type input "**********"
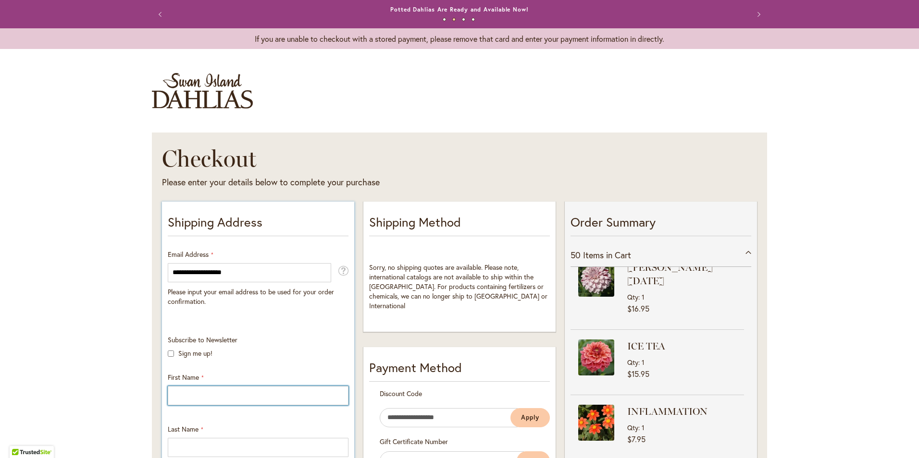
click at [179, 392] on input "First Name" at bounding box center [258, 395] width 181 height 19
type input "********"
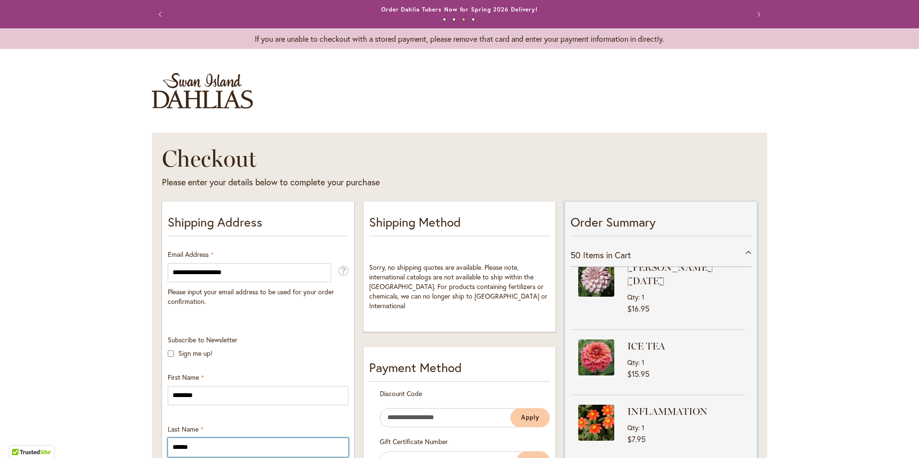
type input "******"
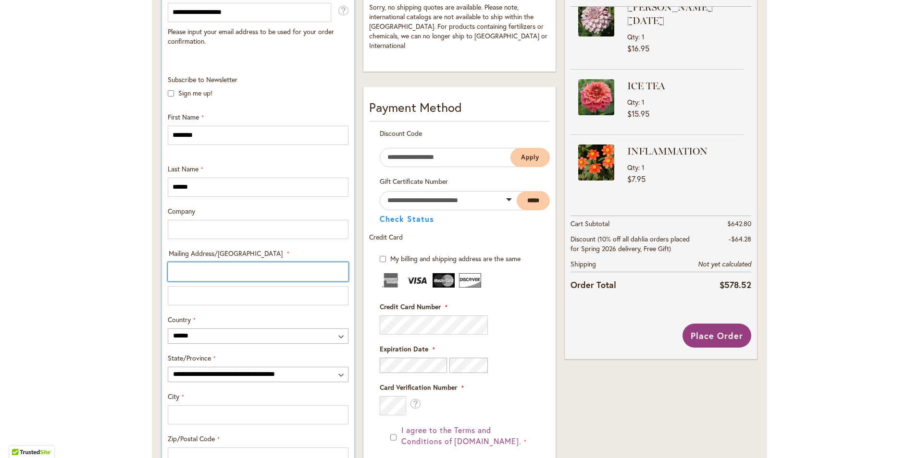
click at [185, 269] on input "Mailing Address/PO BOX: Line 1" at bounding box center [258, 271] width 181 height 19
type input "**********"
select select "**"
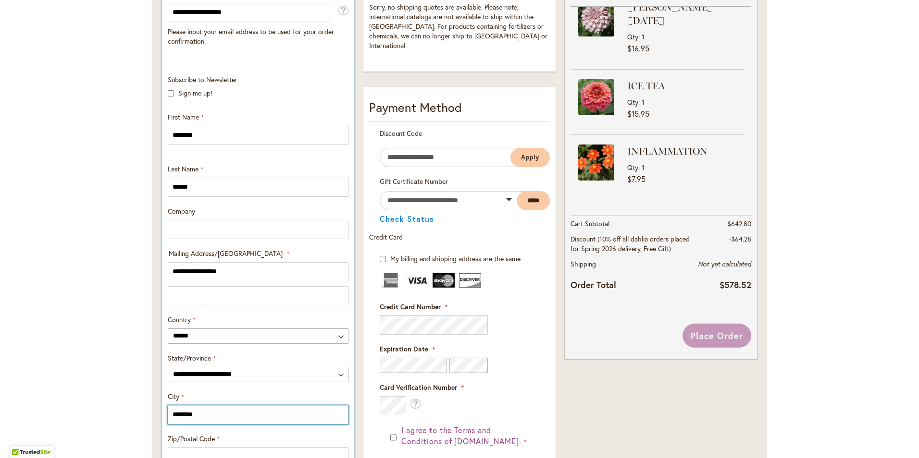
type input "********"
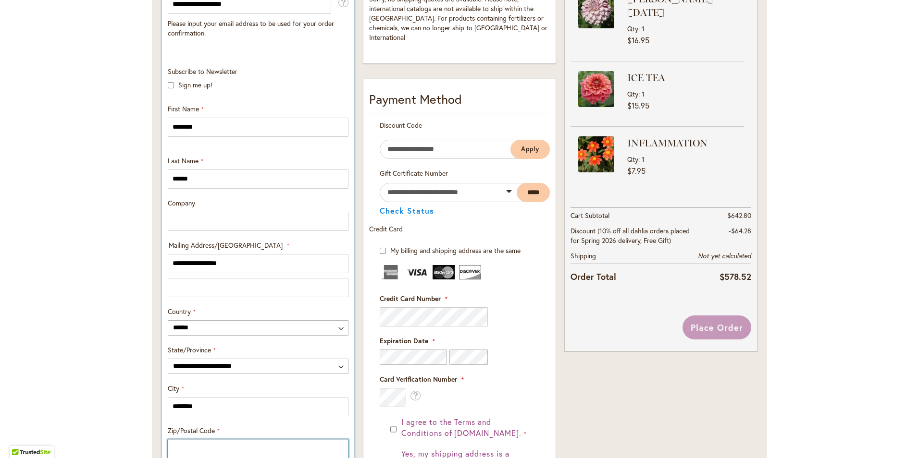
type input "*"
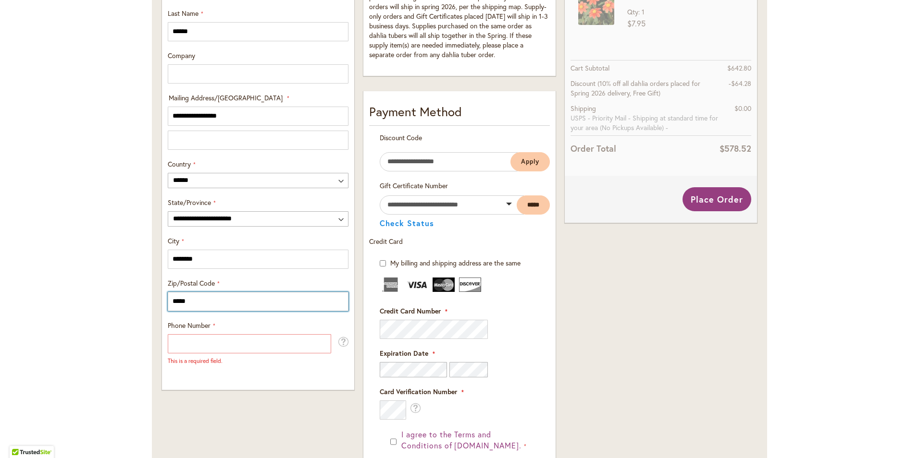
scroll to position [448, 0]
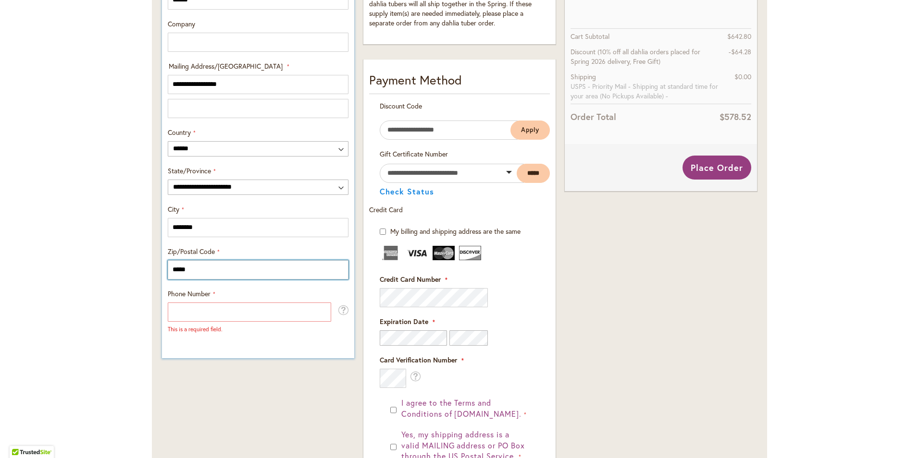
type input "*****"
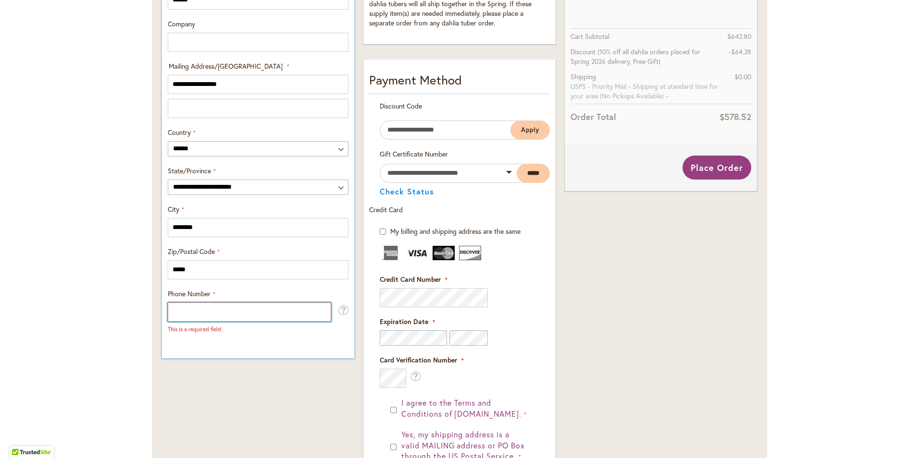
click at [178, 303] on input "Phone Number" at bounding box center [249, 312] width 163 height 19
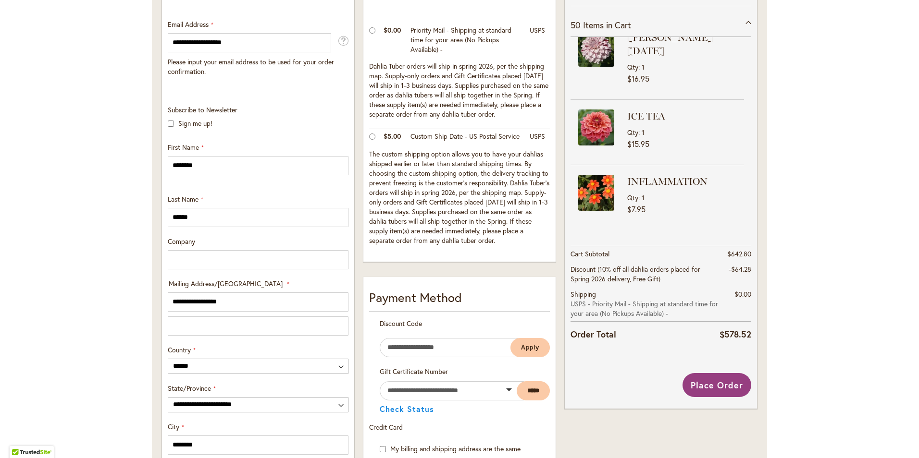
scroll to position [313, 0]
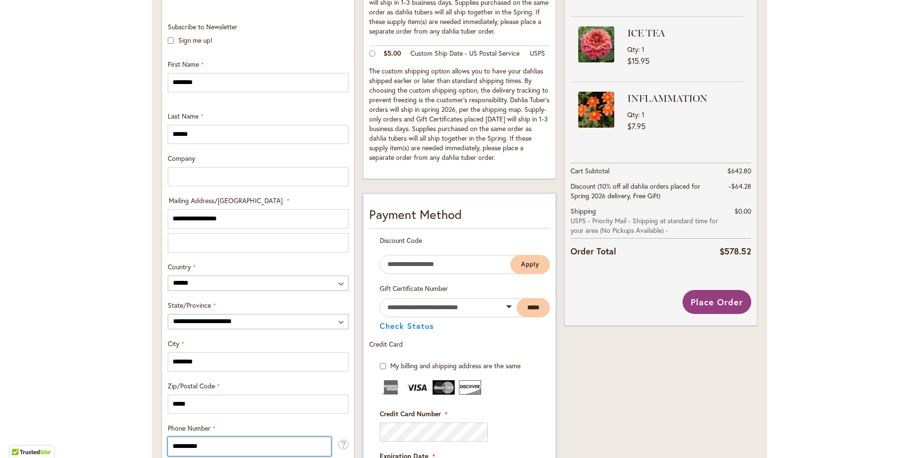
type input "**********"
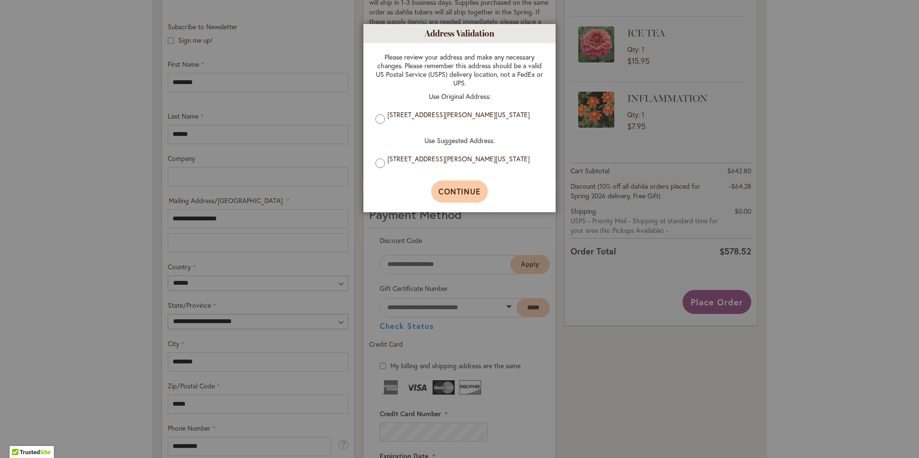
click at [453, 190] on span "Continue" at bounding box center [459, 191] width 43 height 10
type input "**********"
type input "********"
type input "**********"
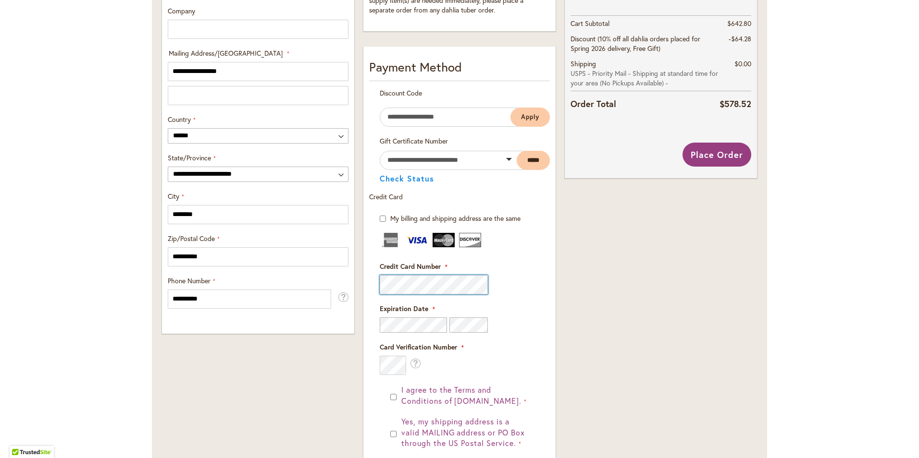
scroll to position [467, 0]
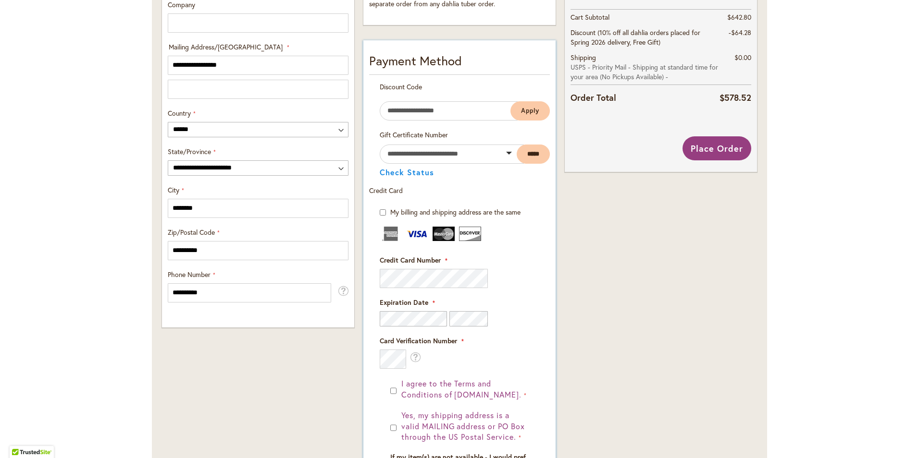
click at [528, 410] on div "I agree to the Terms and Conditions of dahlias.com. Yes, my shipping address is…" at bounding box center [460, 459] width 160 height 160
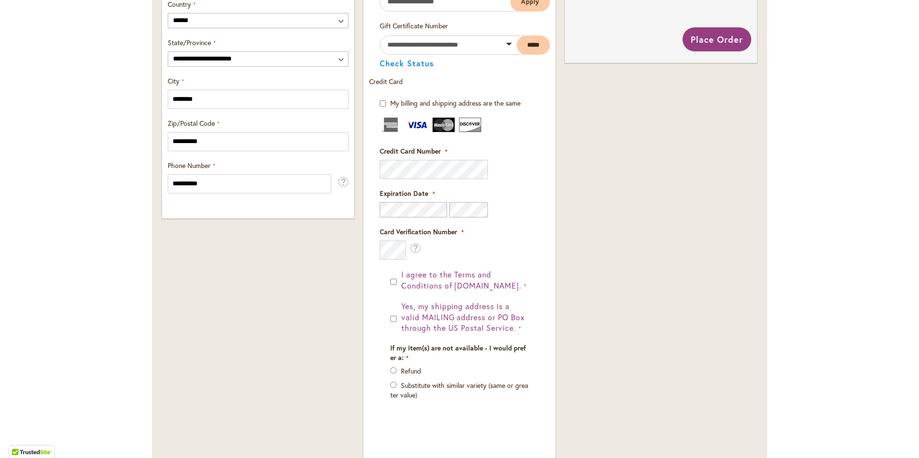
scroll to position [615, 0]
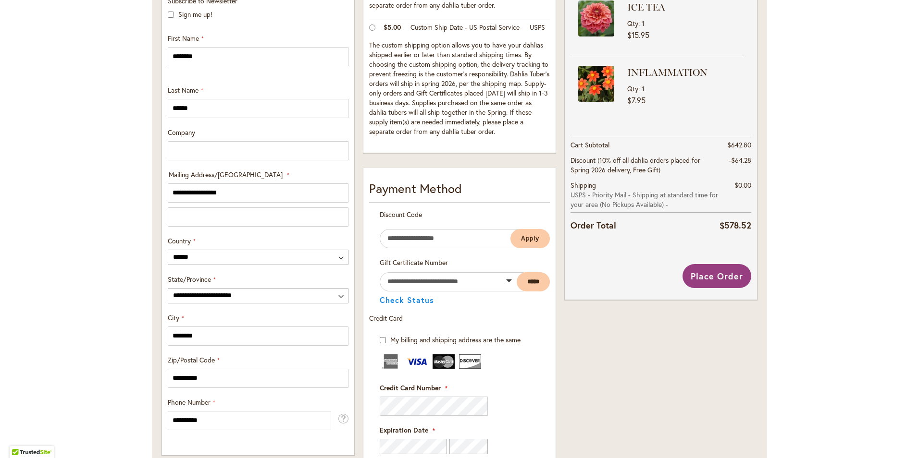
scroll to position [332, 0]
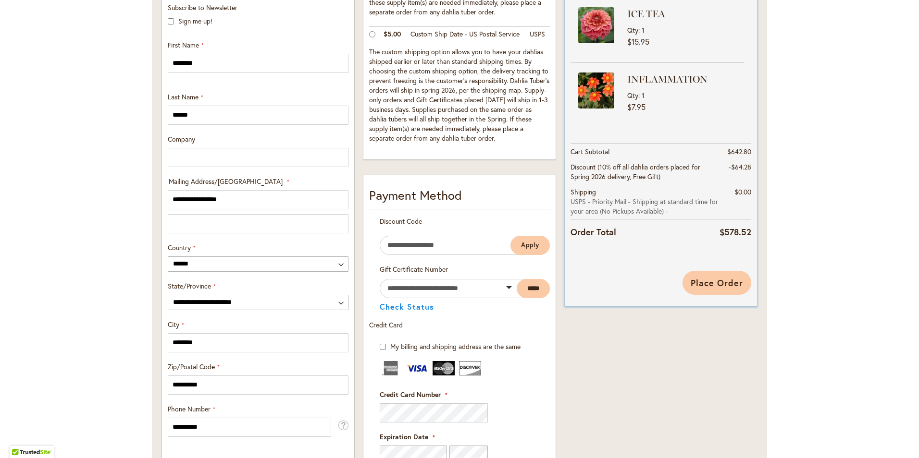
click at [714, 283] on span "Place Order" at bounding box center [716, 283] width 52 height 12
